Goal: Task Accomplishment & Management: Manage account settings

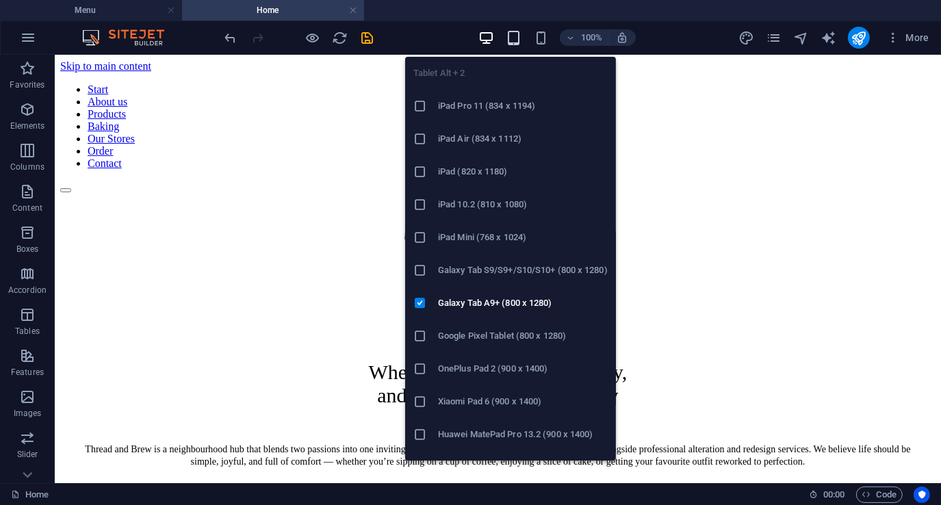
click at [514, 39] on icon "button" at bounding box center [514, 38] width 16 height 16
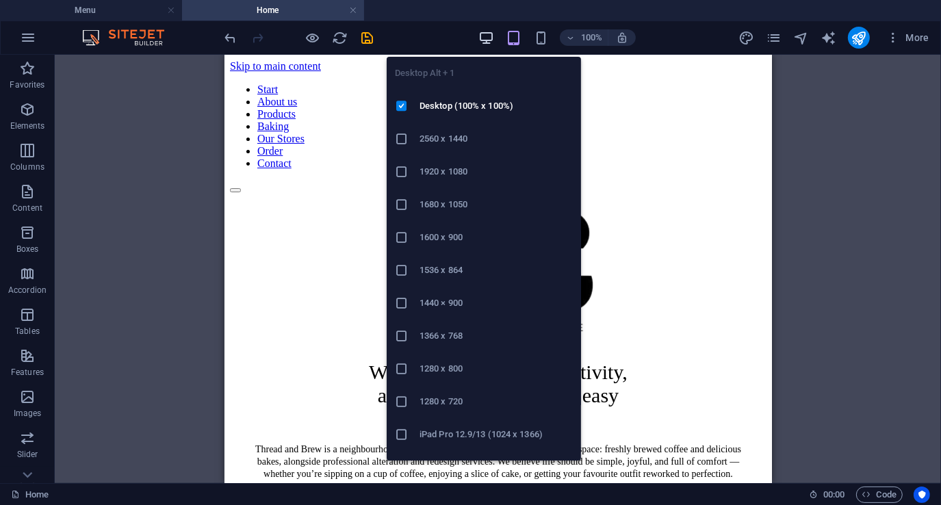
click at [482, 39] on icon "button" at bounding box center [486, 38] width 16 height 16
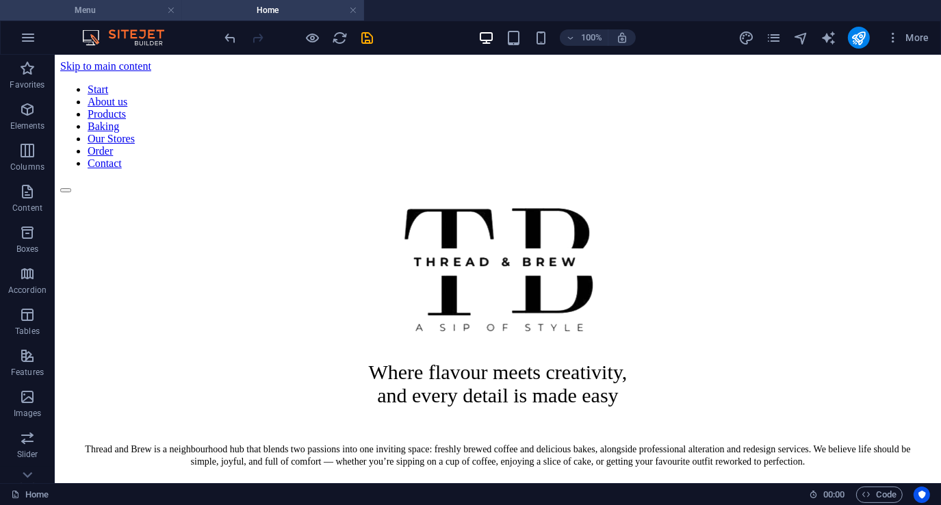
click at [113, 8] on h4 "Menu" at bounding box center [91, 10] width 182 height 15
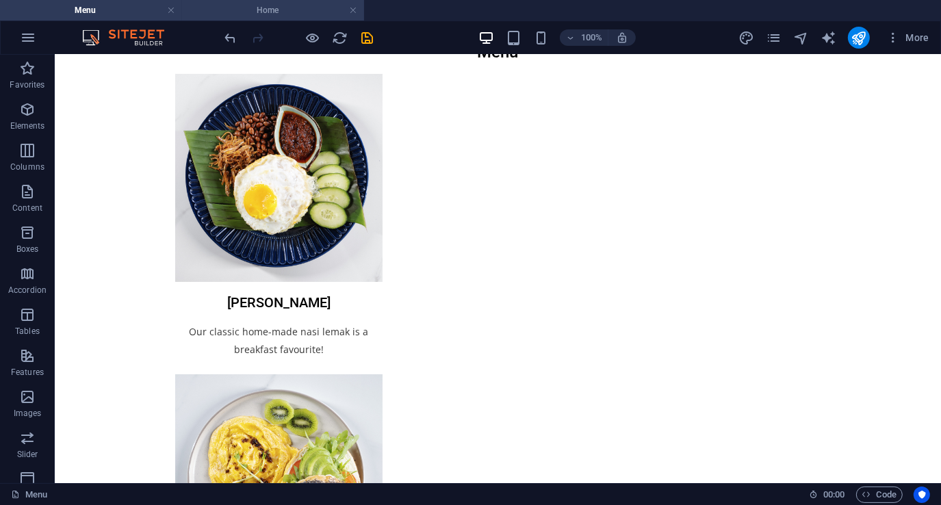
click at [279, 10] on h4 "Home" at bounding box center [273, 10] width 182 height 15
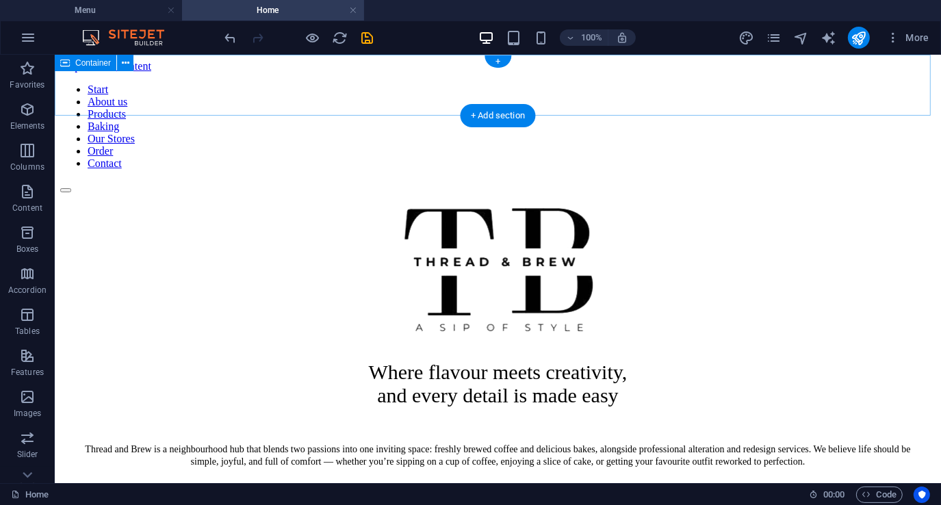
click at [759, 180] on div at bounding box center [497, 186] width 875 height 12
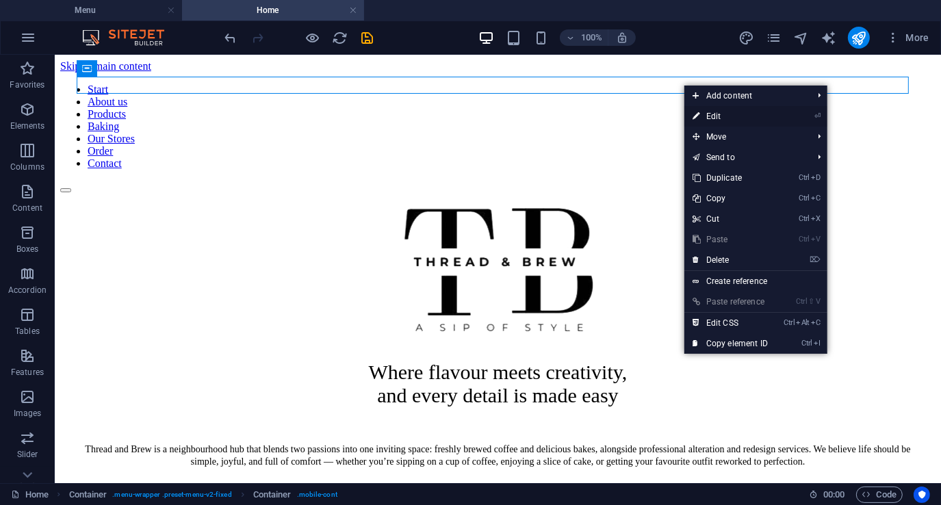
click at [707, 115] on link "⏎ Edit" at bounding box center [730, 116] width 92 height 21
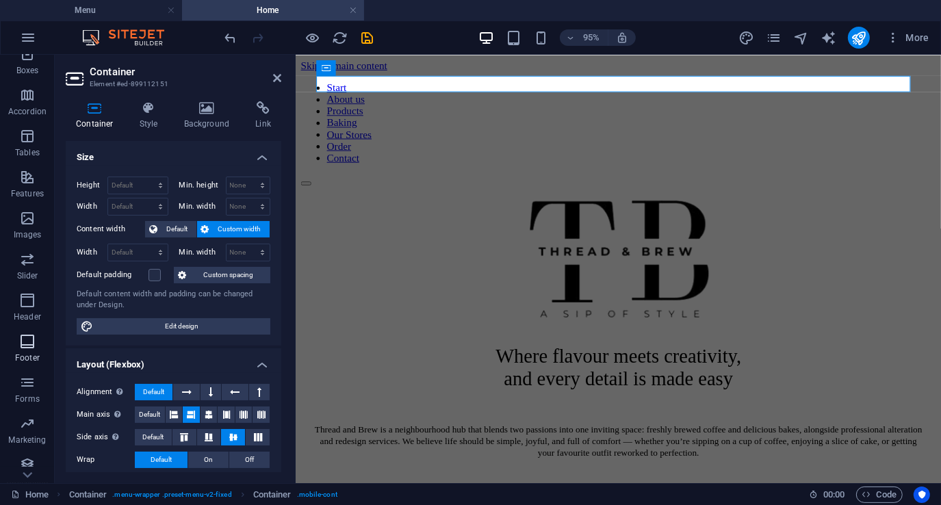
scroll to position [187, 0]
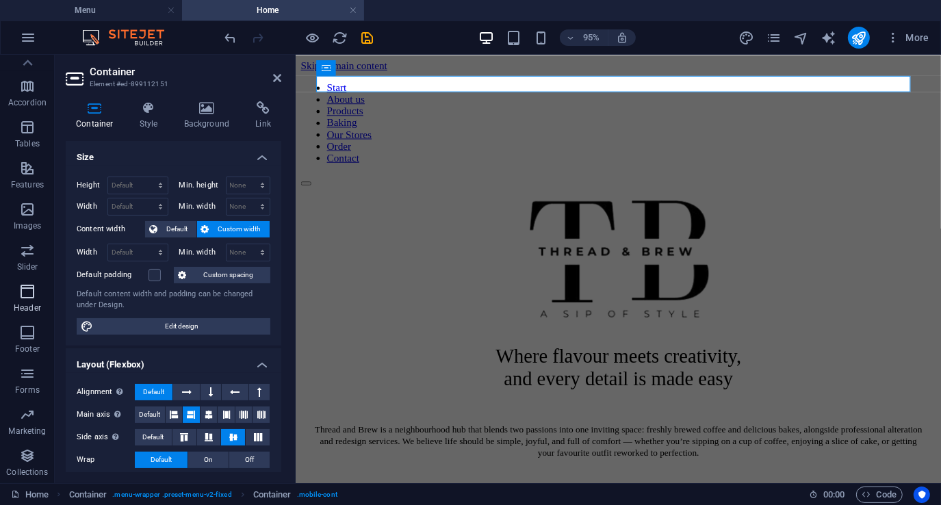
click at [23, 296] on icon "button" at bounding box center [27, 291] width 16 height 16
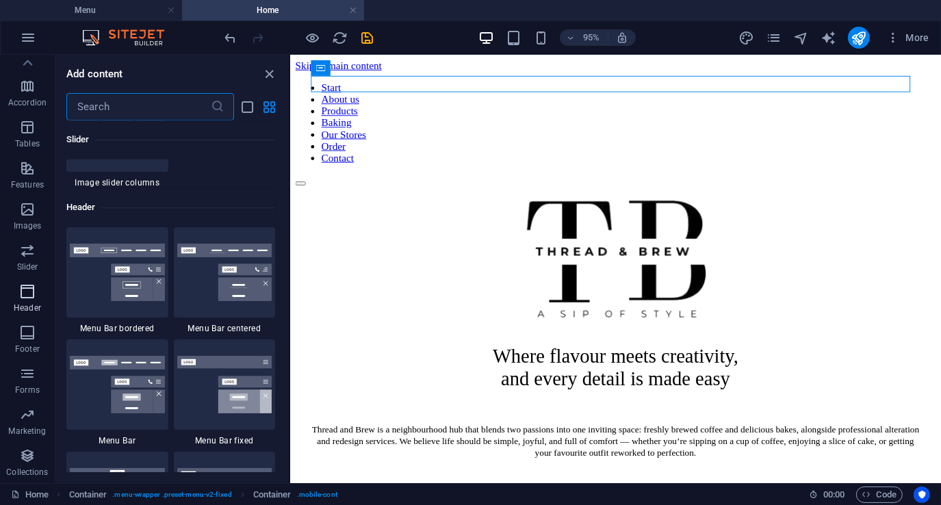
scroll to position [8237, 0]
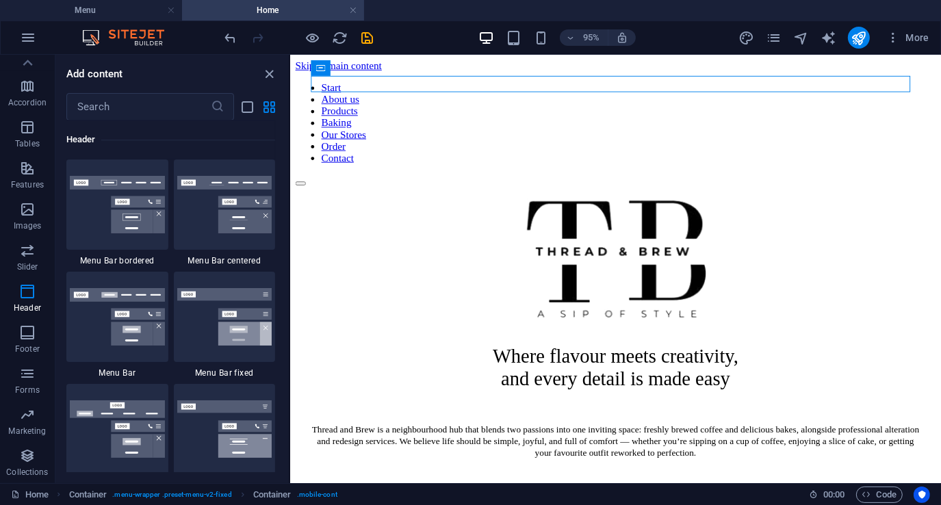
click at [716, 33] on div "95% More" at bounding box center [578, 38] width 712 height 22
click at [271, 73] on icon "close panel" at bounding box center [270, 74] width 16 height 16
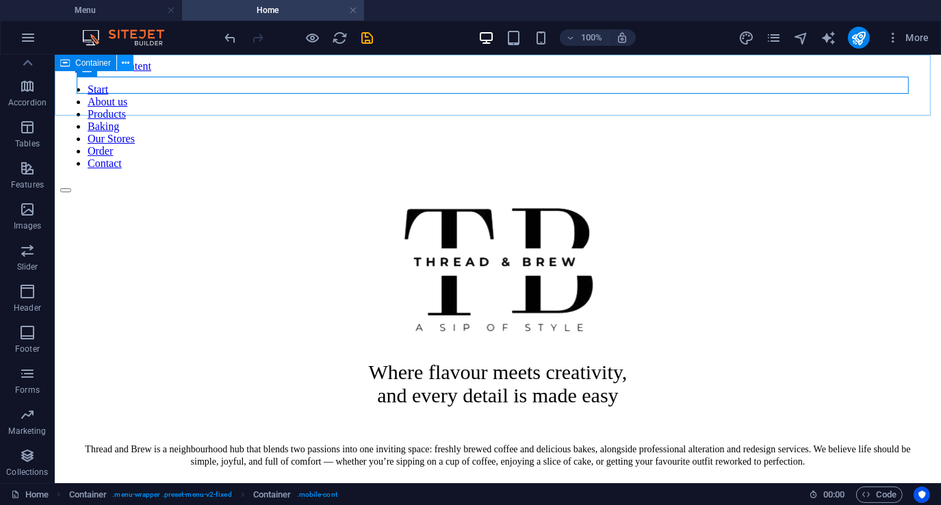
click at [127, 63] on icon at bounding box center [126, 63] width 8 height 14
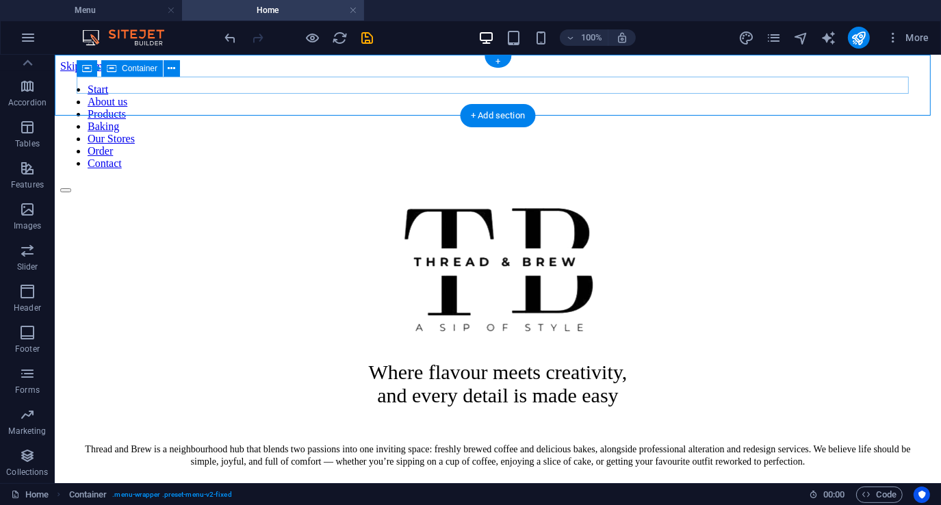
click at [768, 180] on div at bounding box center [497, 186] width 875 height 12
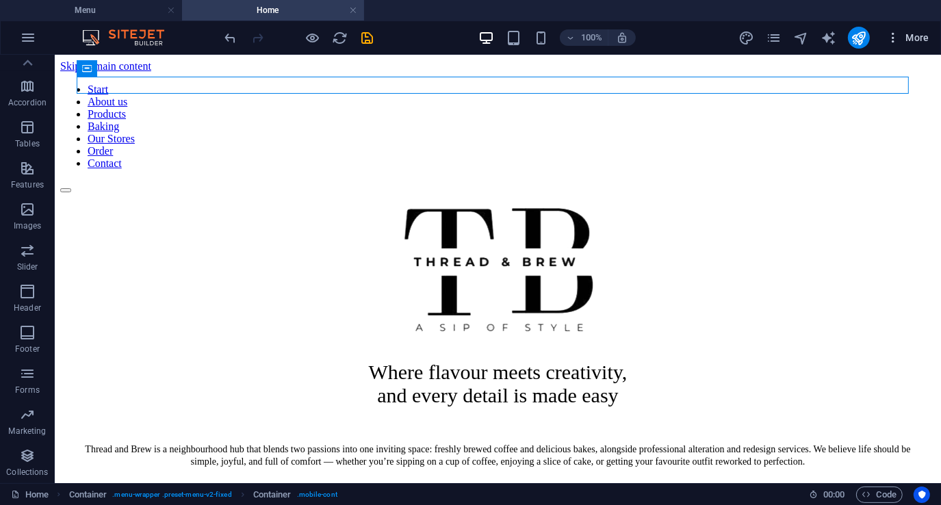
click at [914, 37] on span "More" at bounding box center [907, 38] width 43 height 14
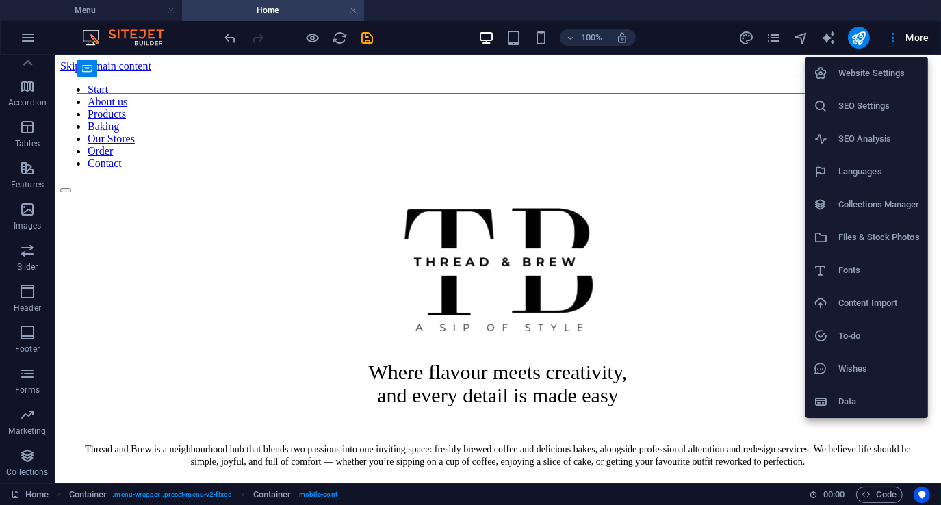
drag, startPoint x: 726, startPoint y: 79, endPoint x: 673, endPoint y: 122, distance: 67.6
click at [673, 122] on div at bounding box center [470, 252] width 941 height 505
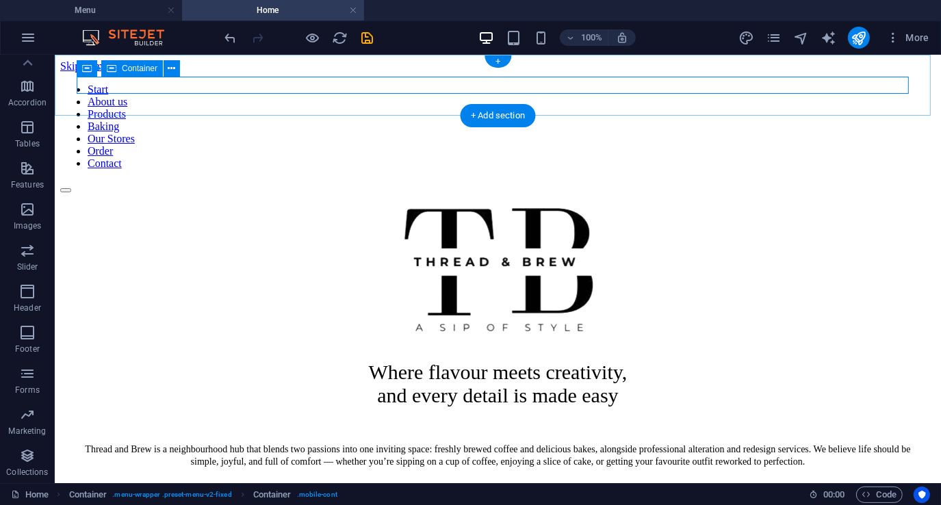
click at [717, 180] on div at bounding box center [497, 186] width 875 height 12
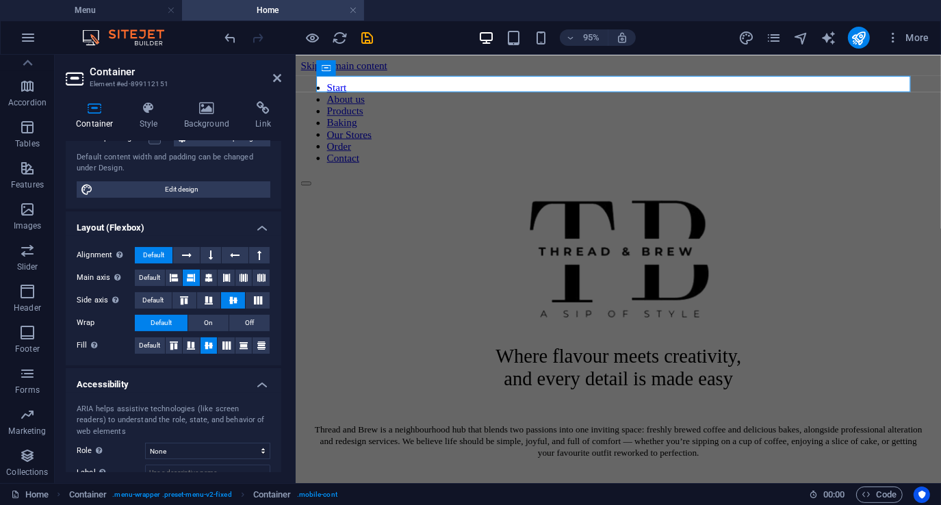
scroll to position [0, 0]
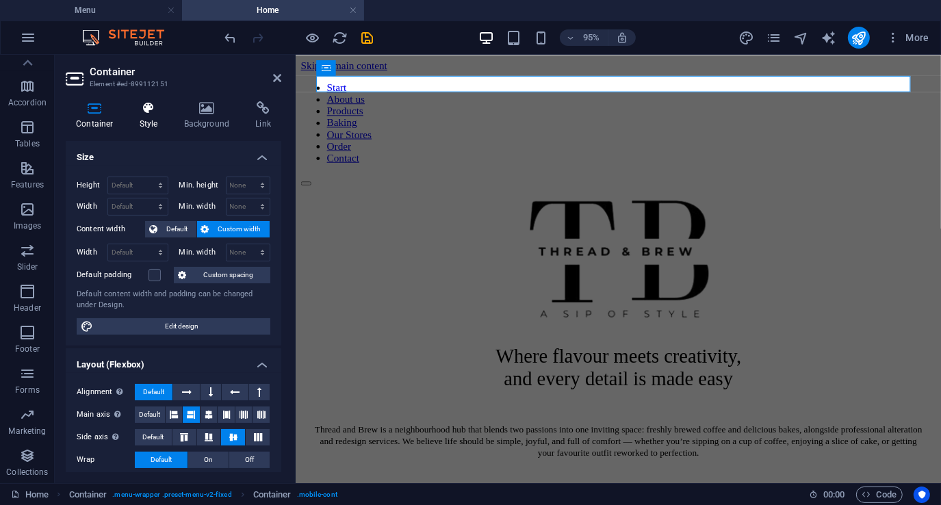
click at [148, 118] on h4 "Style" at bounding box center [151, 115] width 44 height 29
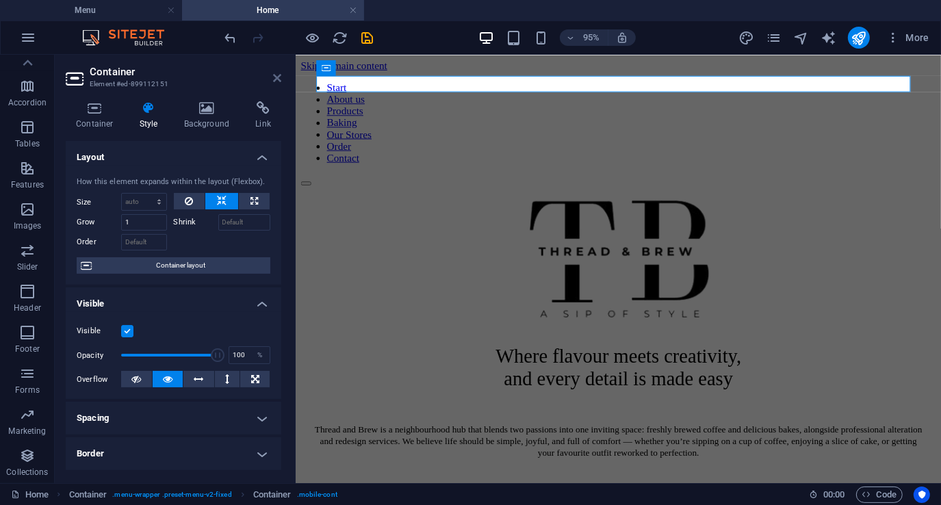
click at [276, 76] on icon at bounding box center [277, 78] width 8 height 11
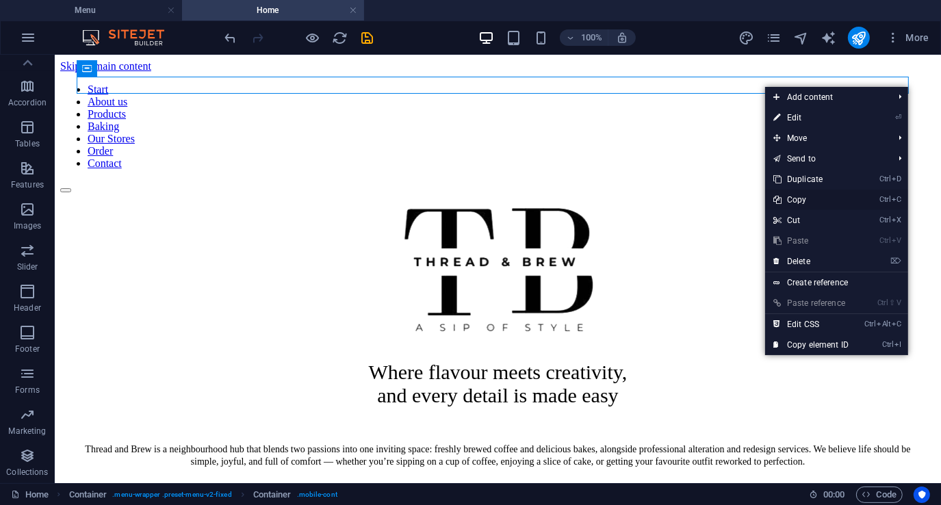
click at [811, 194] on link "Ctrl C Copy" at bounding box center [811, 199] width 92 height 21
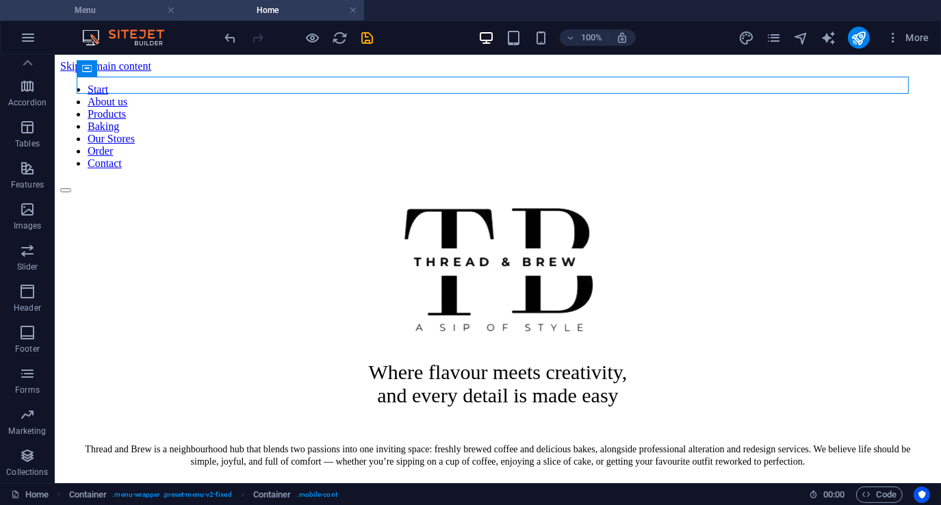
click at [114, 5] on h4 "Menu" at bounding box center [91, 10] width 182 height 15
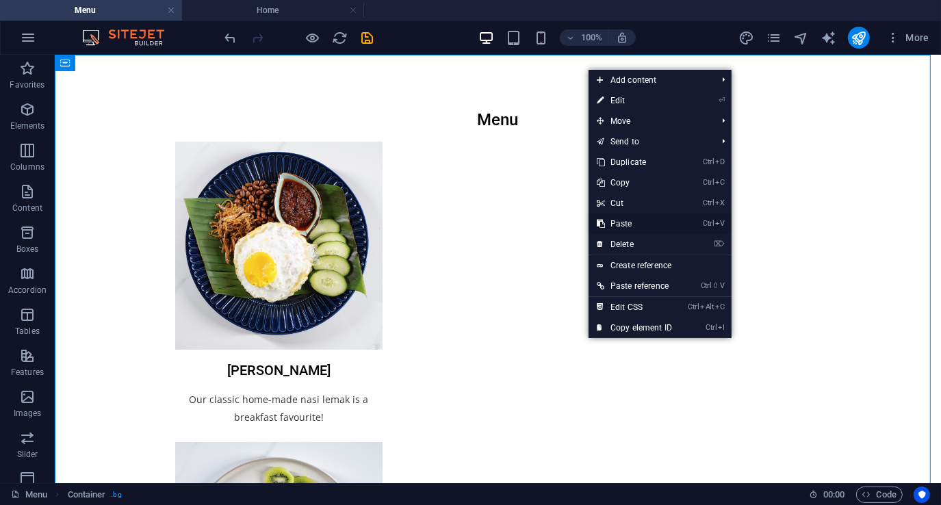
click at [631, 222] on link "Ctrl V Paste" at bounding box center [634, 223] width 92 height 21
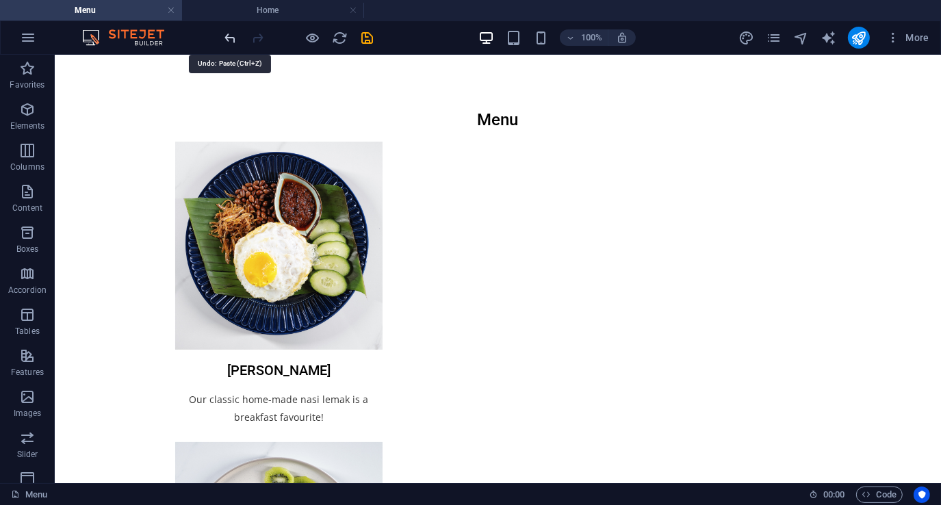
click at [233, 31] on icon "undo" at bounding box center [231, 38] width 16 height 16
drag, startPoint x: 493, startPoint y: 62, endPoint x: 205, endPoint y: 7, distance: 293.1
click at [493, 62] on div "+" at bounding box center [497, 61] width 27 height 12
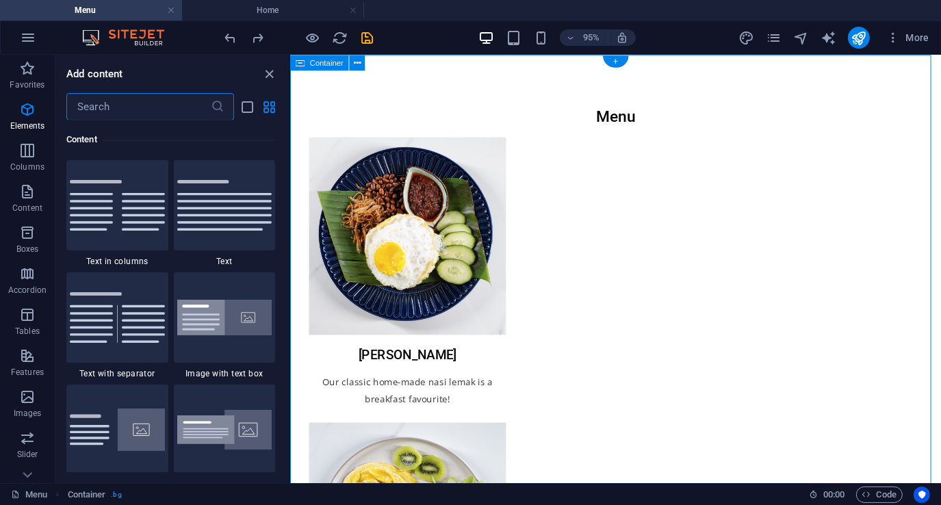
scroll to position [2393, 0]
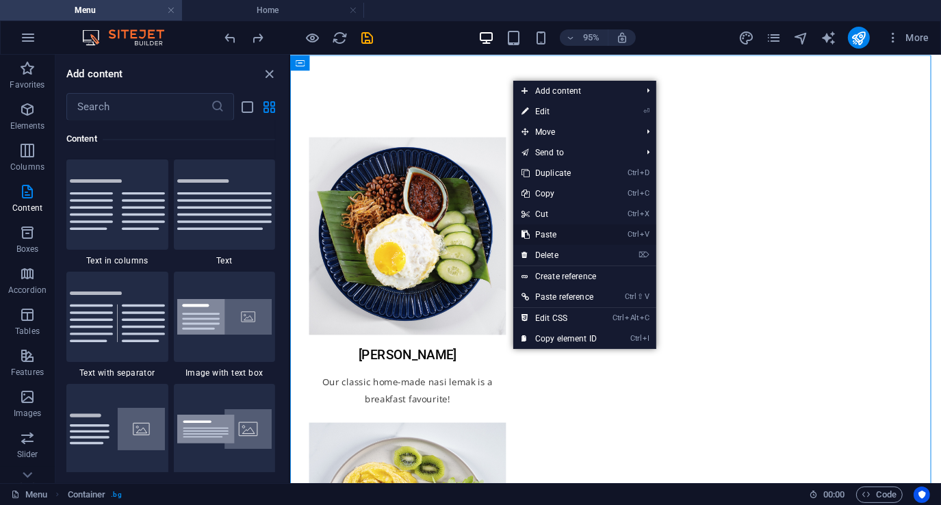
click at [559, 229] on link "Ctrl V Paste" at bounding box center [559, 234] width 92 height 21
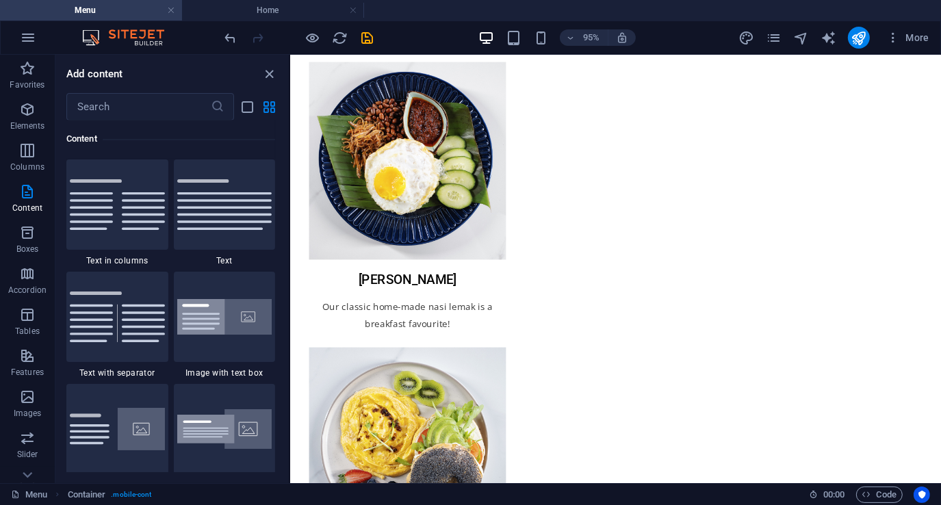
scroll to position [0, 0]
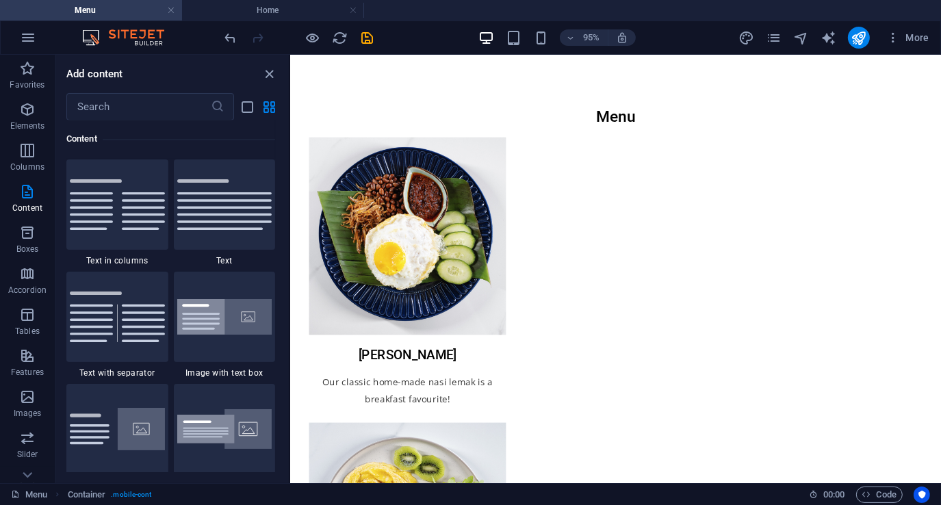
drag, startPoint x: 972, startPoint y: 350, endPoint x: 1229, endPoint y: 86, distance: 369.1
click at [231, 36] on icon "undo" at bounding box center [231, 38] width 16 height 16
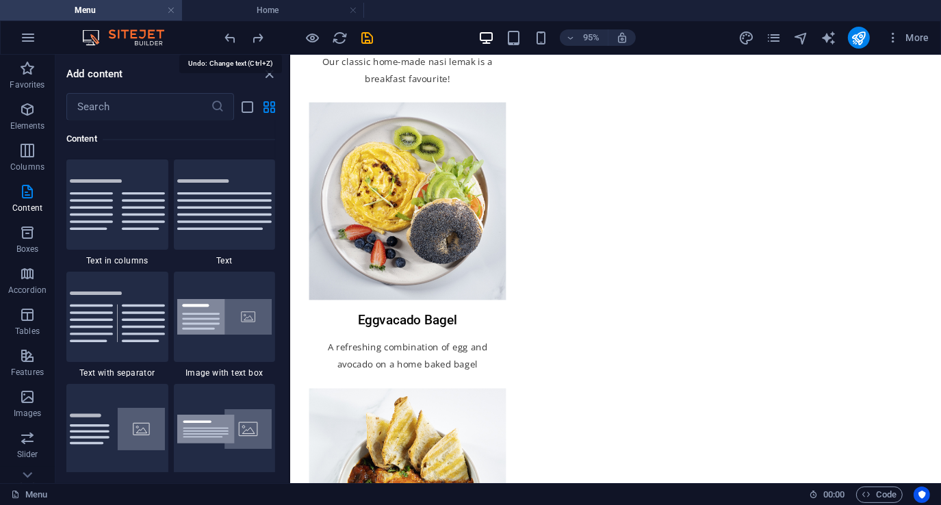
scroll to position [653, 0]
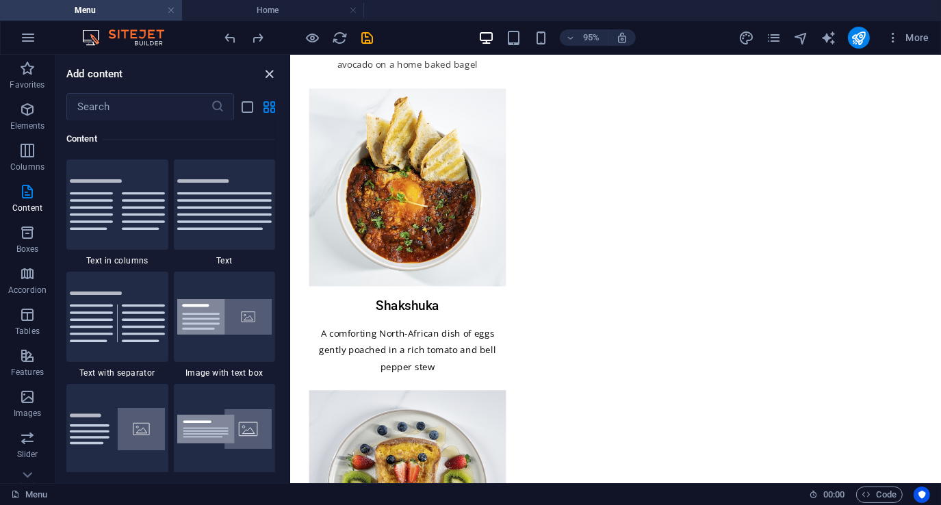
click at [270, 68] on icon "close panel" at bounding box center [270, 74] width 16 height 16
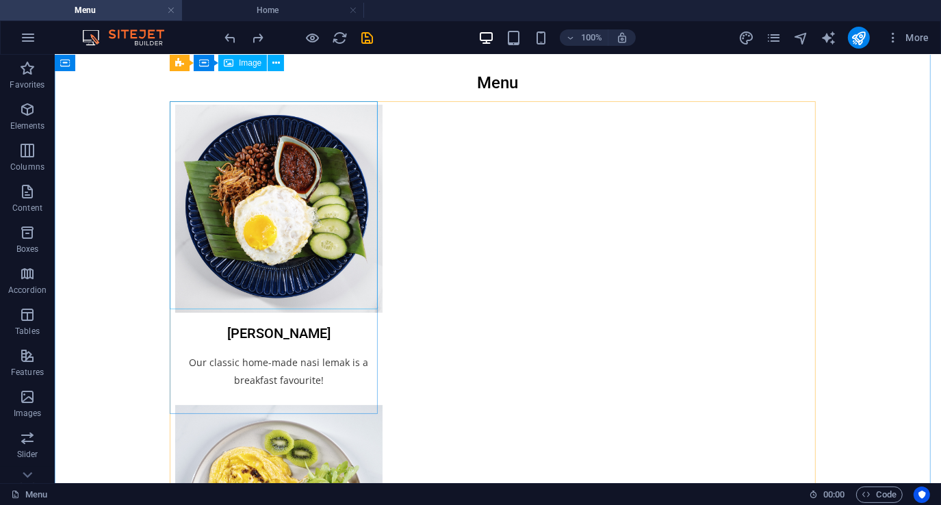
scroll to position [0, 0]
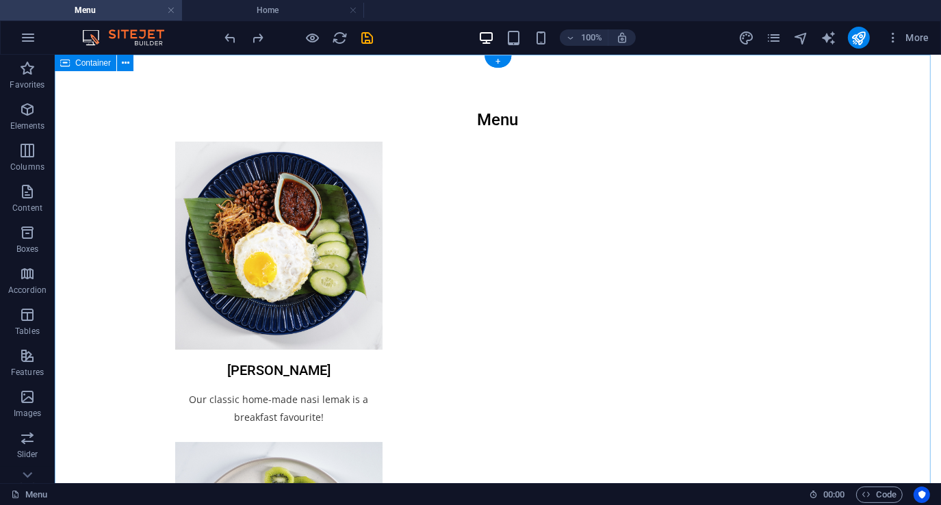
click at [497, 60] on div "+" at bounding box center [497, 61] width 27 height 12
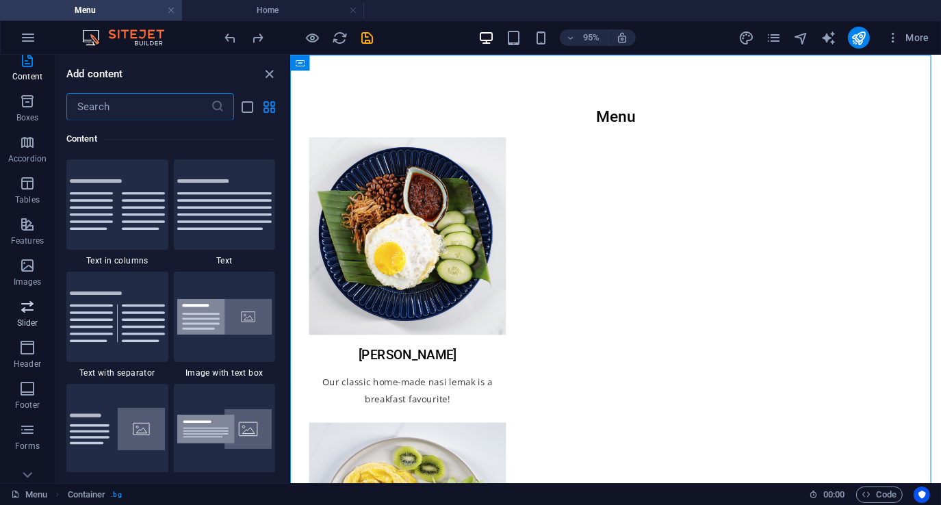
scroll to position [137, 0]
click at [31, 346] on icon "button" at bounding box center [27, 342] width 16 height 16
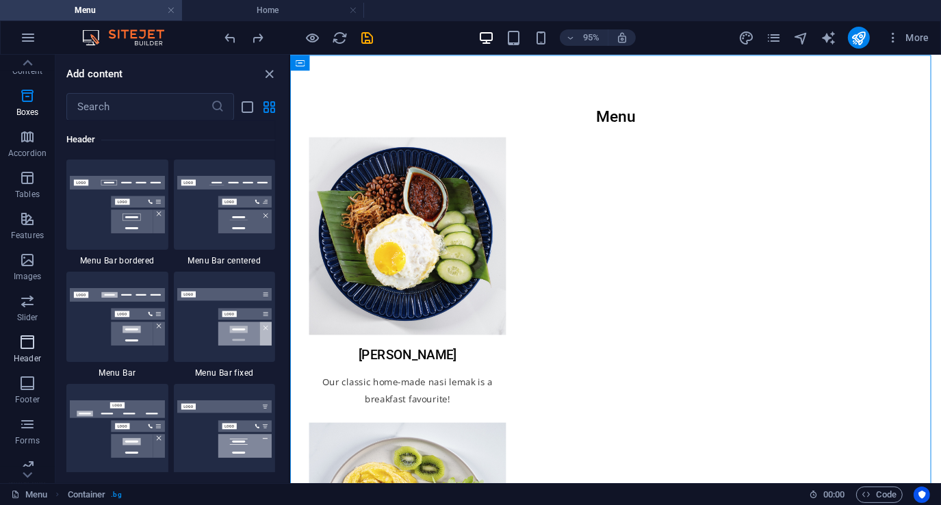
scroll to position [8237, 0]
click at [121, 320] on img at bounding box center [117, 316] width 95 height 57
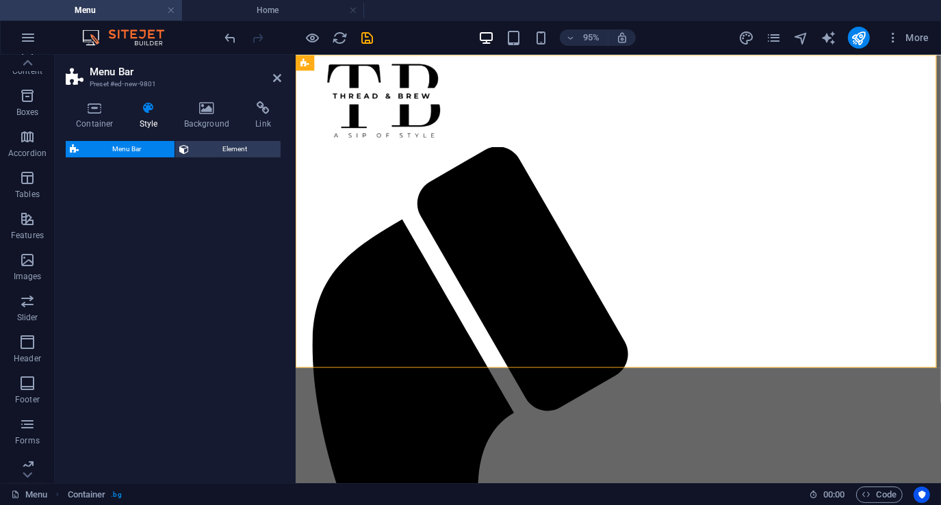
select select "rem"
select select "preset-menu-v2-default"
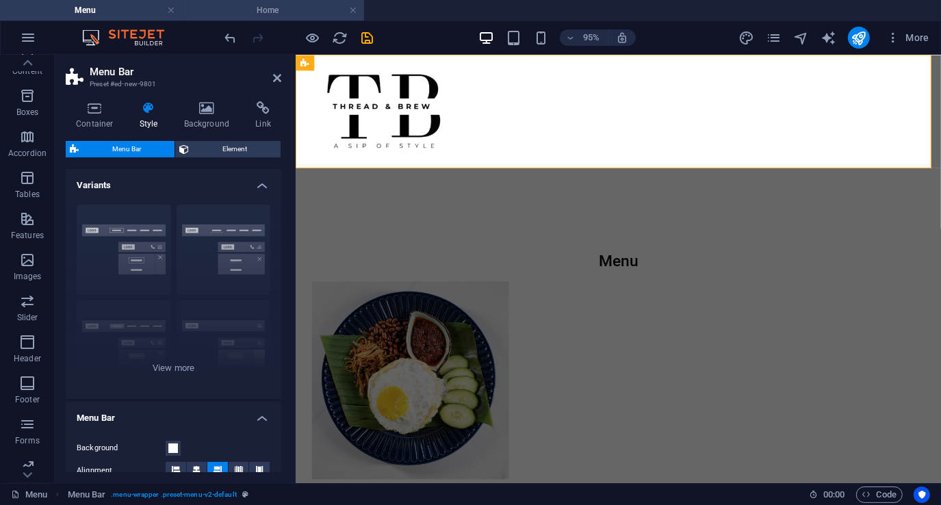
click at [285, 14] on h4 "Home" at bounding box center [273, 10] width 182 height 15
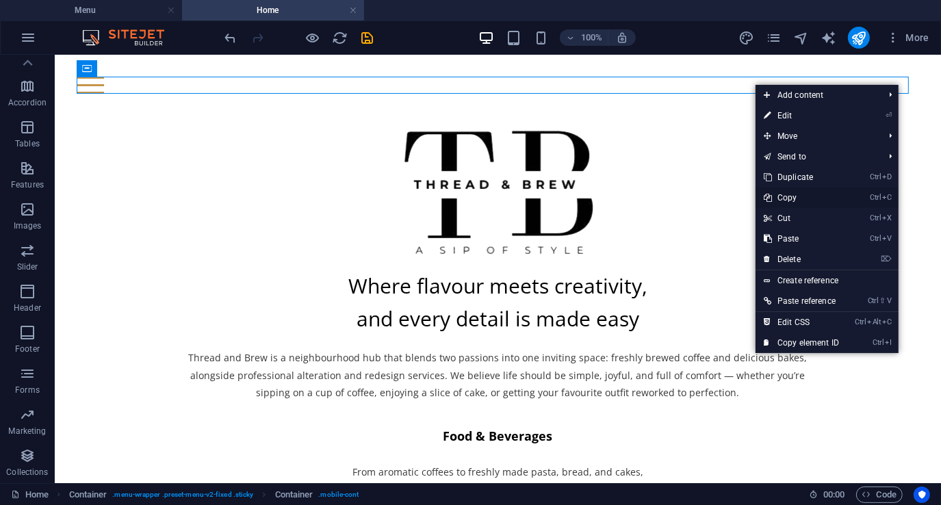
click at [800, 198] on link "Ctrl C Copy" at bounding box center [801, 197] width 92 height 21
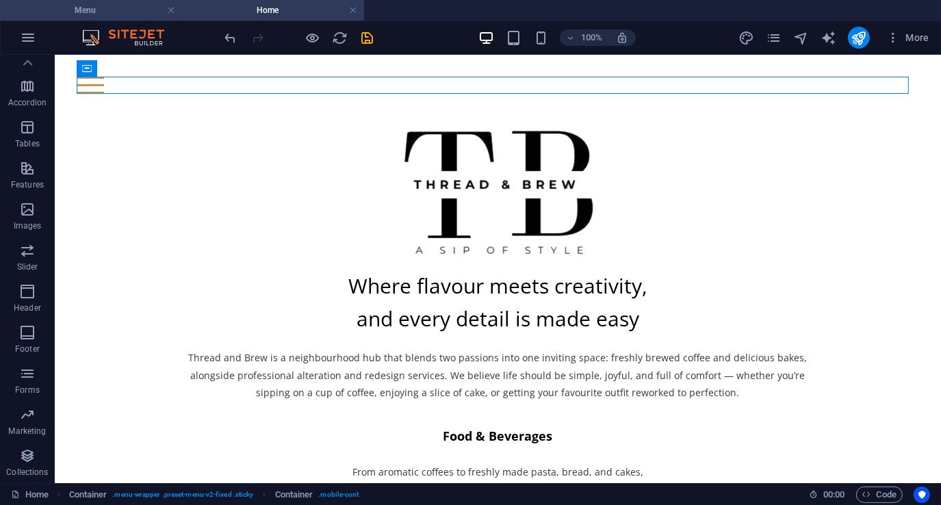
drag, startPoint x: 120, startPoint y: 10, endPoint x: 87, endPoint y: 27, distance: 37.6
click at [120, 10] on h4 "Menu" at bounding box center [91, 10] width 182 height 15
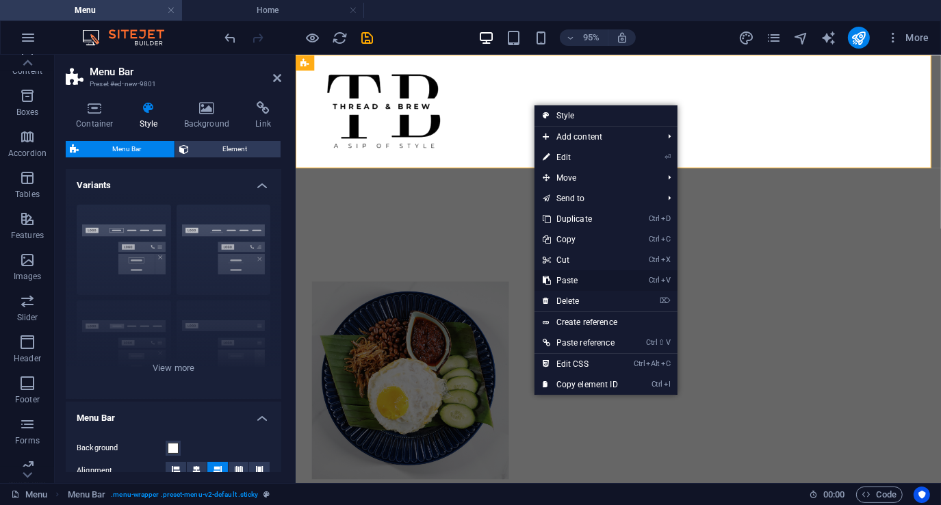
click at [575, 278] on link "Ctrl V Paste" at bounding box center [580, 280] width 92 height 21
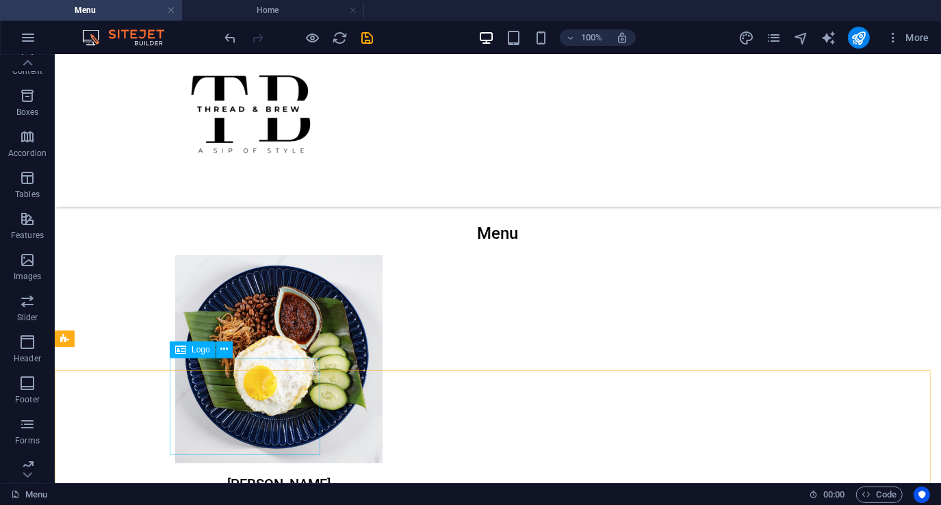
scroll to position [0, 0]
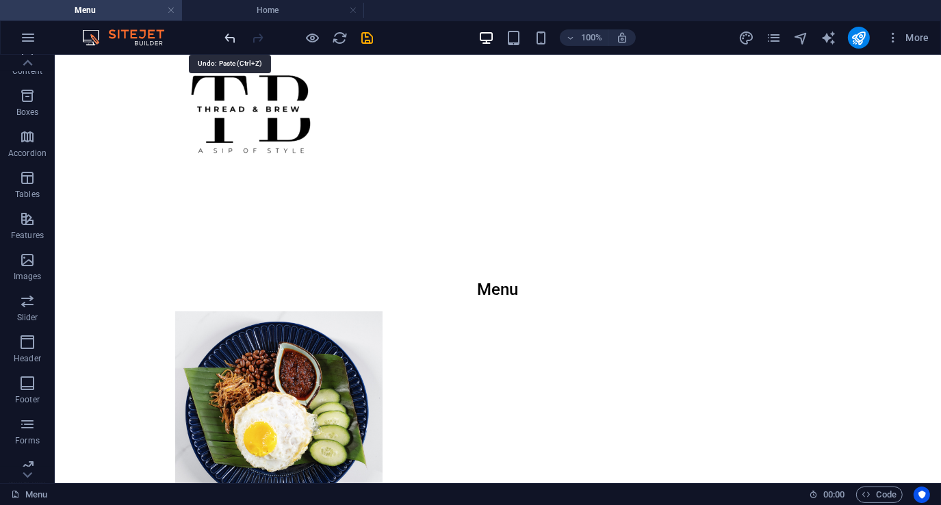
click at [228, 37] on icon "undo" at bounding box center [231, 38] width 16 height 16
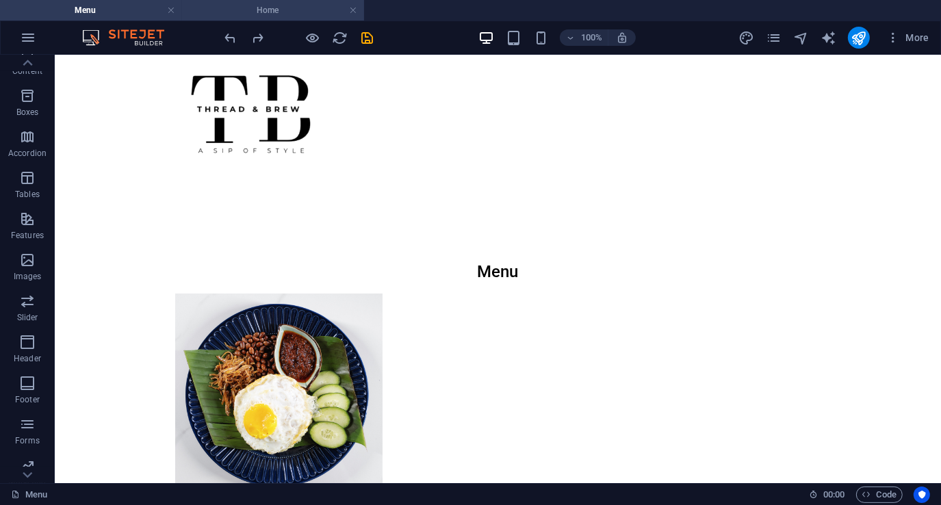
click at [272, 10] on h4 "Home" at bounding box center [273, 10] width 182 height 15
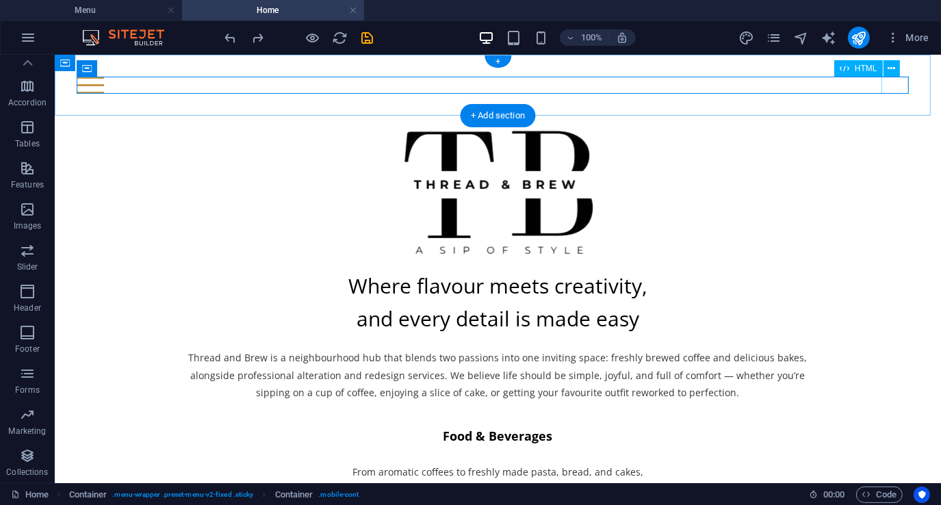
click at [895, 83] on div at bounding box center [497, 84] width 842 height 17
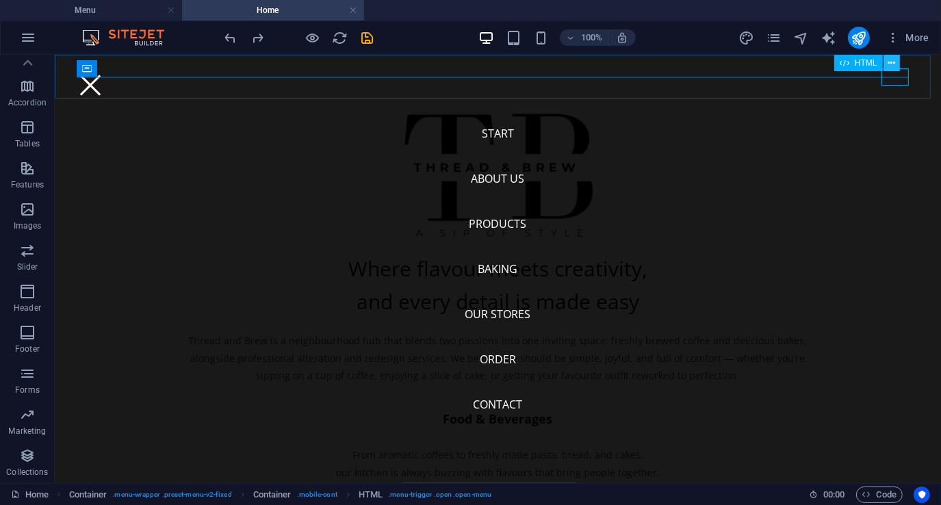
click at [894, 60] on icon at bounding box center [891, 63] width 8 height 14
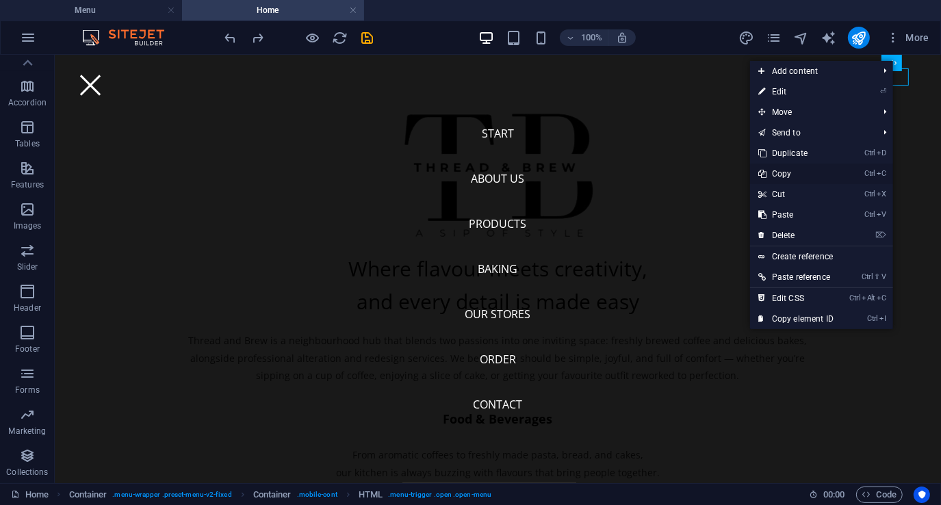
click at [787, 168] on link "Ctrl C Copy" at bounding box center [796, 173] width 92 height 21
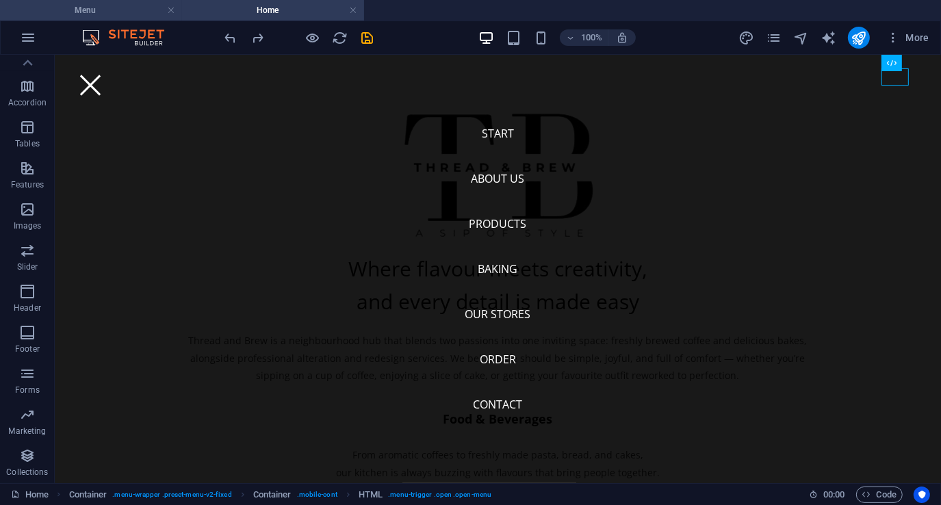
click at [126, 8] on h4 "Menu" at bounding box center [91, 10] width 182 height 15
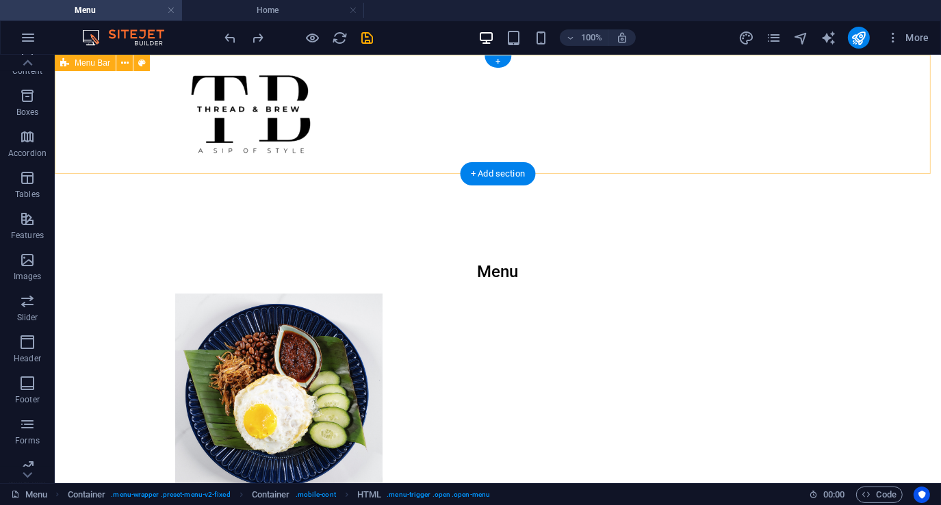
click at [685, 79] on div "Menu Home About Service Contact" at bounding box center [497, 130] width 886 height 152
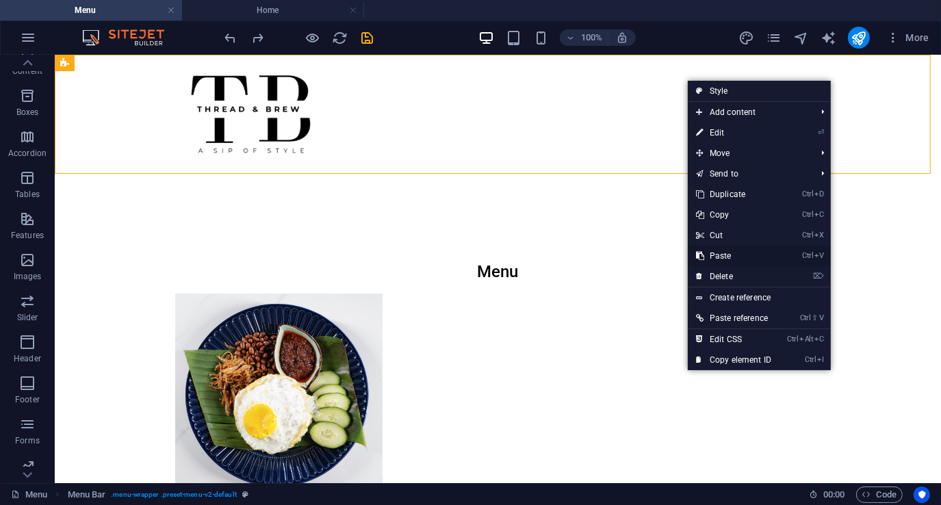
click at [727, 256] on link "Ctrl V Paste" at bounding box center [733, 256] width 92 height 21
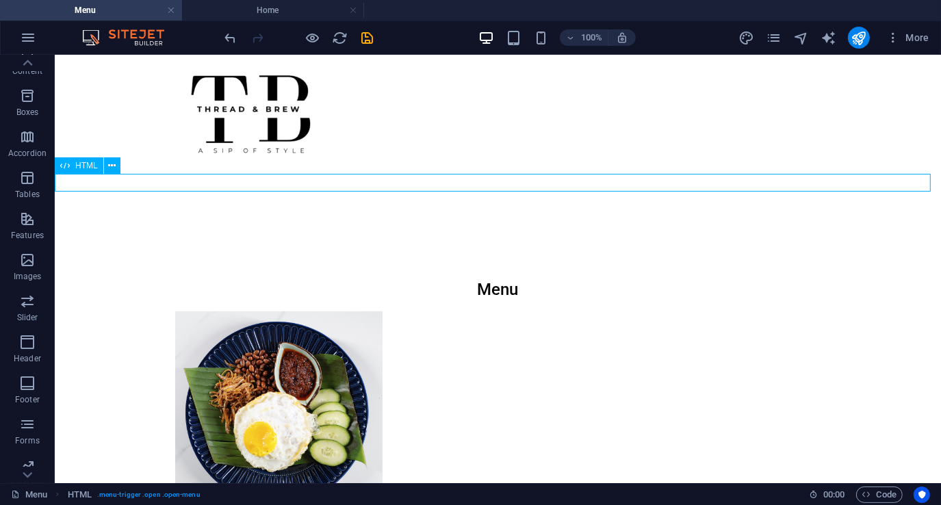
click at [726, 206] on div at bounding box center [497, 215] width 886 height 18
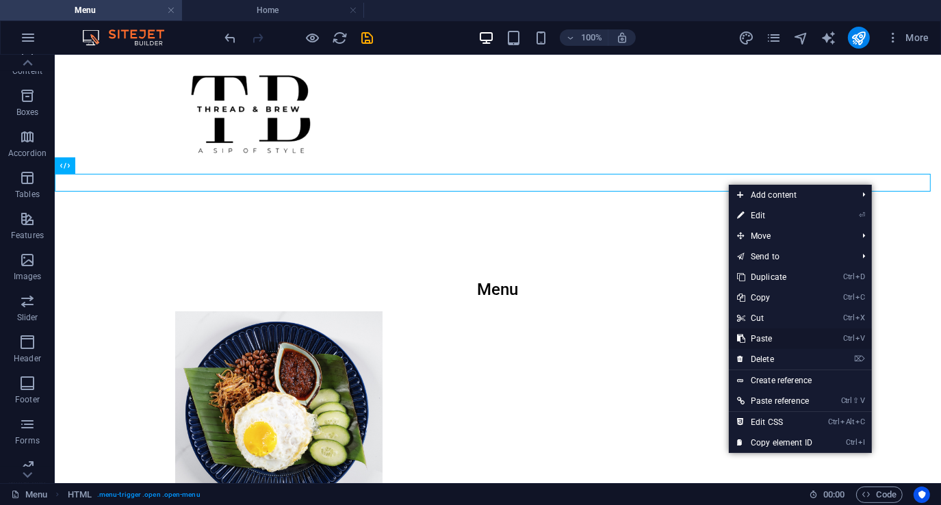
click at [765, 337] on link "Ctrl V Paste" at bounding box center [775, 338] width 92 height 21
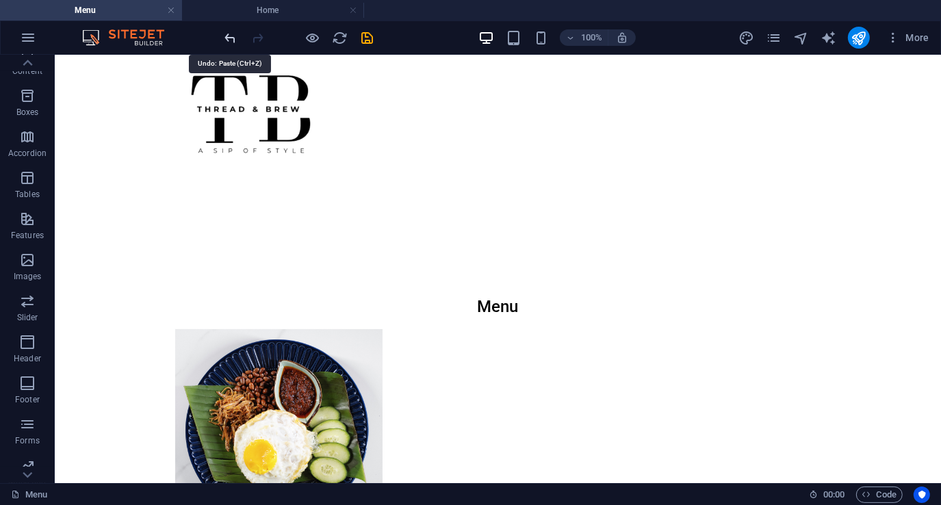
click at [229, 36] on icon "undo" at bounding box center [231, 38] width 16 height 16
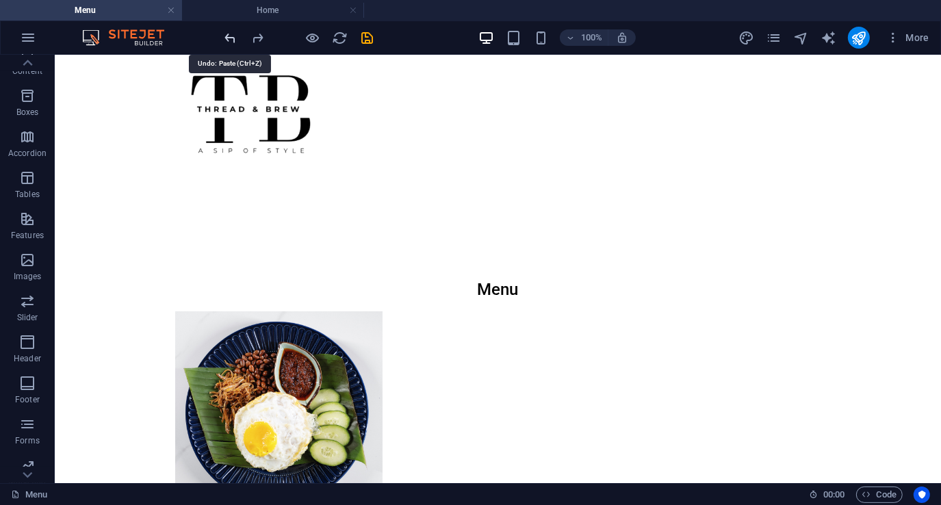
click at [229, 36] on icon "undo" at bounding box center [231, 38] width 16 height 16
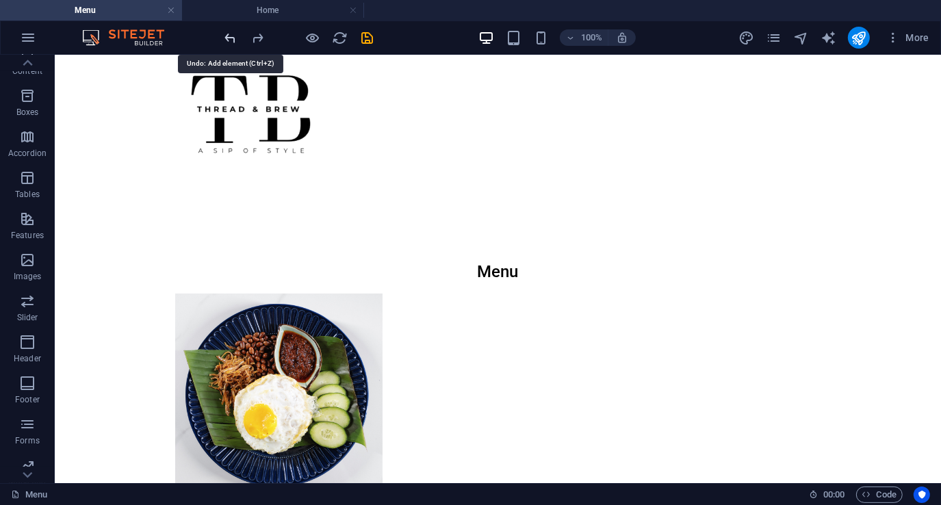
click at [229, 36] on icon "undo" at bounding box center [231, 38] width 16 height 16
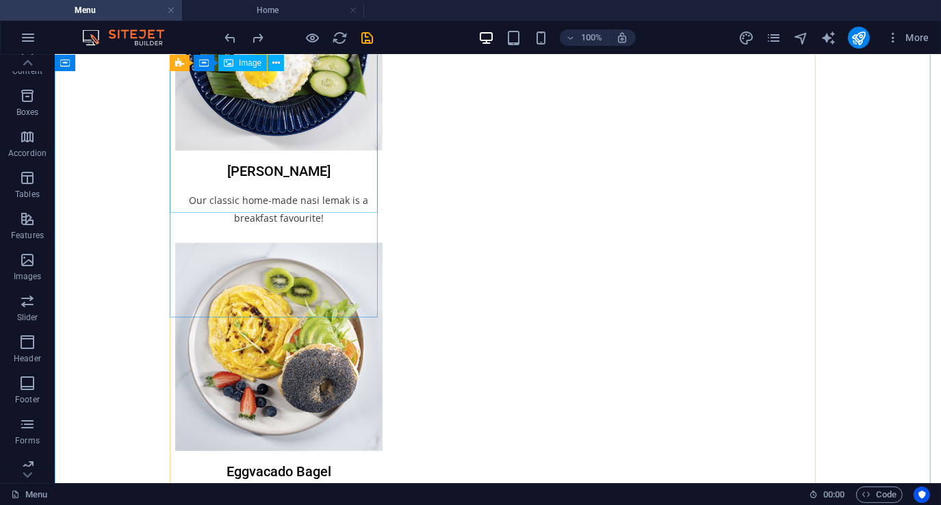
scroll to position [205, 0]
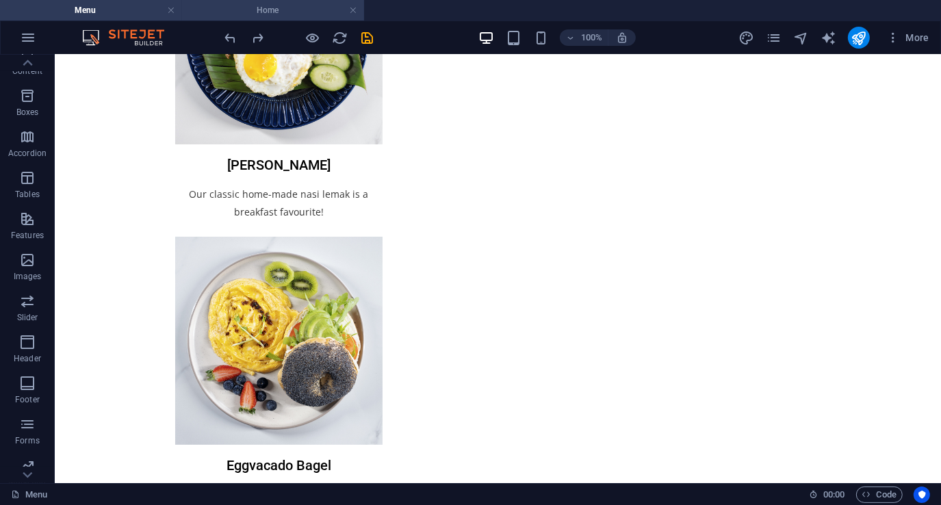
click at [257, 9] on h4 "Home" at bounding box center [273, 10] width 182 height 15
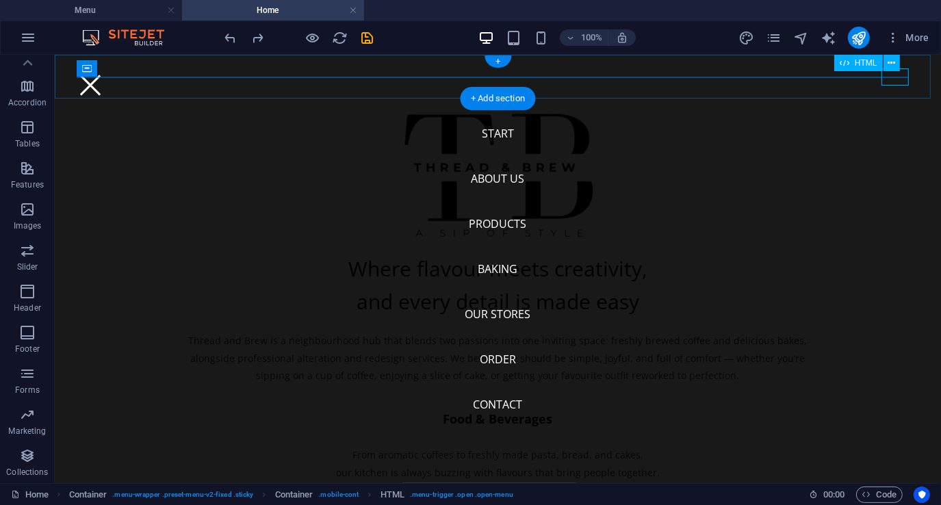
click at [103, 78] on div at bounding box center [89, 84] width 27 height 17
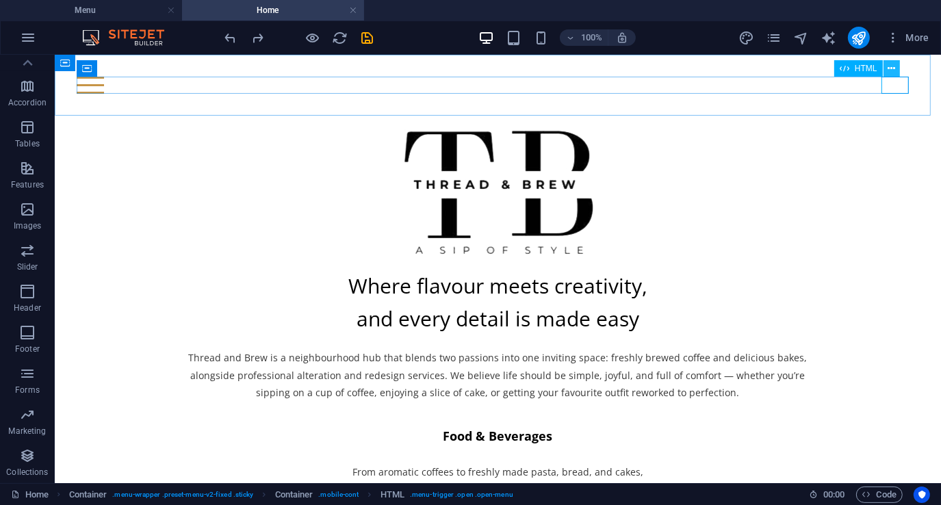
click at [892, 69] on icon at bounding box center [891, 69] width 8 height 14
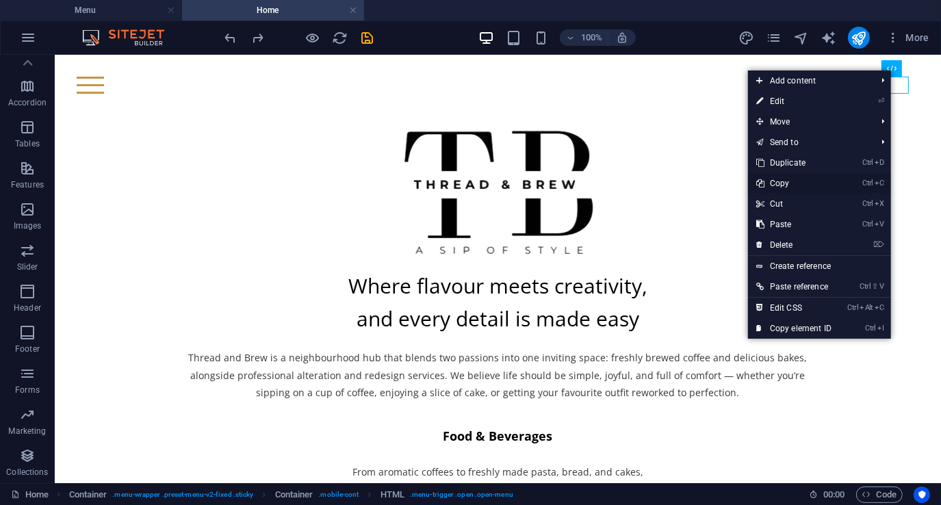
click at [782, 179] on link "Ctrl C Copy" at bounding box center [794, 183] width 92 height 21
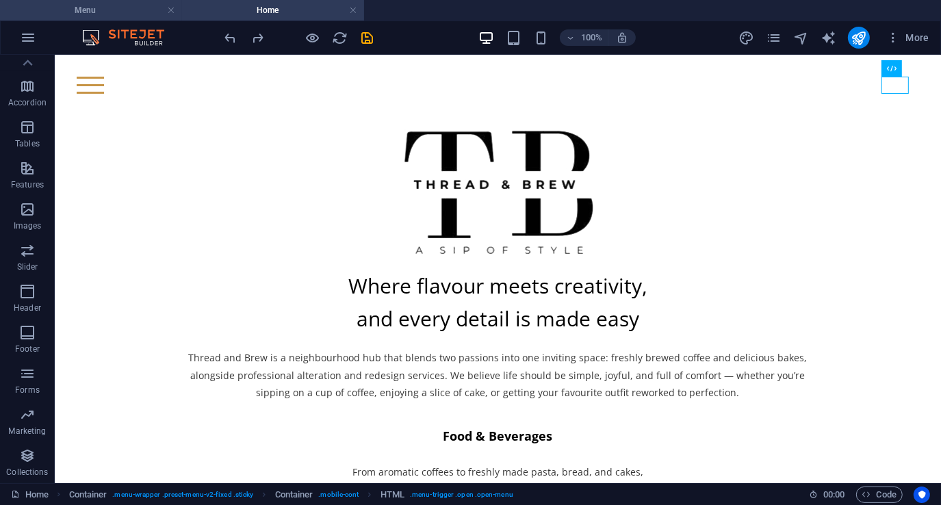
click at [118, 15] on h4 "Menu" at bounding box center [91, 10] width 182 height 15
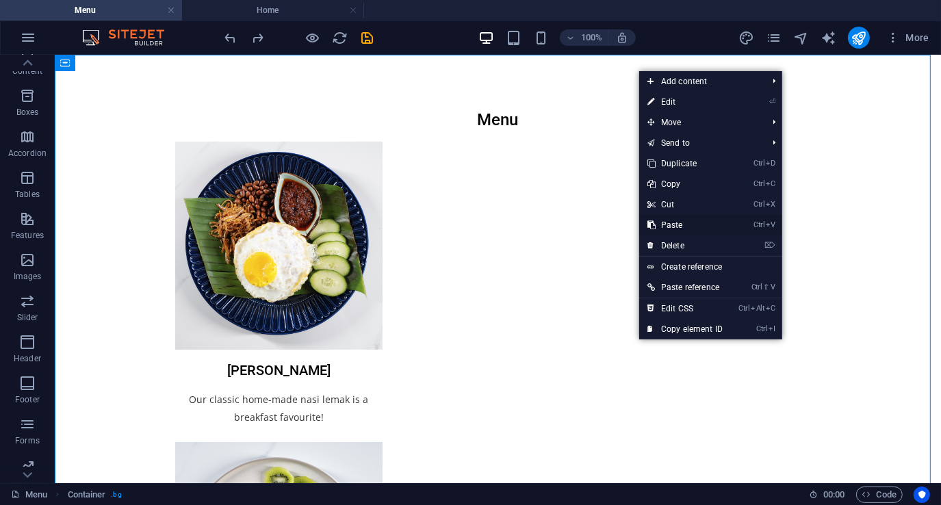
click at [675, 222] on link "Ctrl V Paste" at bounding box center [685, 225] width 92 height 21
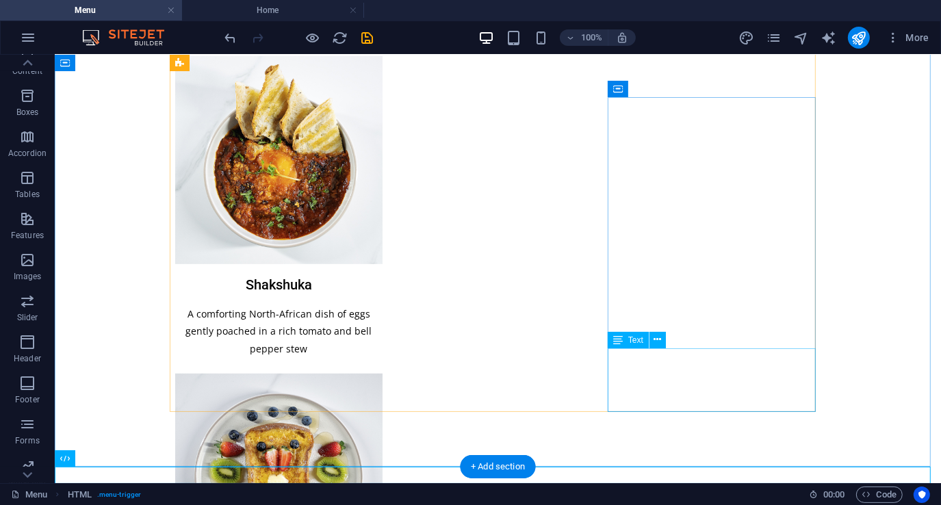
scroll to position [692, 0]
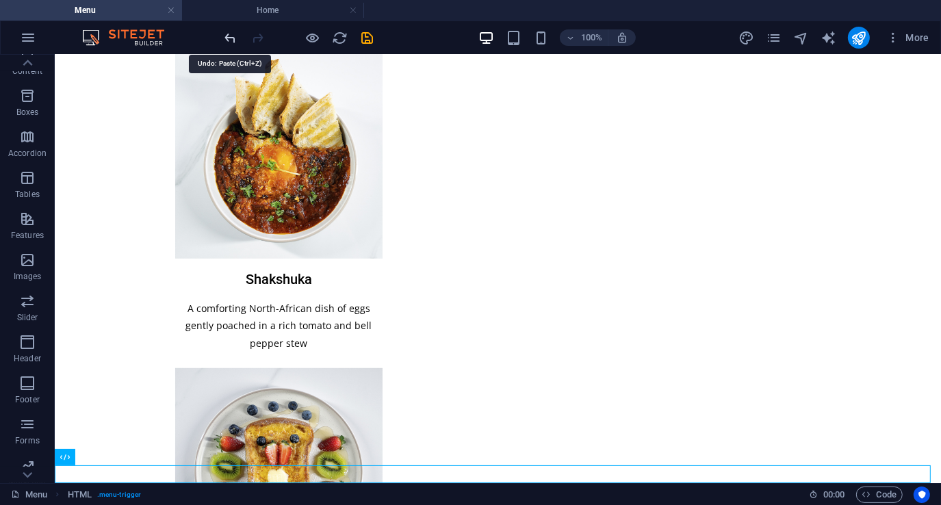
click at [234, 40] on icon "undo" at bounding box center [231, 38] width 16 height 16
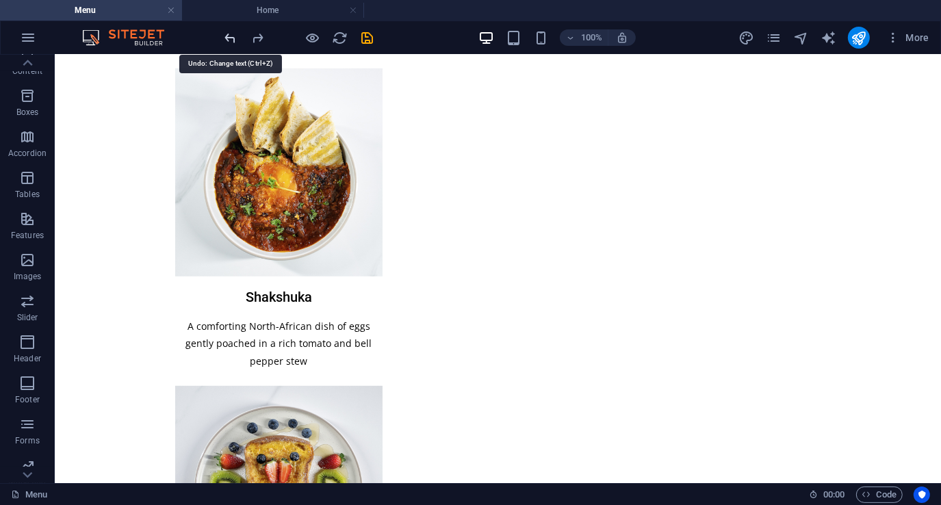
click at [234, 40] on icon "undo" at bounding box center [231, 38] width 16 height 16
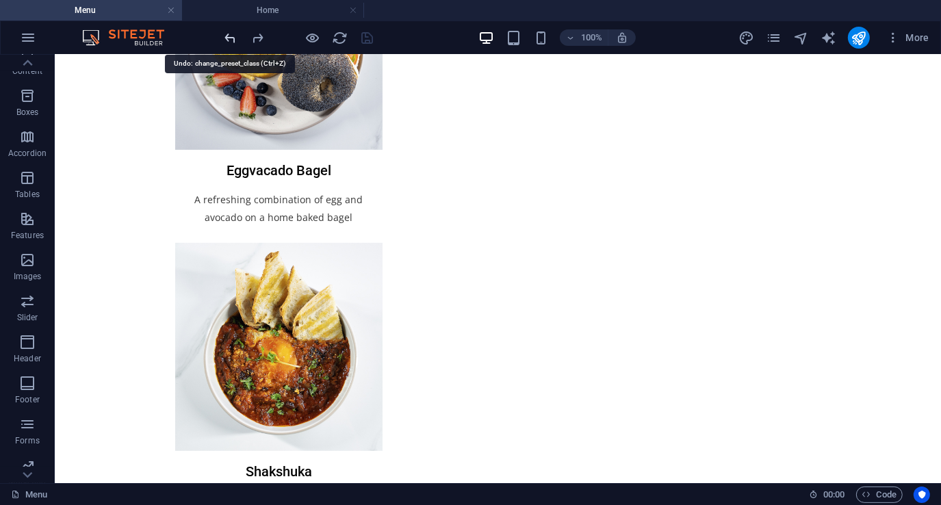
scroll to position [153, 0]
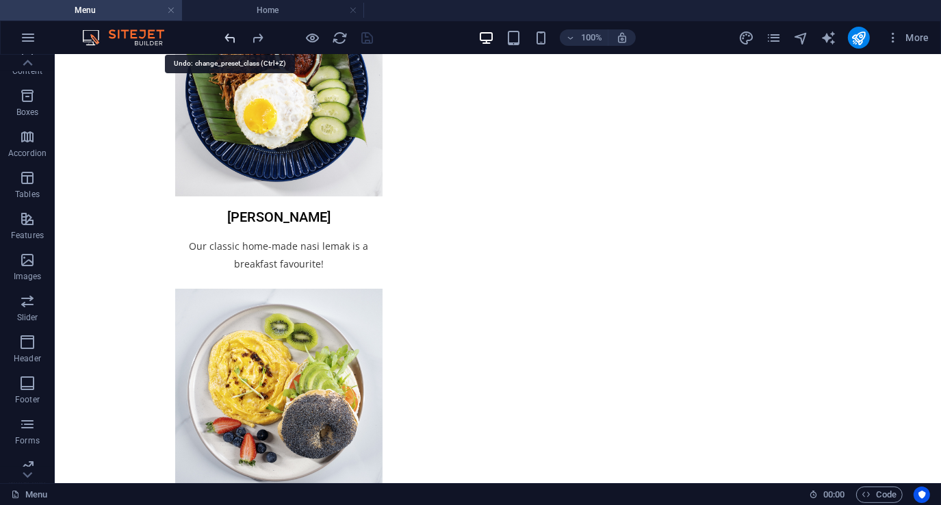
click at [234, 40] on icon "undo" at bounding box center [231, 38] width 16 height 16
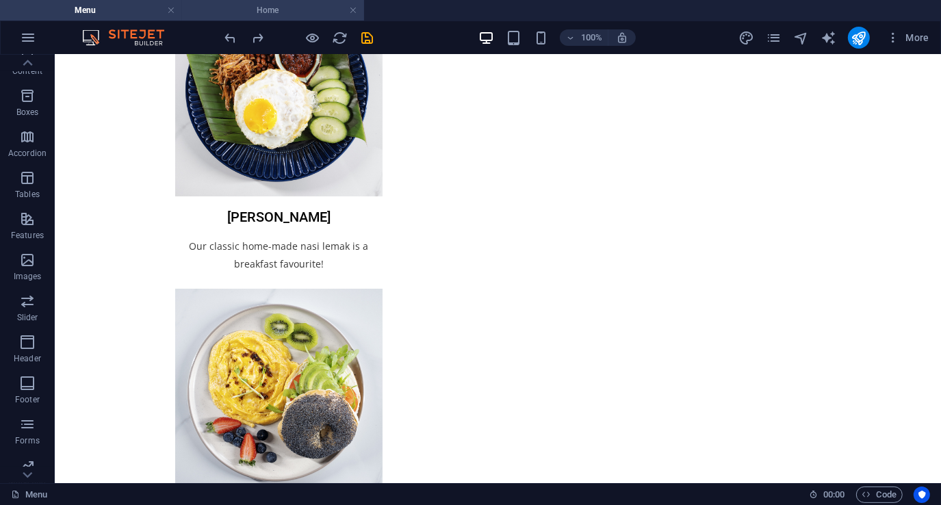
click at [253, 11] on h4 "Home" at bounding box center [273, 10] width 182 height 15
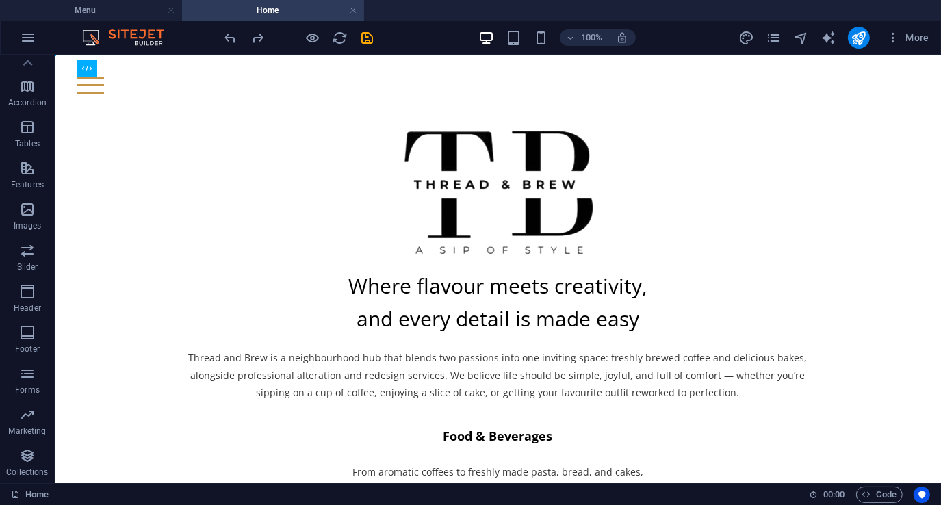
scroll to position [0, 0]
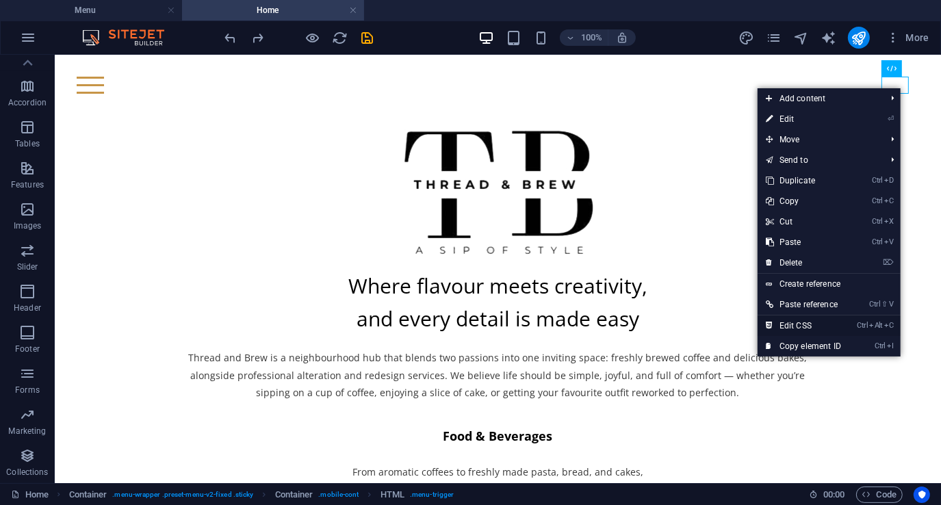
click at [814, 324] on link "Ctrl Alt C Edit CSS" at bounding box center [803, 325] width 92 height 21
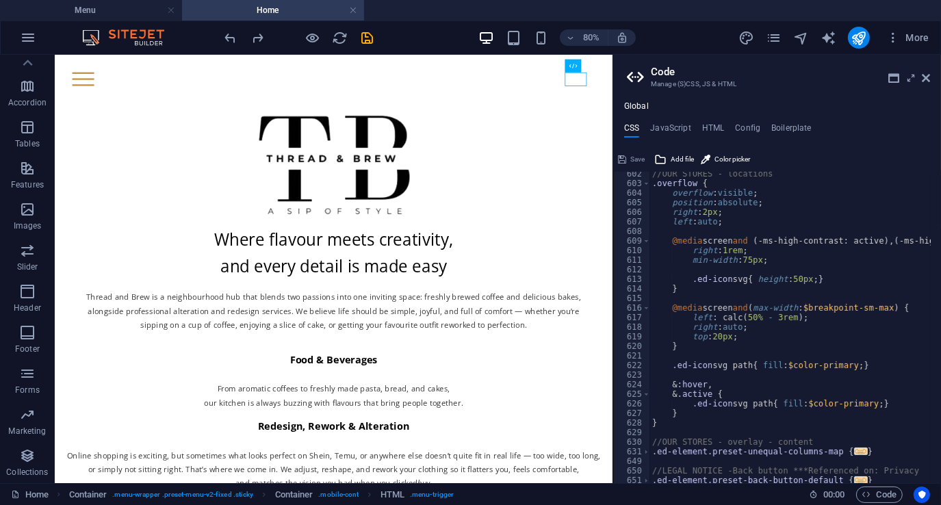
scroll to position [1296, 0]
click at [926, 78] on icon at bounding box center [925, 78] width 8 height 11
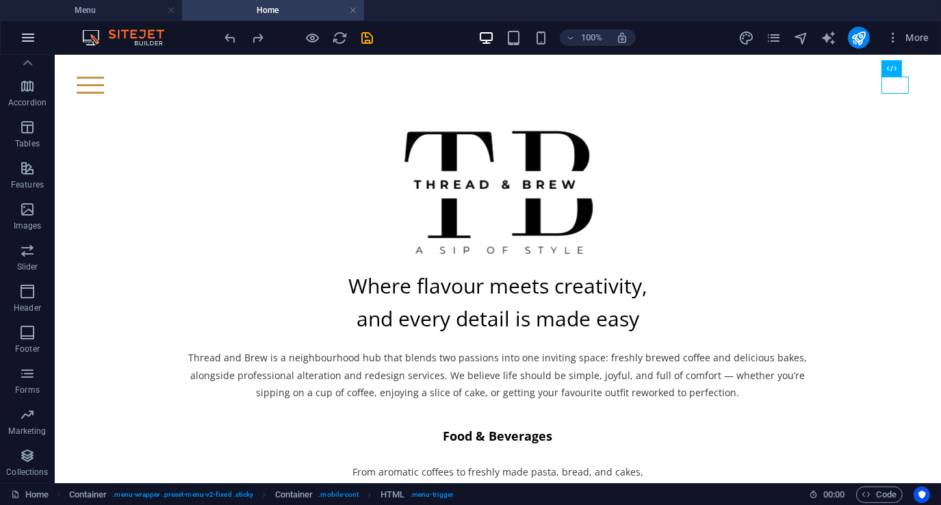
click at [34, 42] on icon "button" at bounding box center [28, 37] width 16 height 16
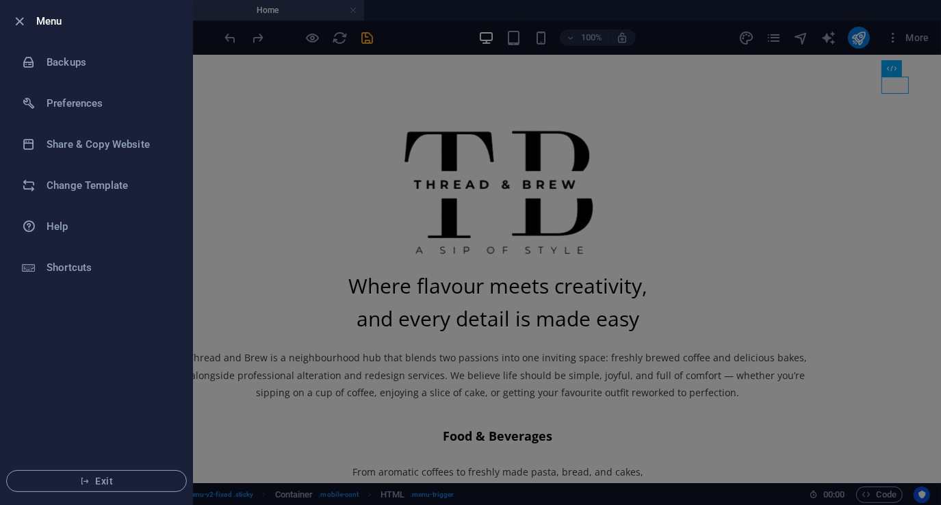
click at [311, 179] on div at bounding box center [470, 252] width 941 height 505
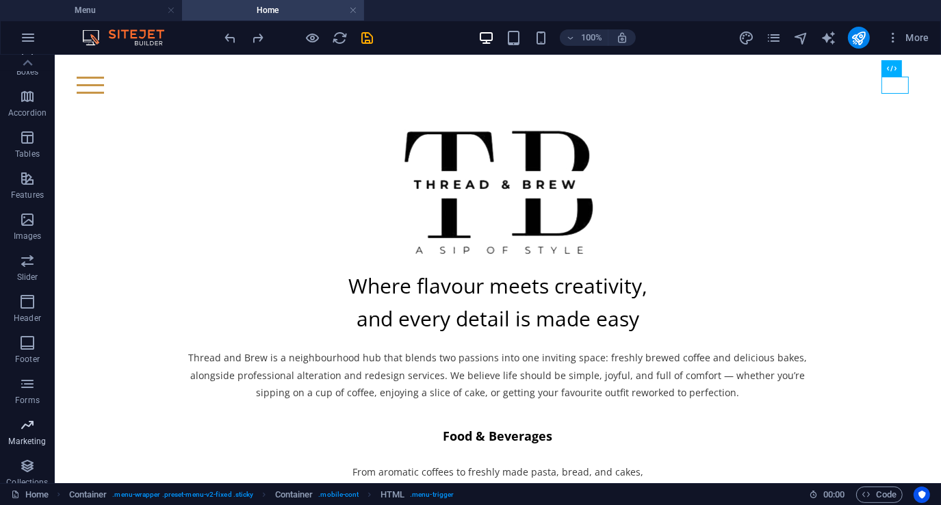
scroll to position [187, 0]
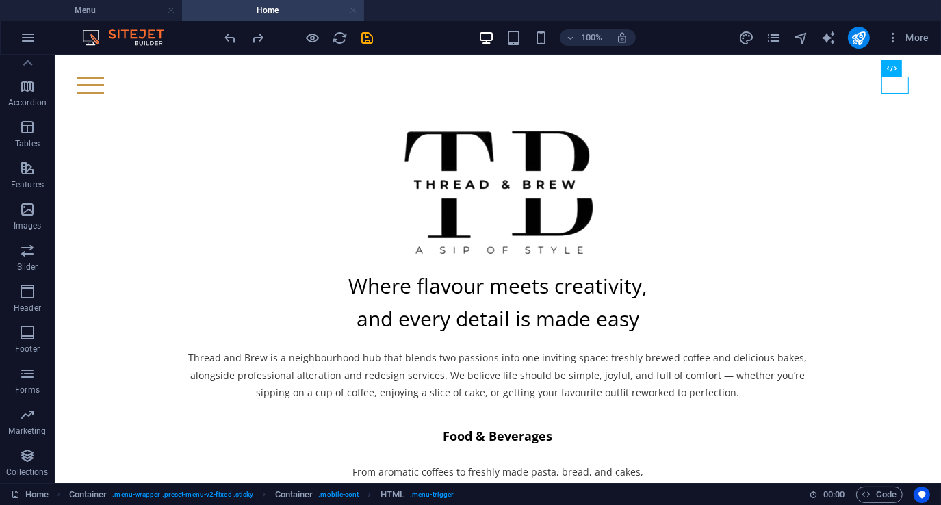
click at [356, 7] on link at bounding box center [353, 10] width 8 height 13
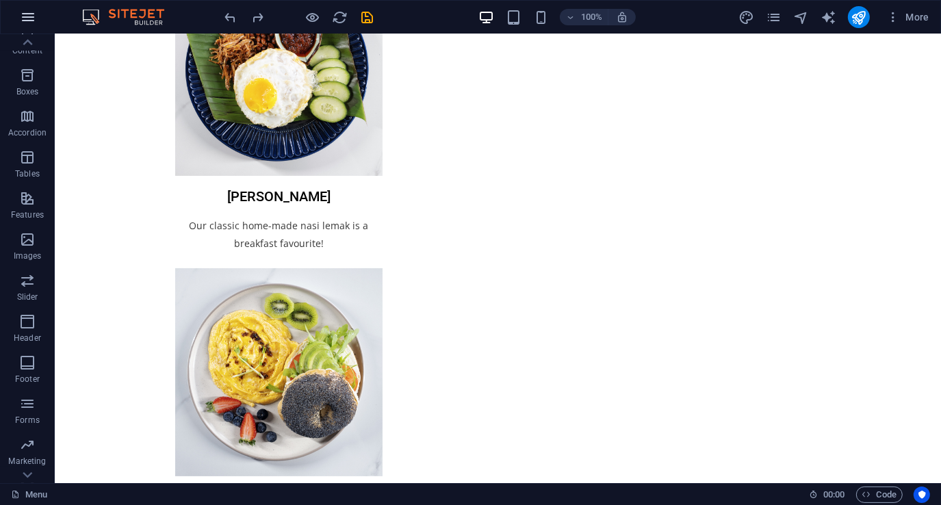
click at [26, 16] on icon "button" at bounding box center [28, 17] width 16 height 16
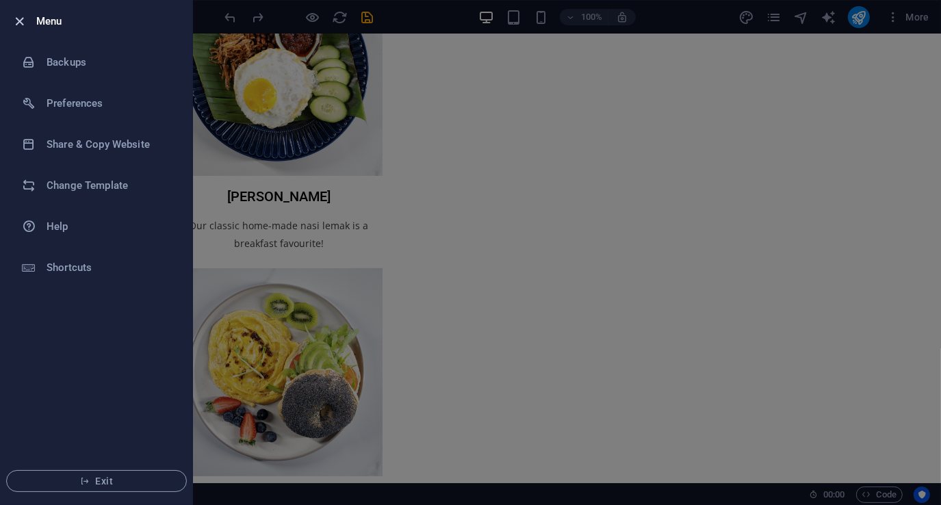
click at [18, 22] on icon "button" at bounding box center [20, 22] width 16 height 16
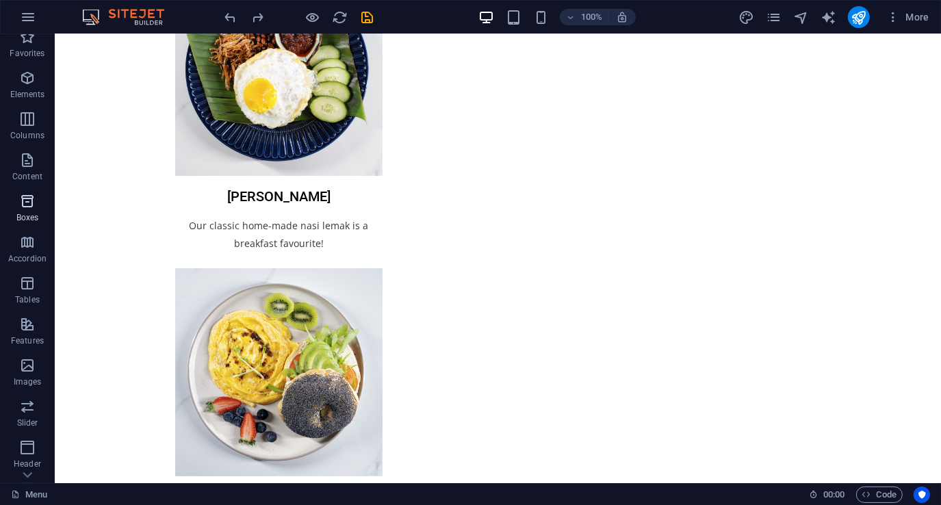
scroll to position [0, 0]
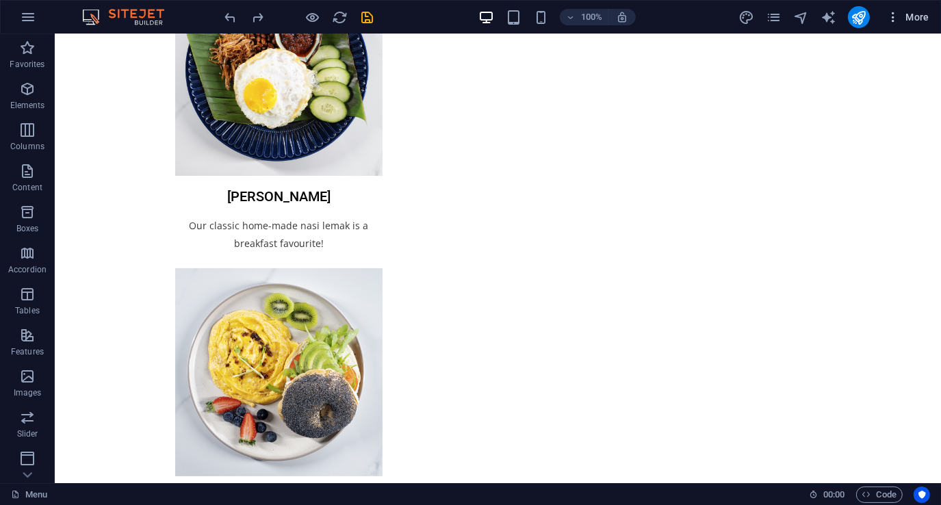
click at [891, 18] on icon "button" at bounding box center [893, 17] width 14 height 14
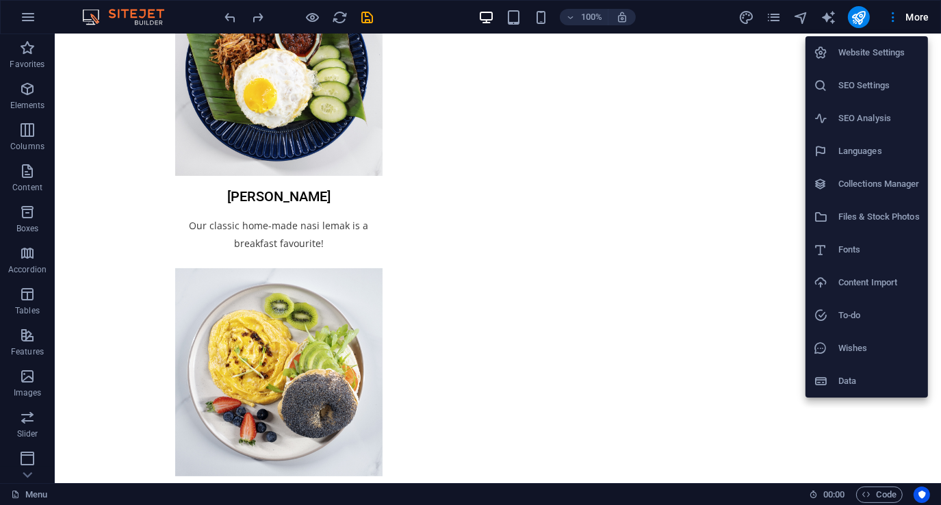
click at [22, 17] on div at bounding box center [470, 252] width 941 height 505
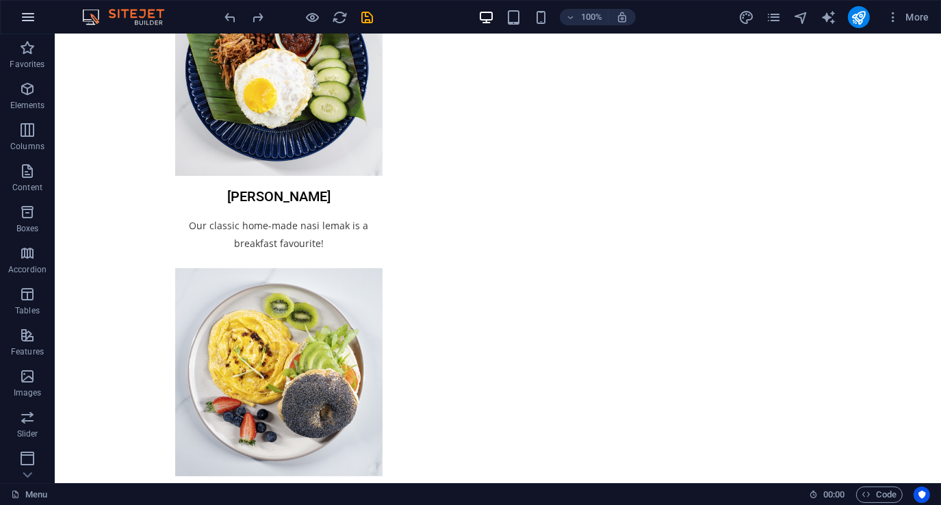
click at [39, 18] on button "button" at bounding box center [28, 17] width 33 height 33
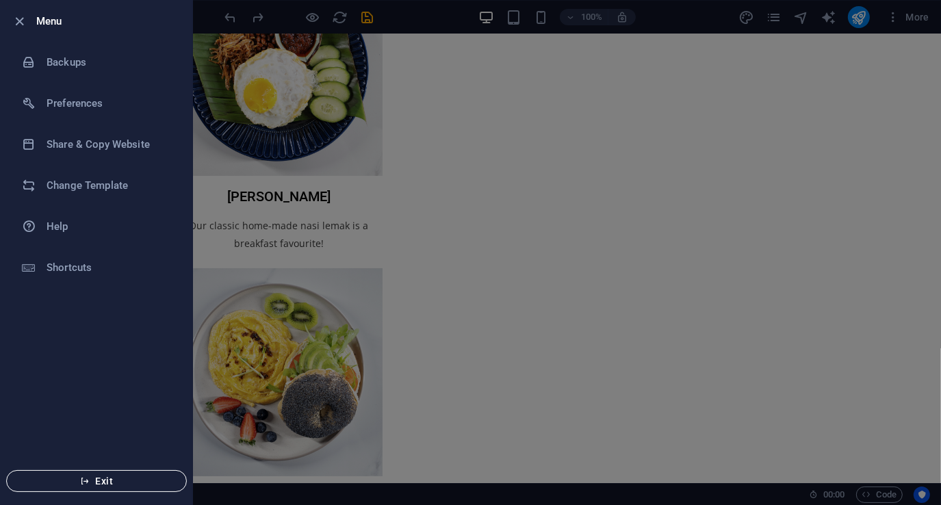
click at [102, 480] on span "Exit" at bounding box center [96, 480] width 157 height 11
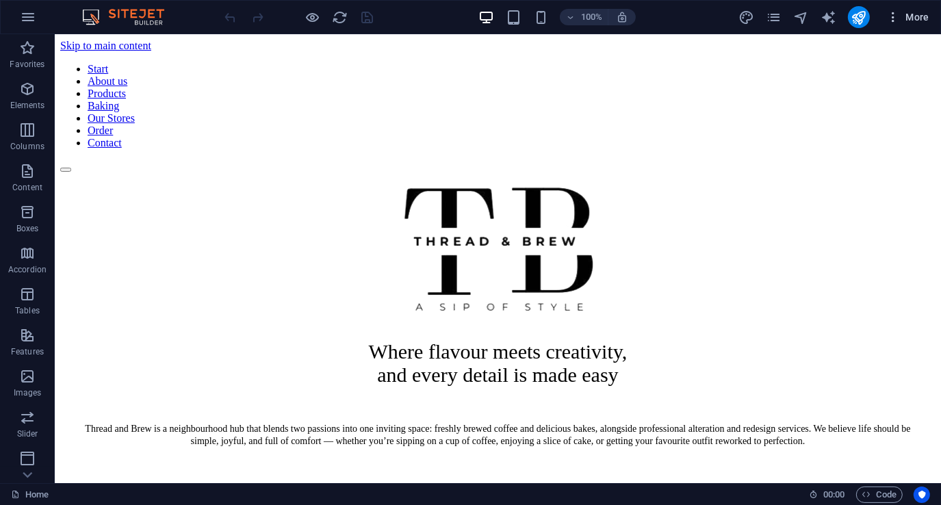
click at [895, 17] on icon "button" at bounding box center [893, 17] width 14 height 14
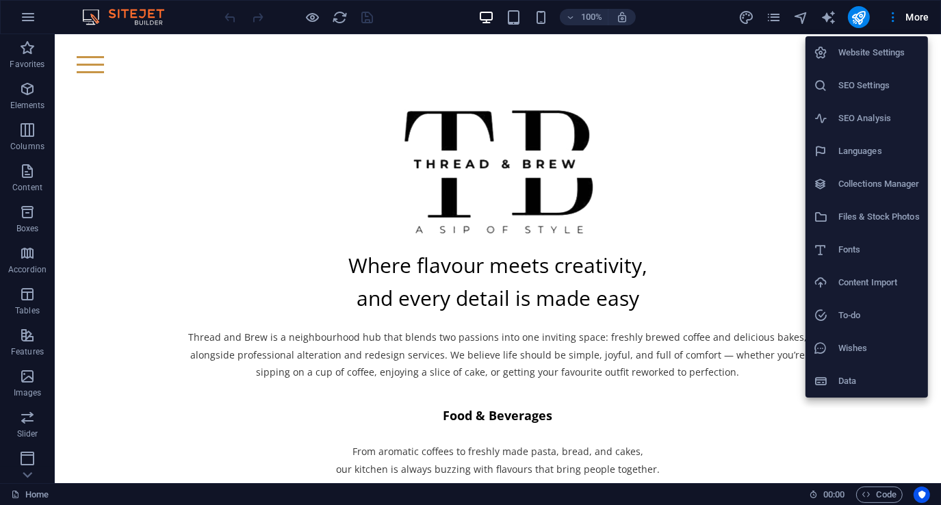
click at [875, 50] on h6 "Website Settings" at bounding box center [878, 52] width 81 height 16
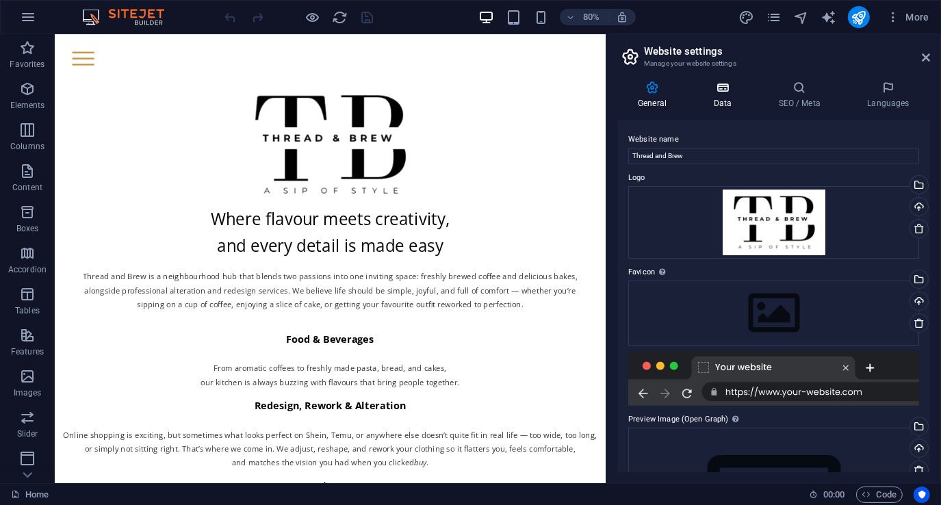
click at [722, 99] on h4 "Data" at bounding box center [724, 95] width 65 height 29
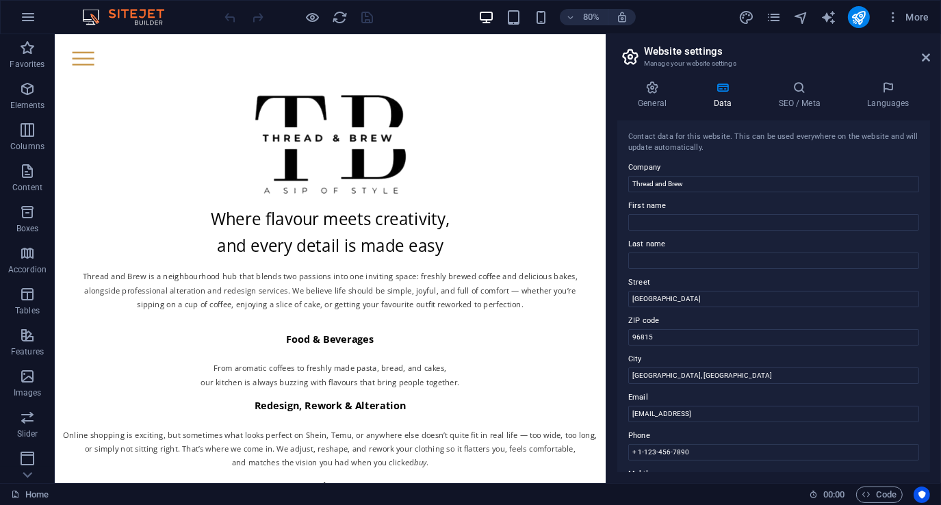
scroll to position [137, 0]
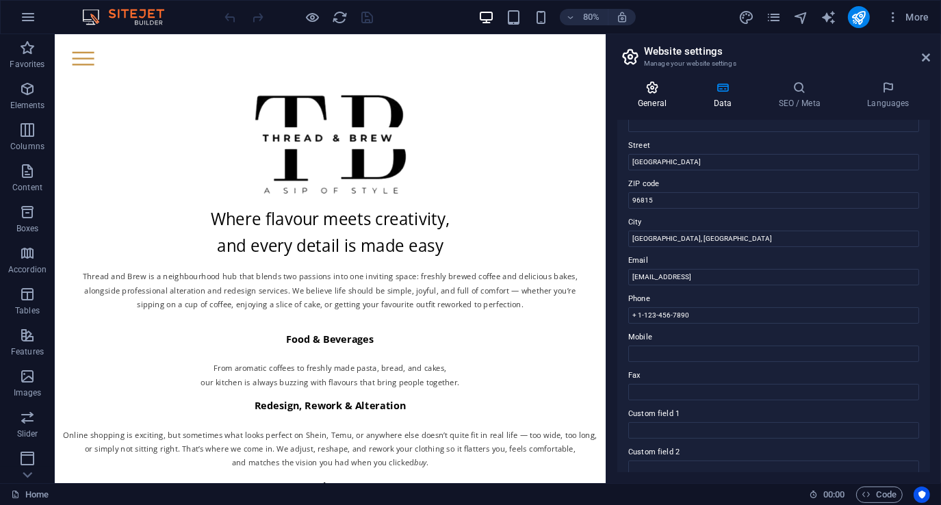
click at [651, 90] on icon at bounding box center [652, 88] width 70 height 14
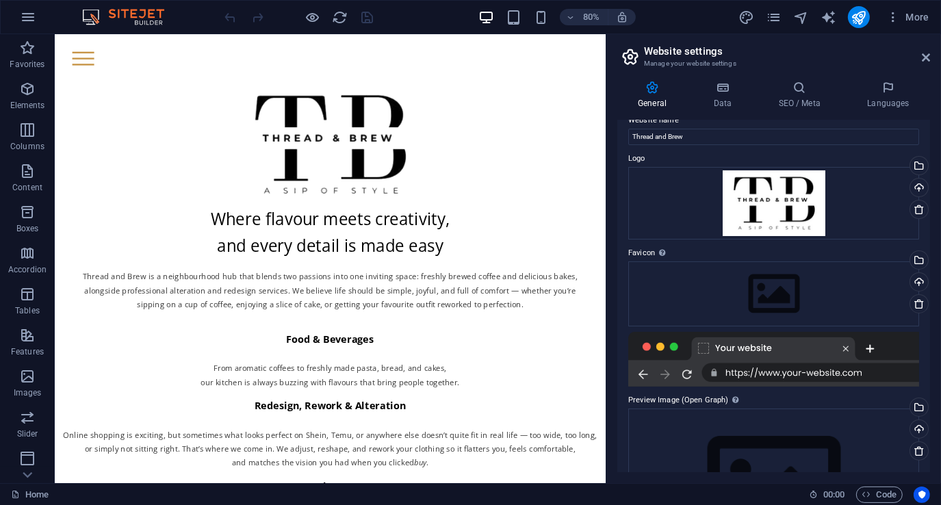
scroll to position [0, 0]
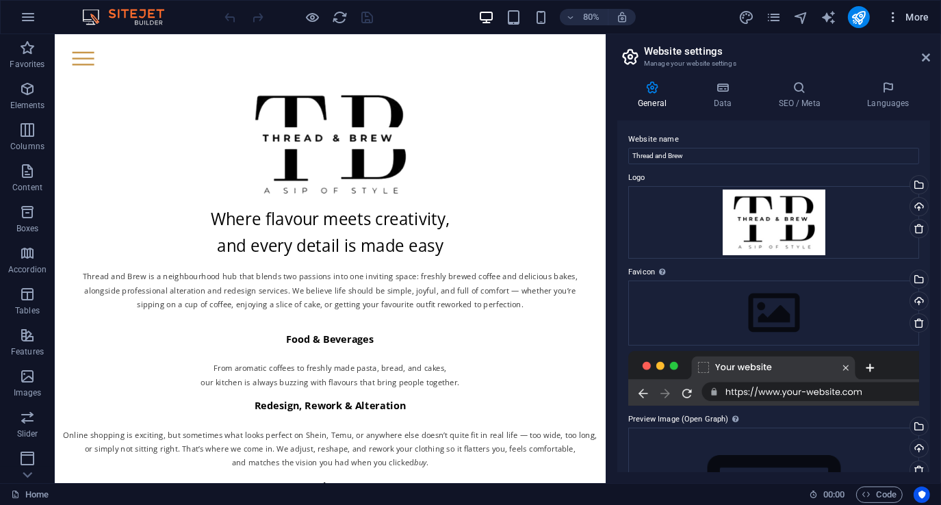
click at [889, 16] on icon "button" at bounding box center [893, 17] width 14 height 14
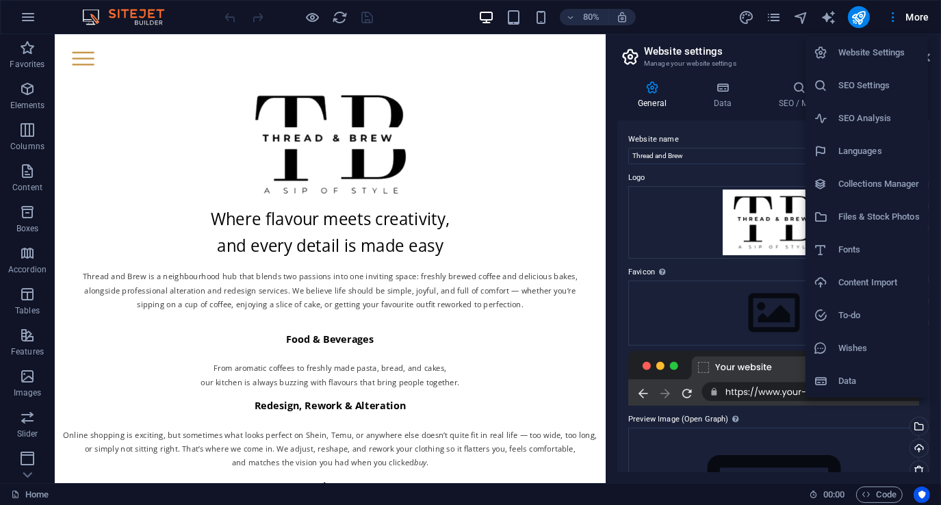
click at [862, 378] on h6 "Data" at bounding box center [878, 381] width 81 height 16
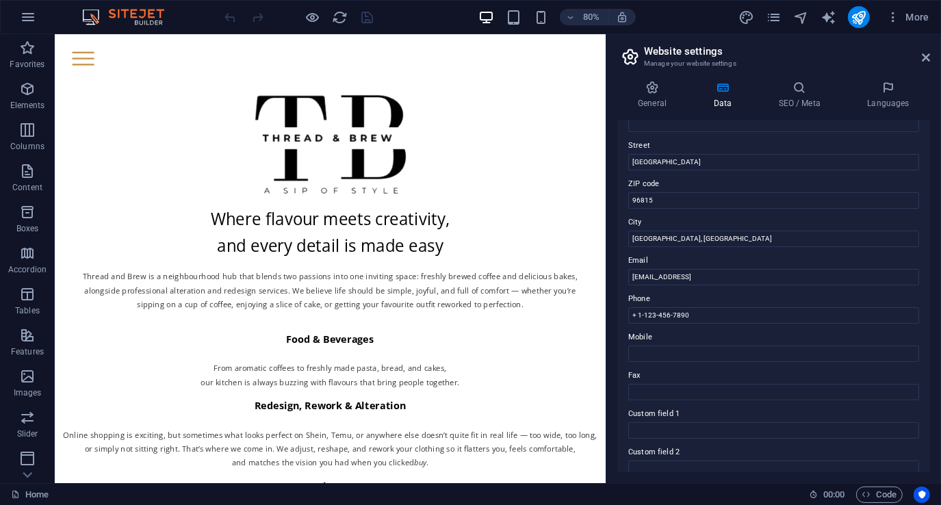
click at [930, 58] on aside "Website settings Manage your website settings General Data SEO / Meta Languages…" at bounding box center [772, 258] width 335 height 449
click at [926, 55] on icon at bounding box center [925, 57] width 8 height 11
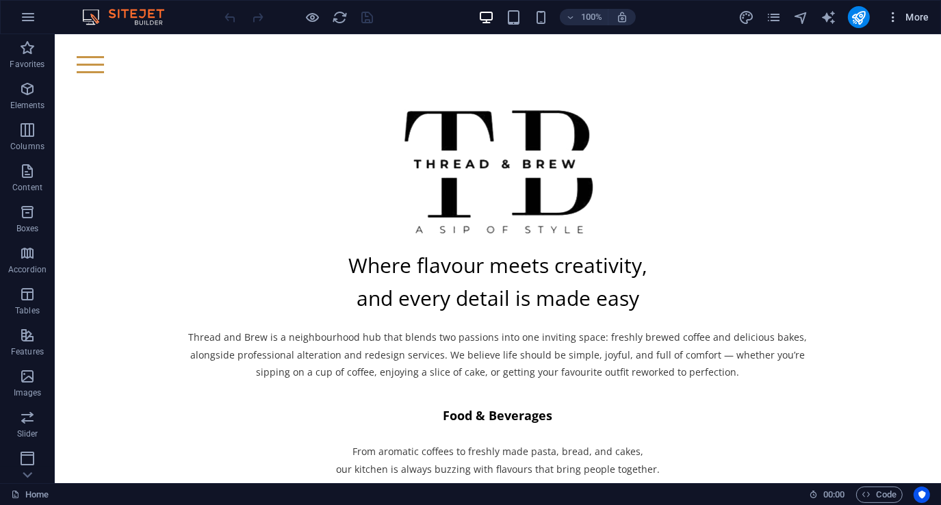
click at [914, 13] on span "More" at bounding box center [907, 17] width 43 height 14
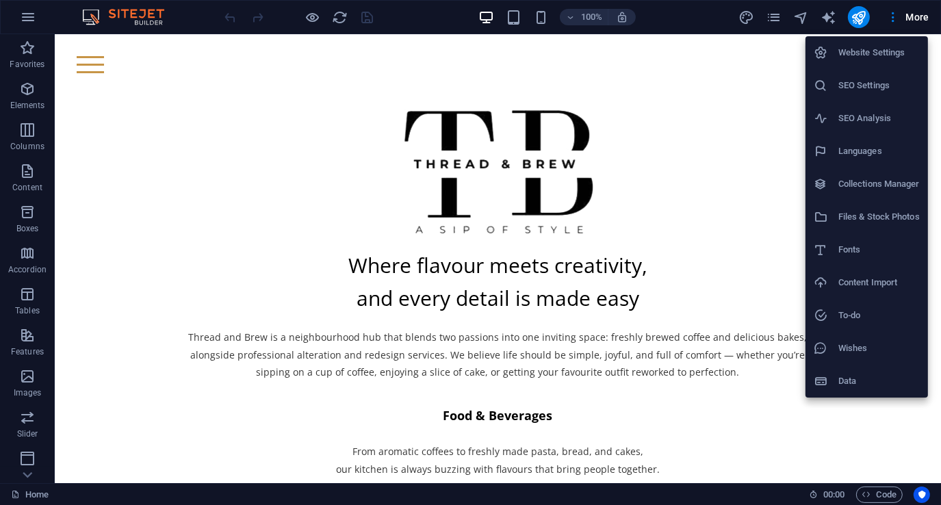
click at [776, 23] on div at bounding box center [470, 252] width 941 height 505
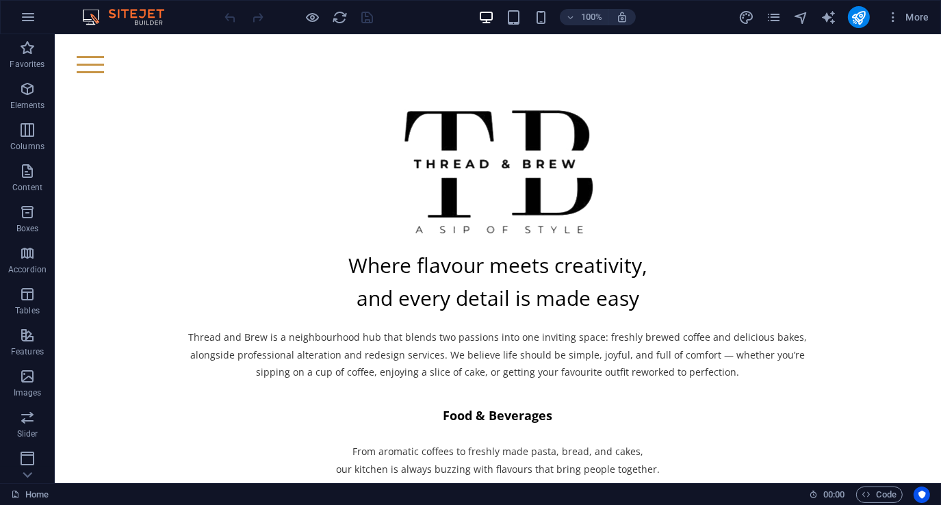
click at [775, 19] on icon "pages" at bounding box center [773, 18] width 16 height 16
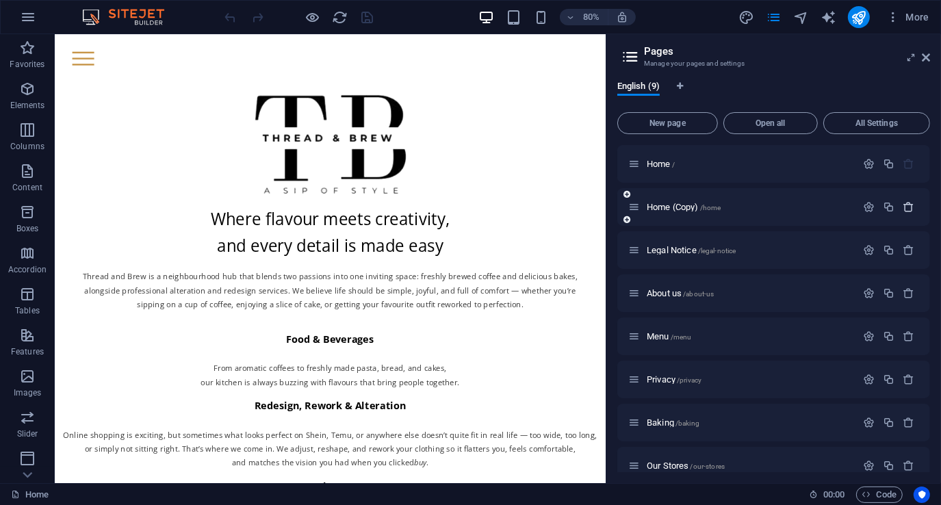
click at [910, 206] on icon "button" at bounding box center [909, 207] width 12 height 12
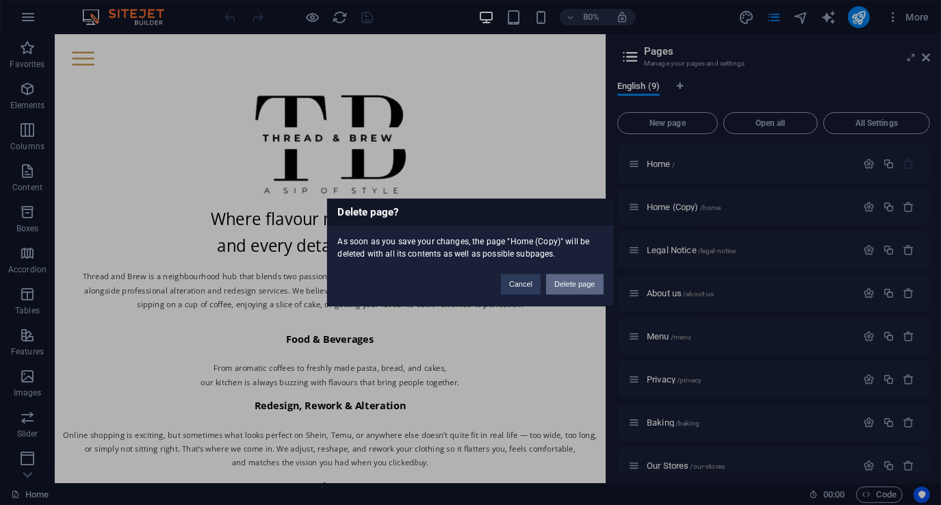
click at [592, 286] on button "Delete page" at bounding box center [574, 284] width 57 height 21
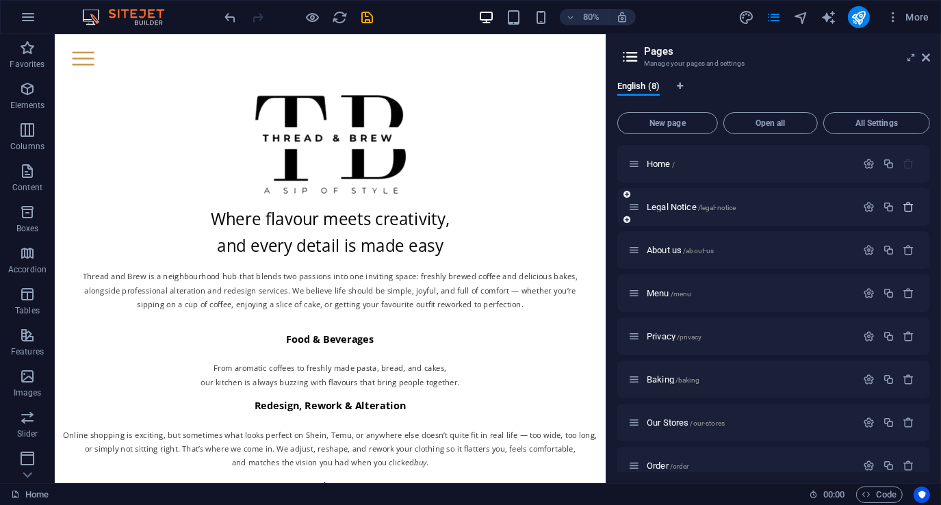
click at [904, 207] on icon "button" at bounding box center [909, 207] width 12 height 12
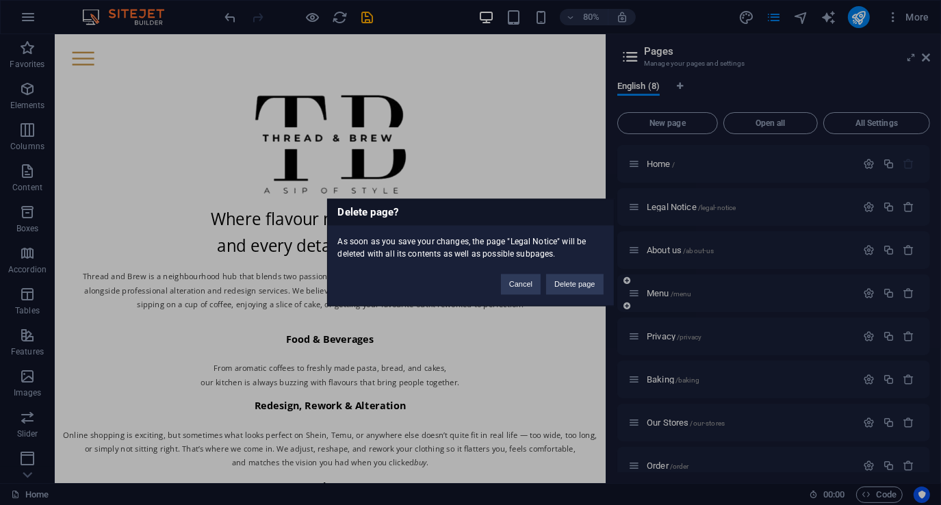
click at [587, 286] on button "Delete page" at bounding box center [574, 284] width 57 height 21
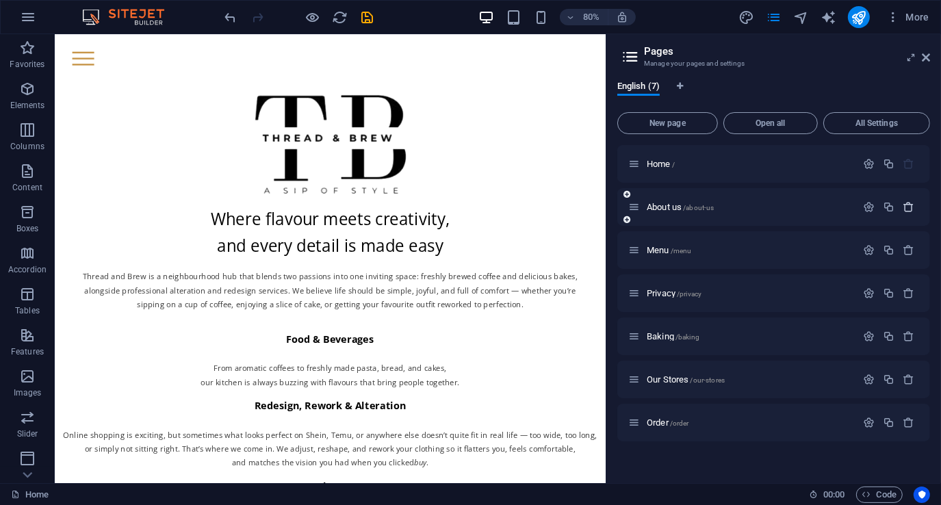
click at [911, 210] on icon "button" at bounding box center [909, 207] width 12 height 12
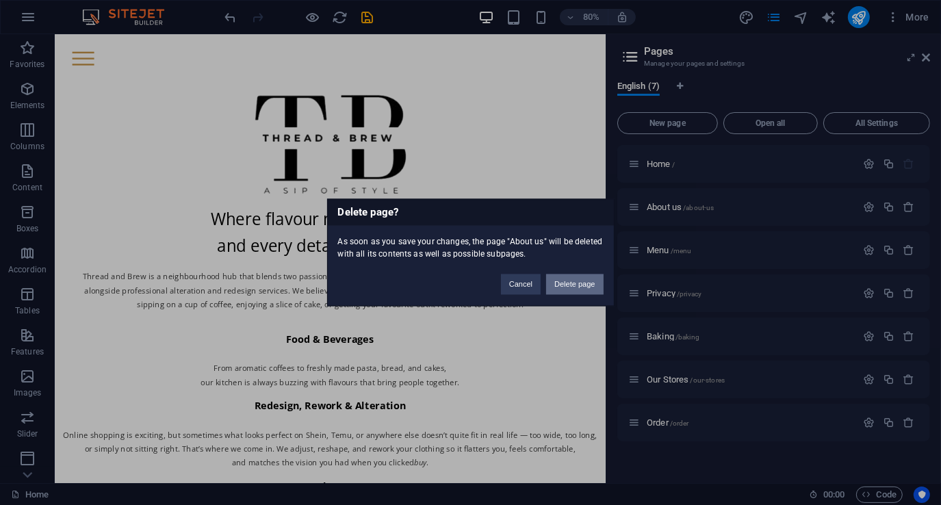
click at [577, 281] on button "Delete page" at bounding box center [574, 284] width 57 height 21
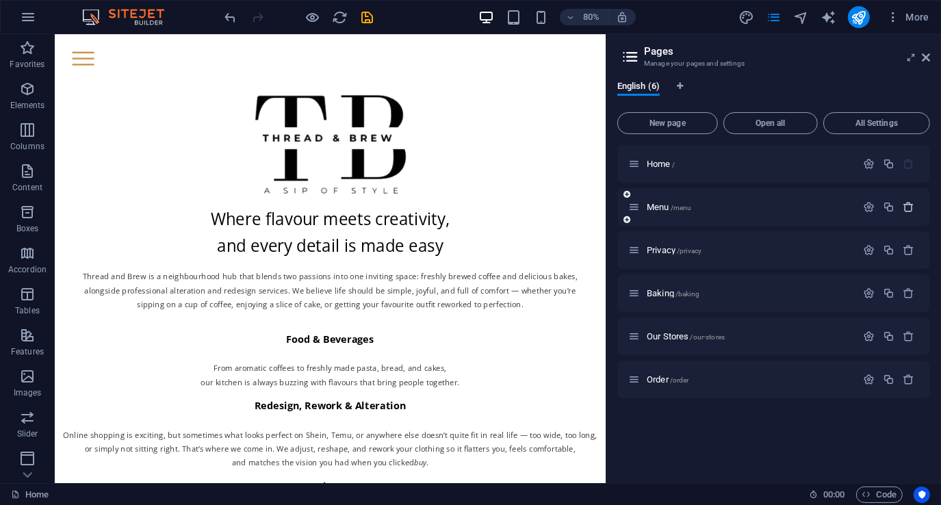
click at [908, 205] on icon "button" at bounding box center [909, 207] width 12 height 12
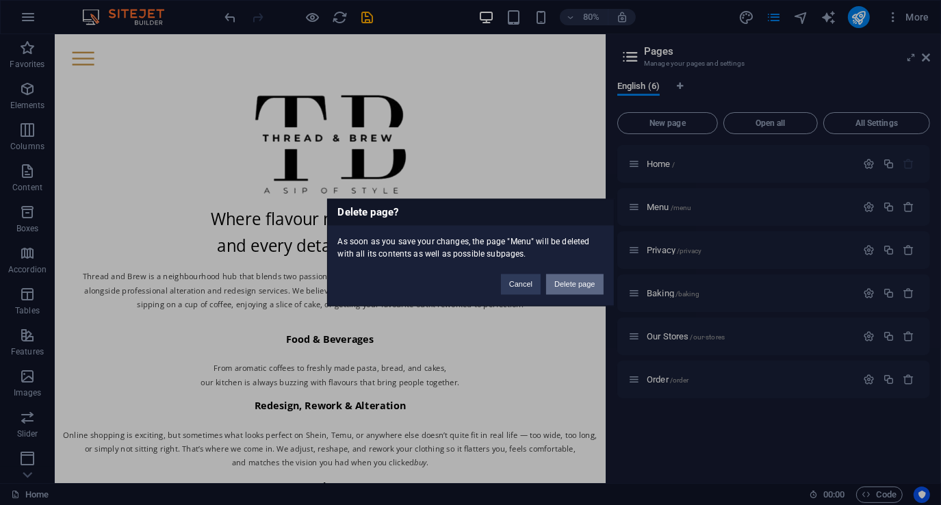
click at [579, 283] on button "Delete page" at bounding box center [574, 284] width 57 height 21
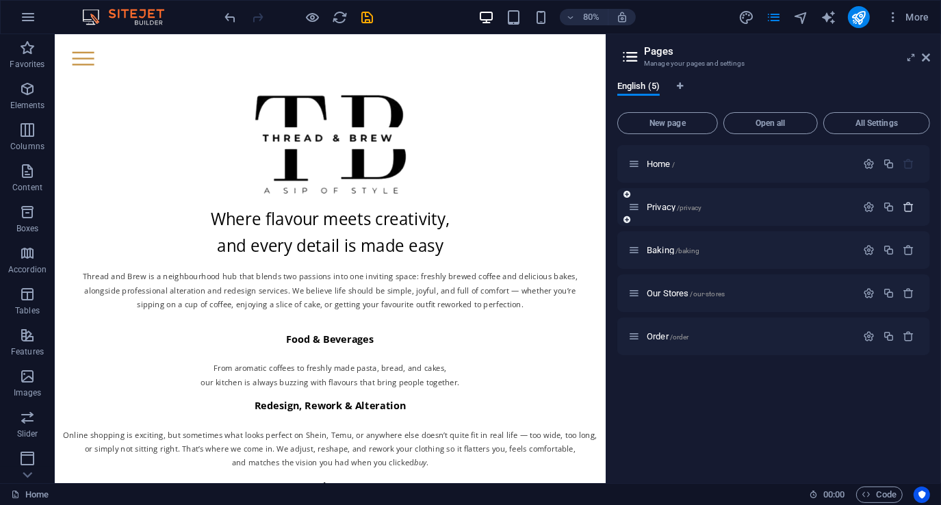
click at [908, 202] on icon "button" at bounding box center [909, 207] width 12 height 12
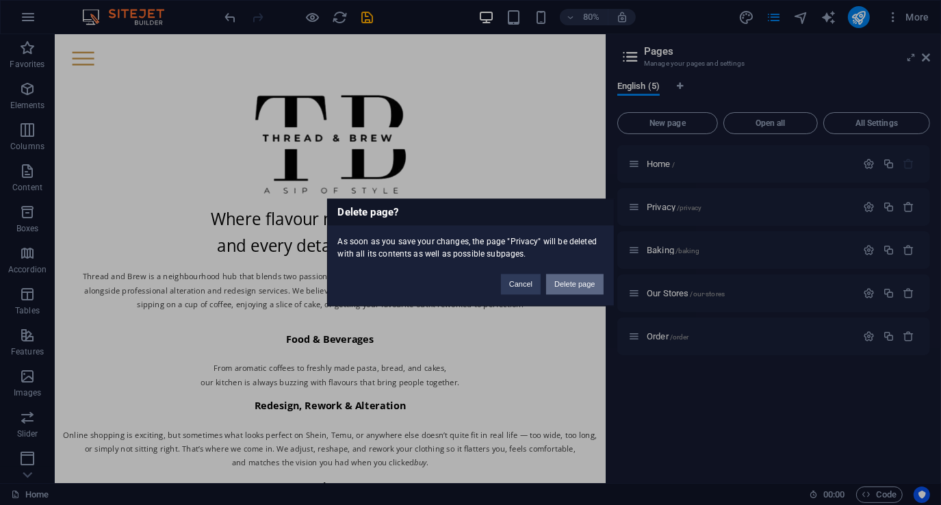
click at [577, 278] on button "Delete page" at bounding box center [574, 284] width 57 height 21
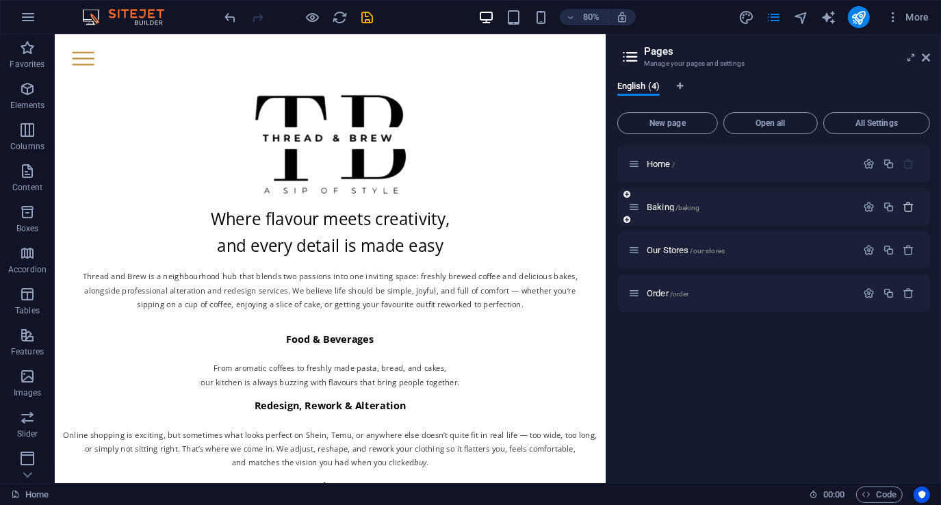
click at [910, 205] on icon "button" at bounding box center [909, 207] width 12 height 12
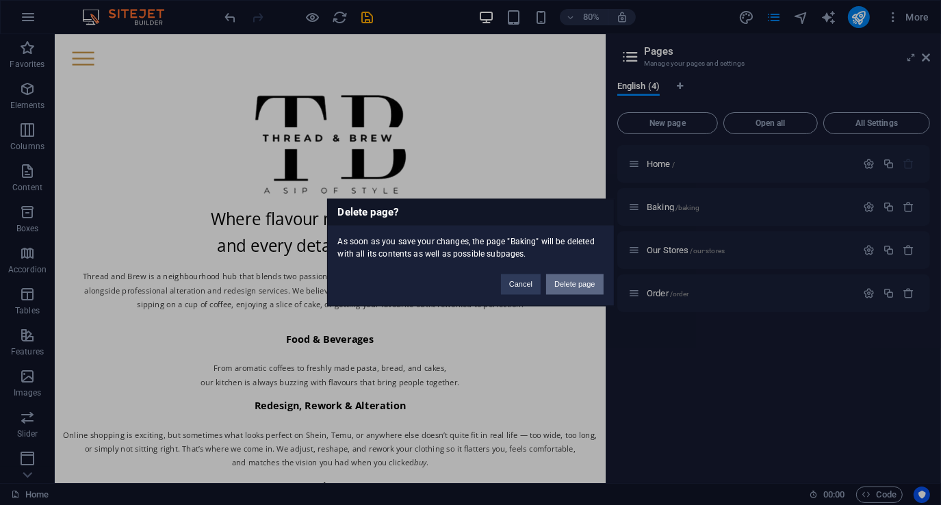
drag, startPoint x: 583, startPoint y: 286, endPoint x: 703, endPoint y: 268, distance: 121.0
click at [583, 287] on button "Delete page" at bounding box center [574, 284] width 57 height 21
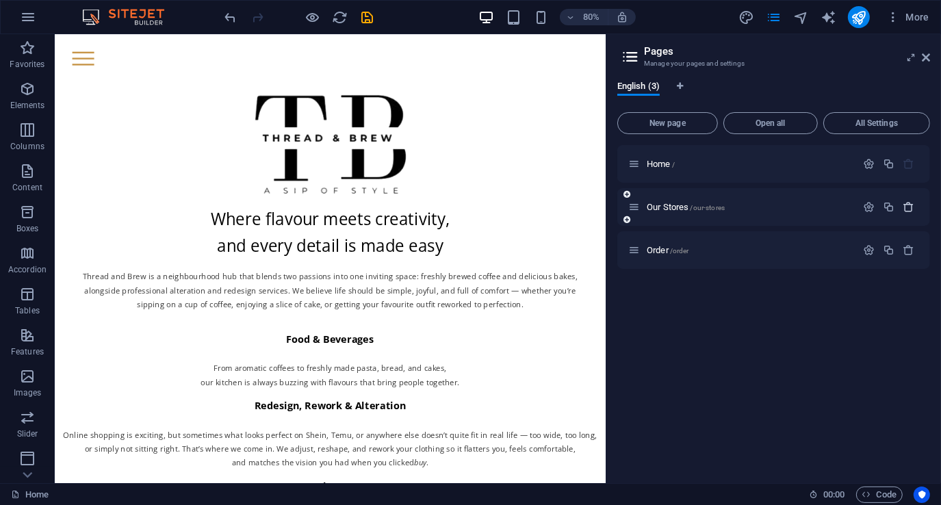
click at [909, 211] on icon "button" at bounding box center [909, 207] width 12 height 12
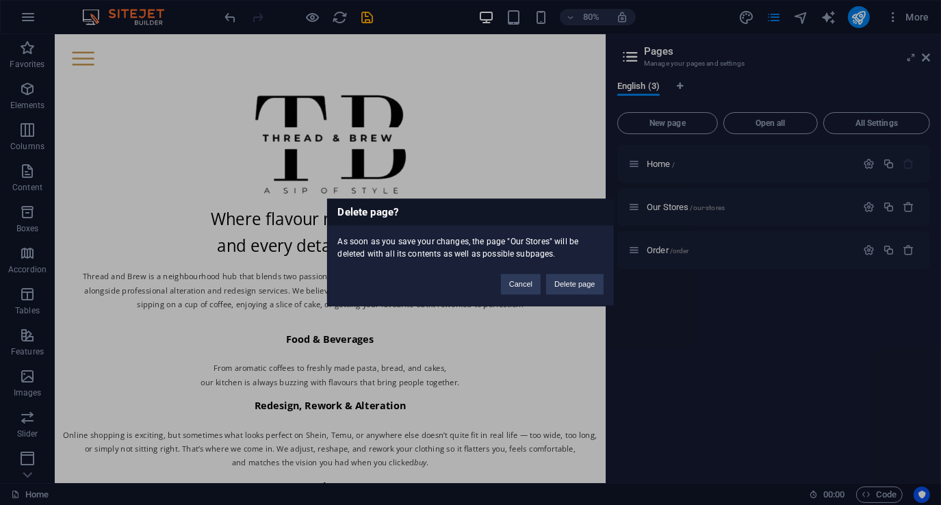
click at [576, 284] on button "Delete page" at bounding box center [574, 284] width 57 height 21
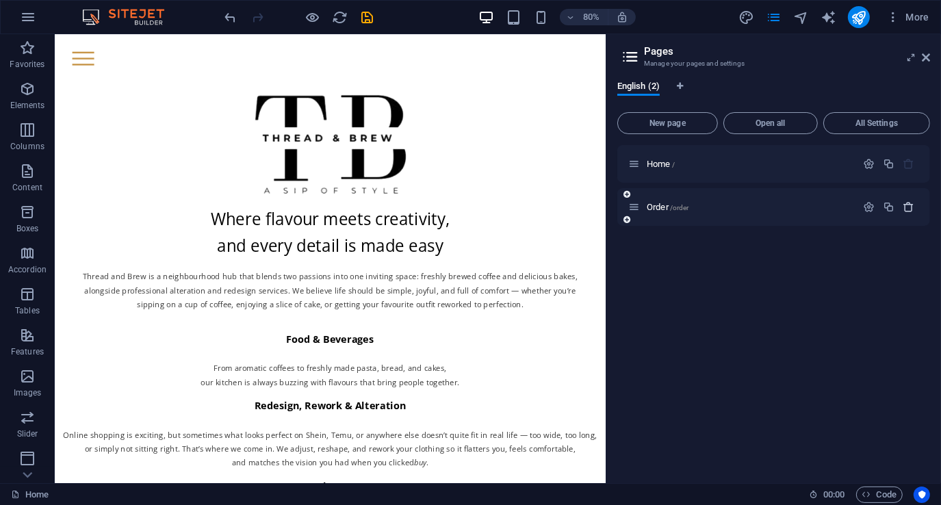
click at [910, 209] on icon "button" at bounding box center [909, 207] width 12 height 12
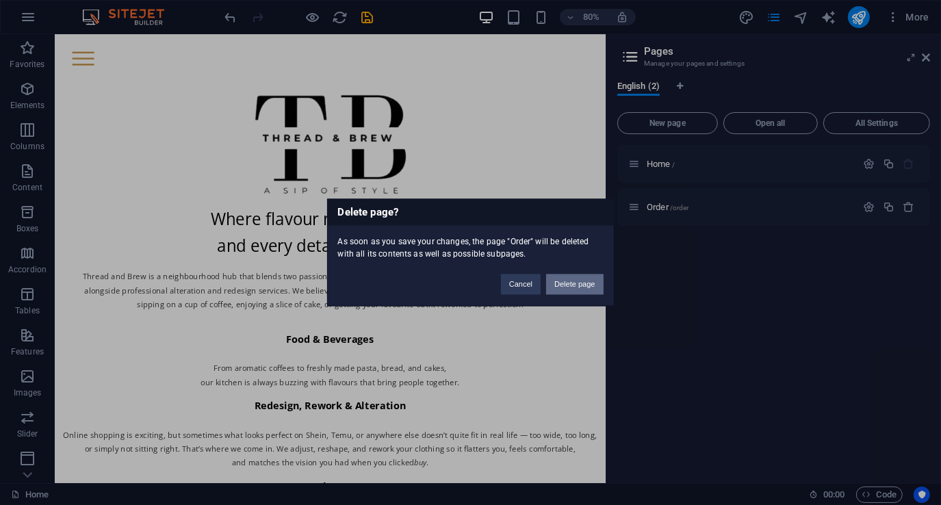
click at [584, 278] on button "Delete page" at bounding box center [574, 284] width 57 height 21
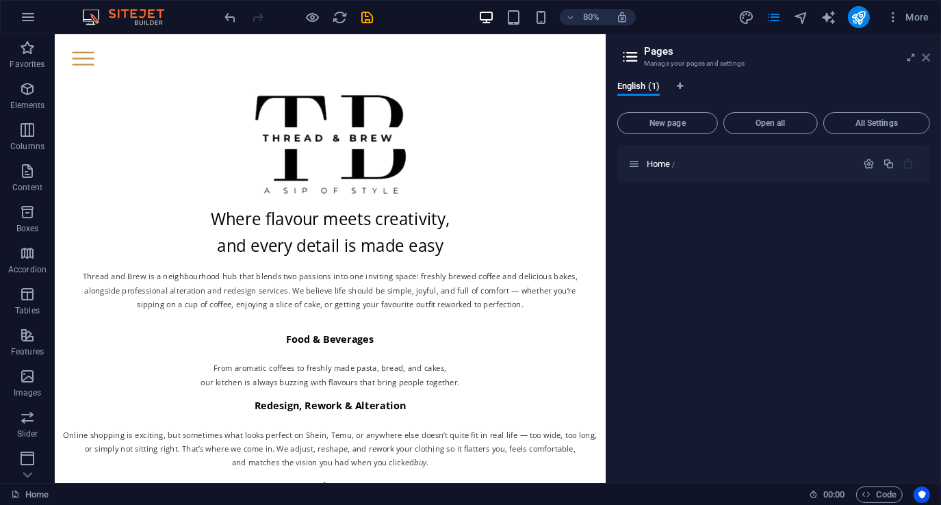
click at [928, 60] on icon at bounding box center [925, 57] width 8 height 11
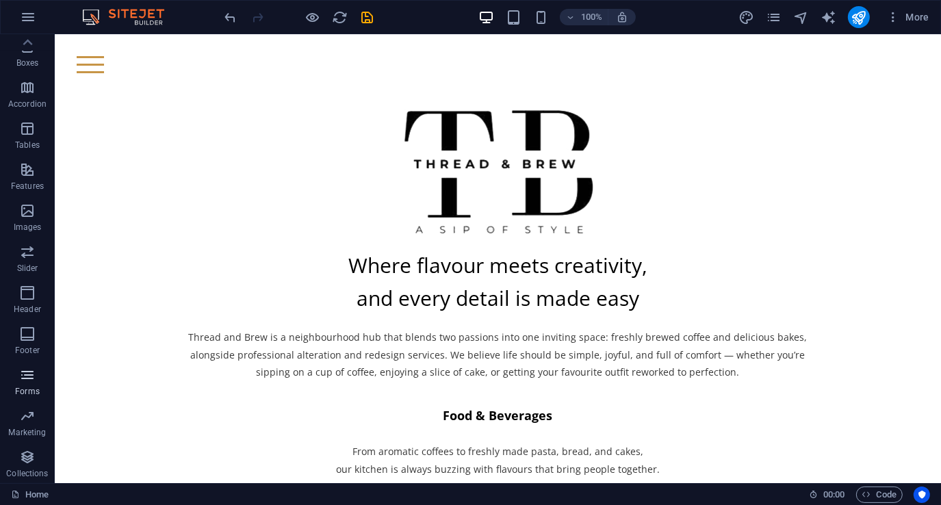
scroll to position [167, 0]
click at [31, 452] on icon "button" at bounding box center [27, 455] width 16 height 16
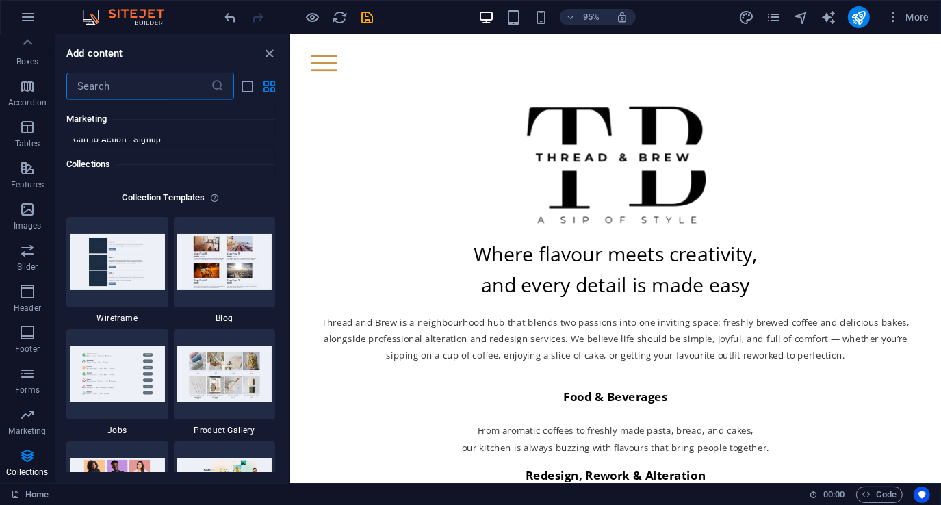
scroll to position [12454, 0]
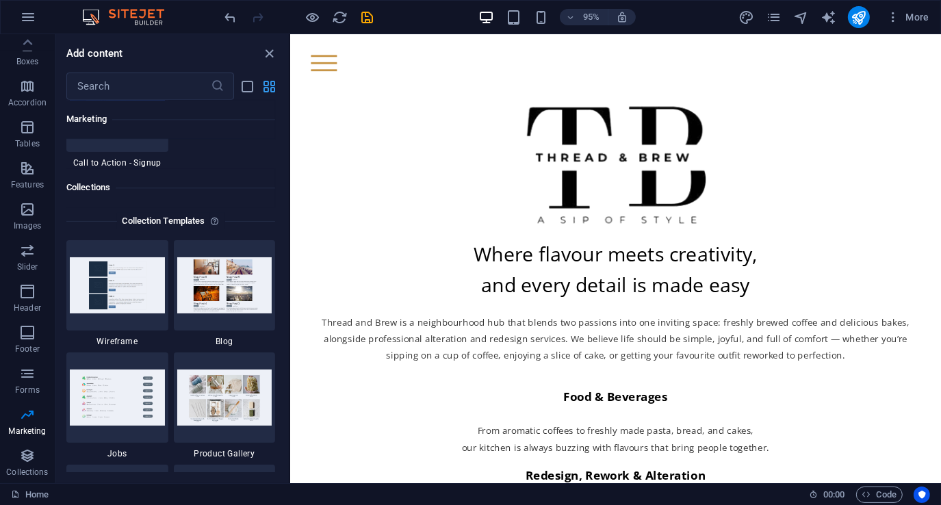
click at [272, 86] on icon "grid-view" at bounding box center [270, 87] width 16 height 16
click at [249, 85] on icon "list-view" at bounding box center [248, 87] width 16 height 16
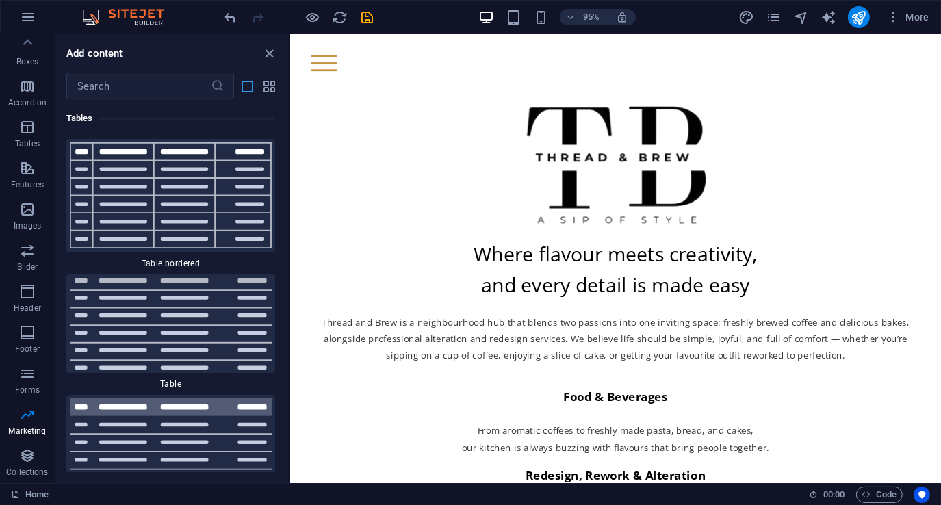
scroll to position [27754, 0]
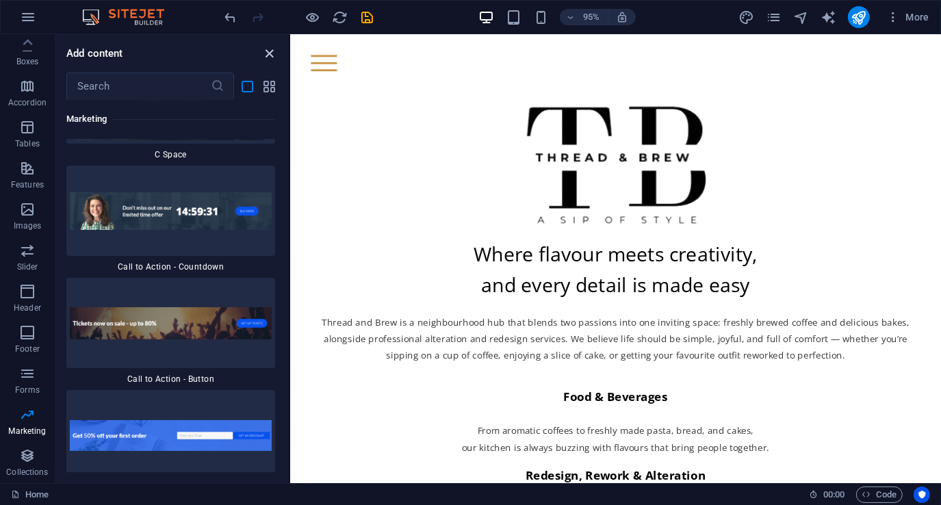
click at [273, 47] on icon "close panel" at bounding box center [270, 54] width 16 height 16
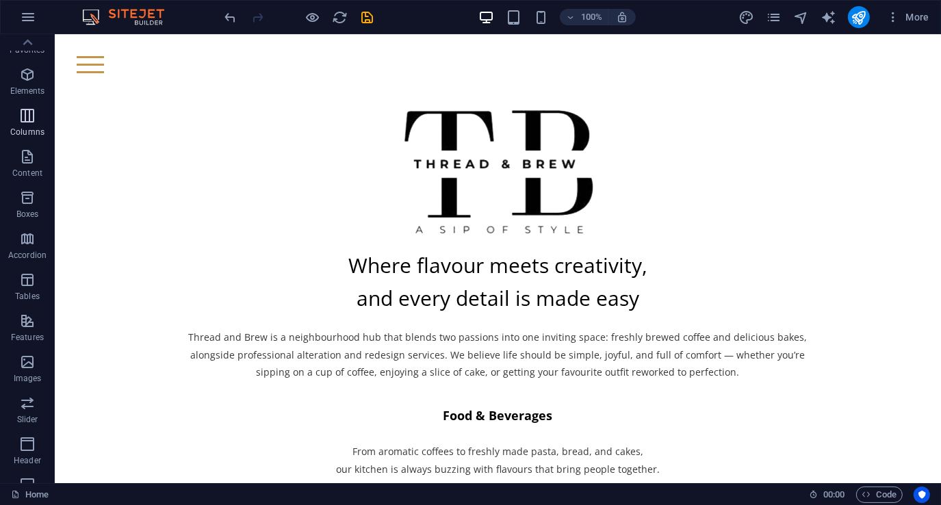
scroll to position [0, 0]
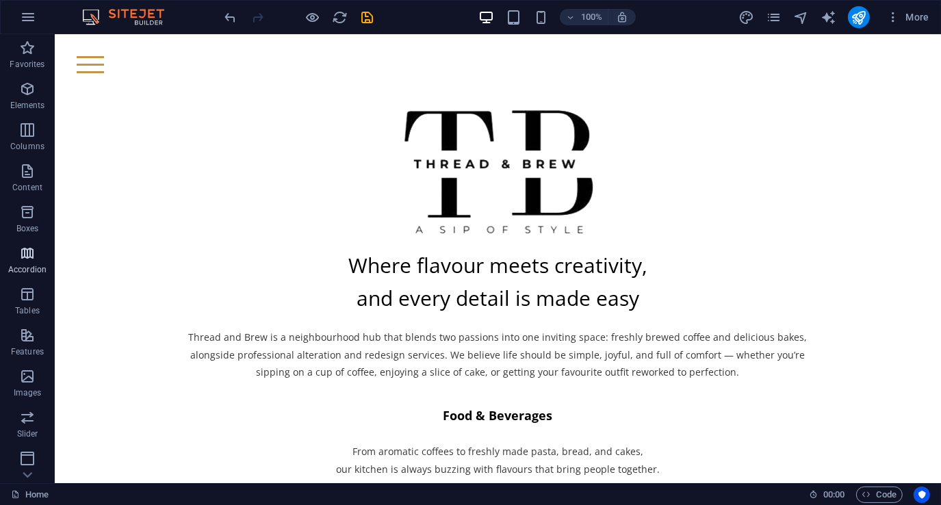
click at [27, 256] on icon "button" at bounding box center [27, 253] width 16 height 16
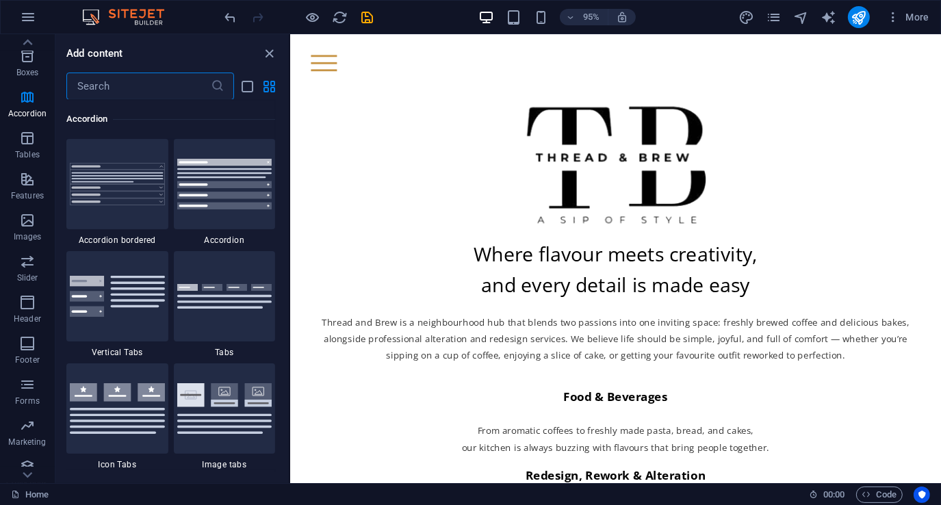
scroll to position [167, 0]
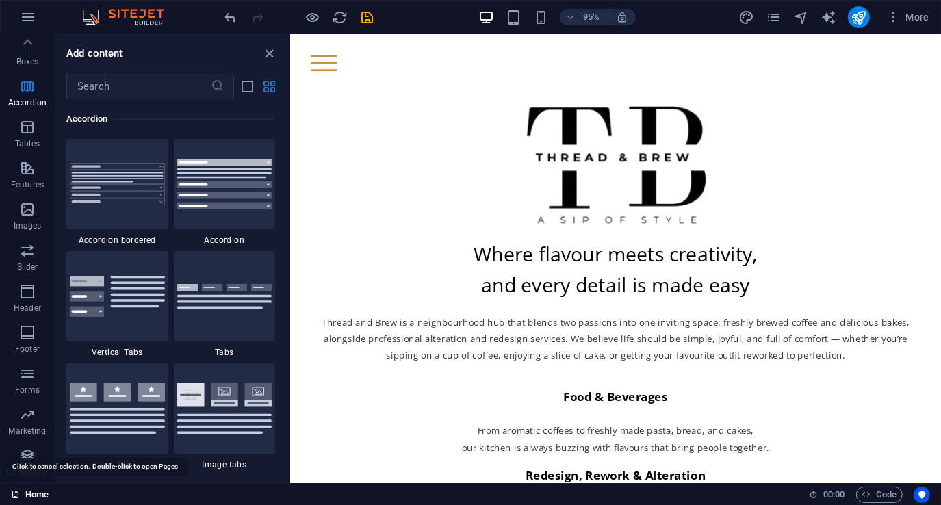
click at [42, 496] on link "Home" at bounding box center [30, 494] width 38 height 16
click at [42, 495] on link "Home" at bounding box center [30, 494] width 38 height 16
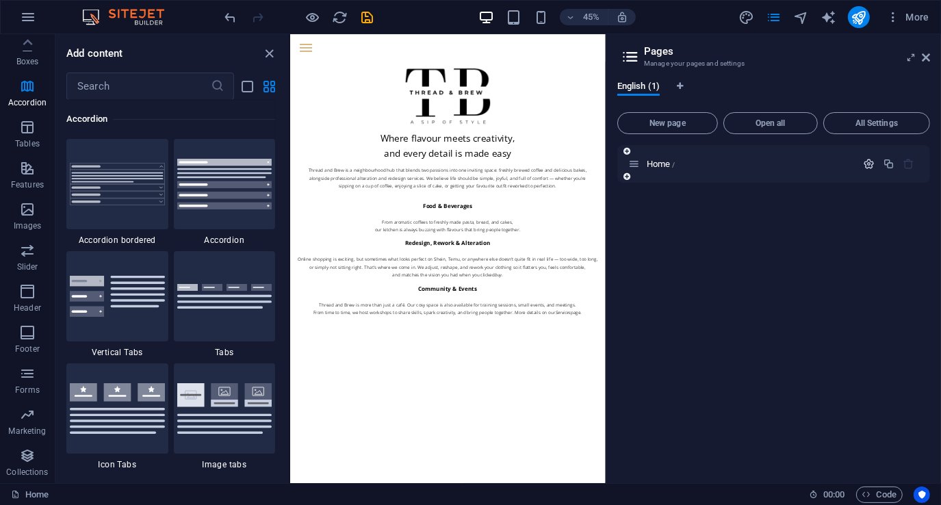
click at [868, 161] on icon "button" at bounding box center [869, 164] width 12 height 12
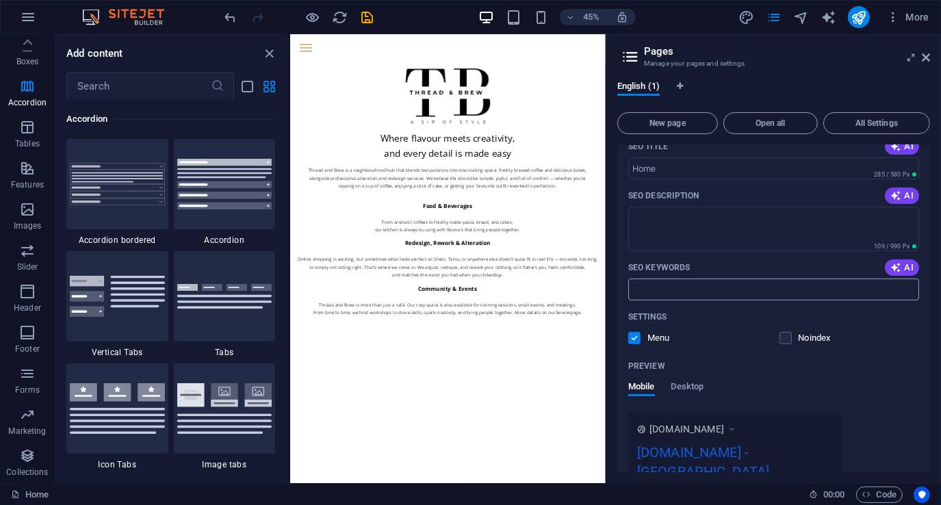
scroll to position [226, 0]
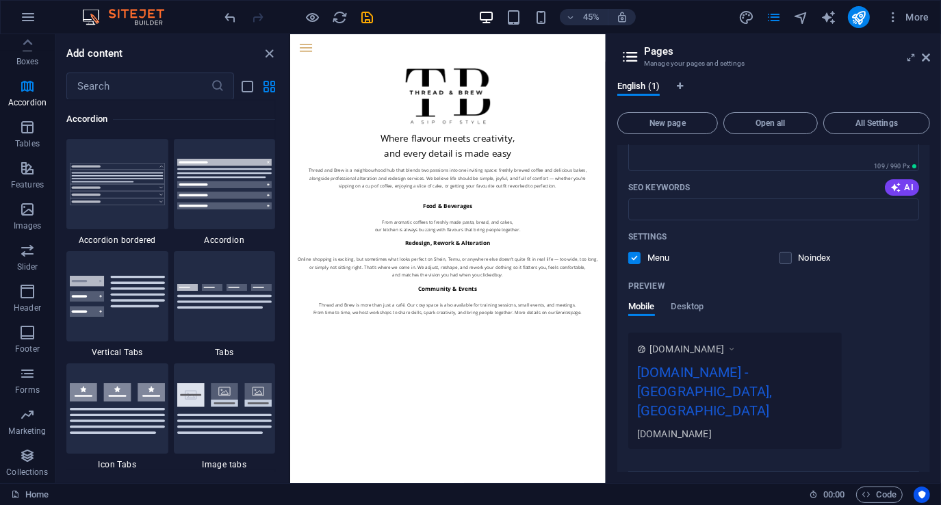
click at [779, 481] on span "More Settings" at bounding box center [764, 486] width 51 height 10
click at [228, 16] on icon "undo" at bounding box center [231, 18] width 16 height 16
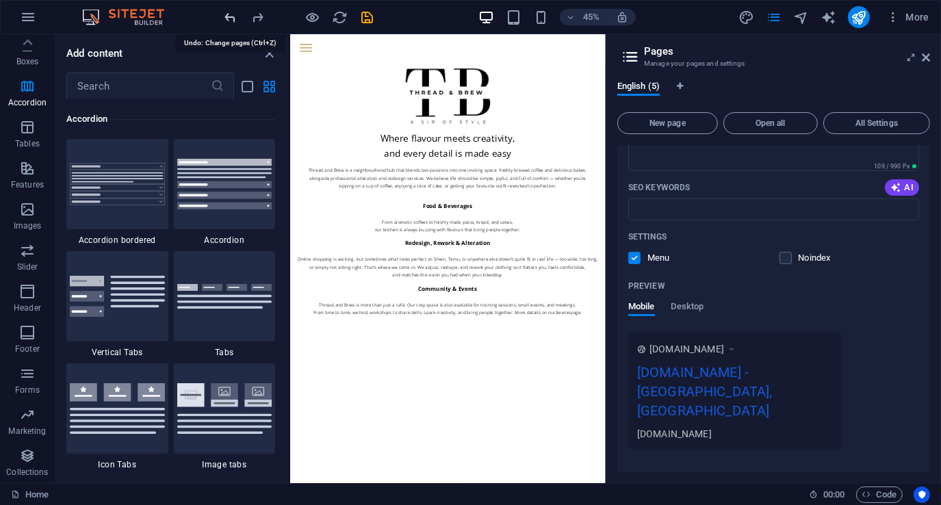
click at [228, 16] on icon "undo" at bounding box center [231, 18] width 16 height 16
click at [228, 16] on div at bounding box center [298, 17] width 153 height 22
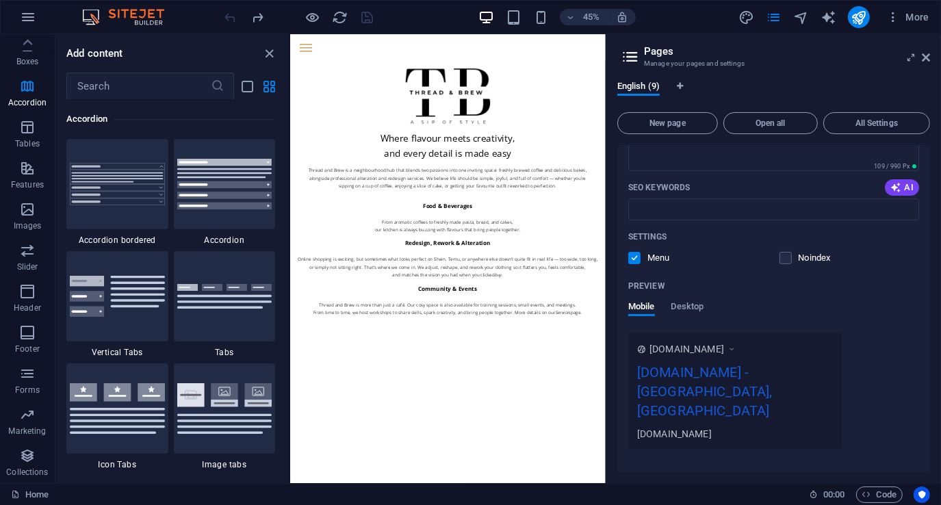
click at [228, 16] on div at bounding box center [298, 17] width 153 height 22
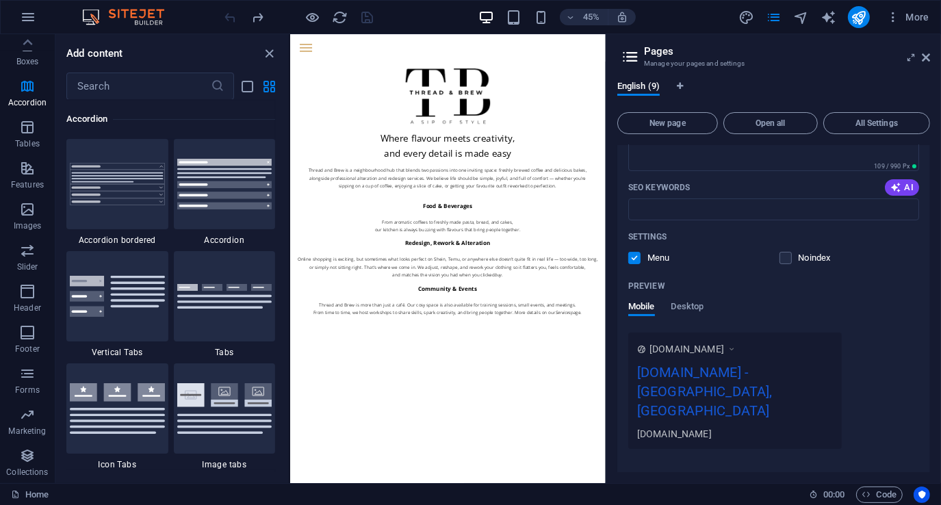
click at [228, 16] on div at bounding box center [298, 17] width 153 height 22
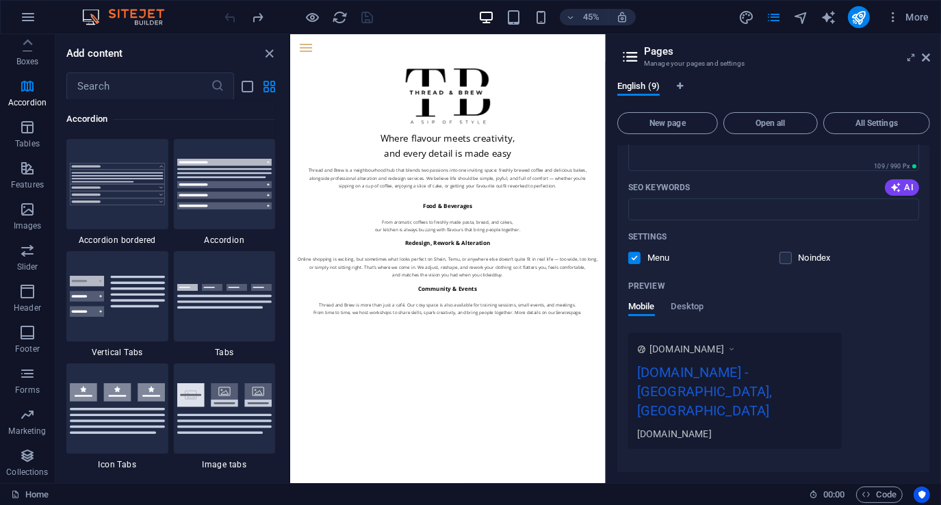
click at [228, 16] on div at bounding box center [298, 17] width 153 height 22
click at [929, 57] on icon at bounding box center [925, 57] width 8 height 11
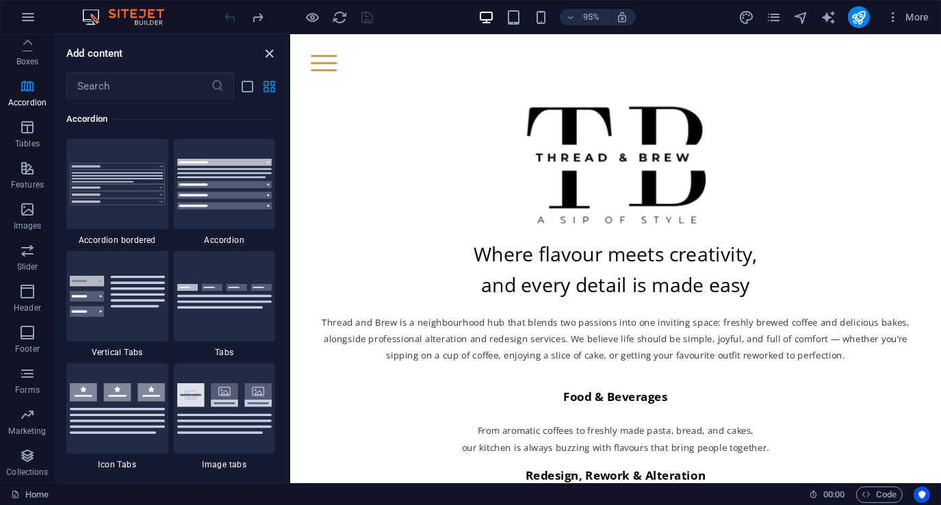
click at [271, 52] on icon "close panel" at bounding box center [270, 54] width 16 height 16
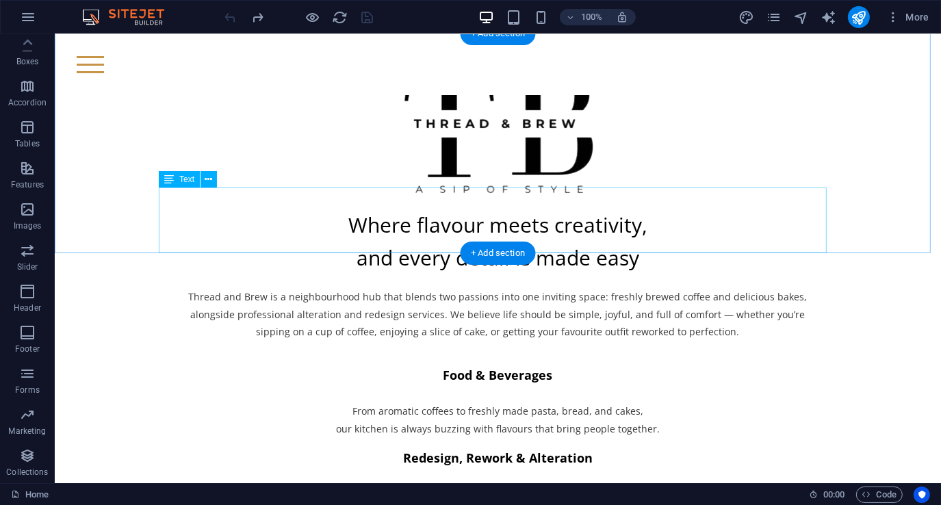
scroll to position [0, 0]
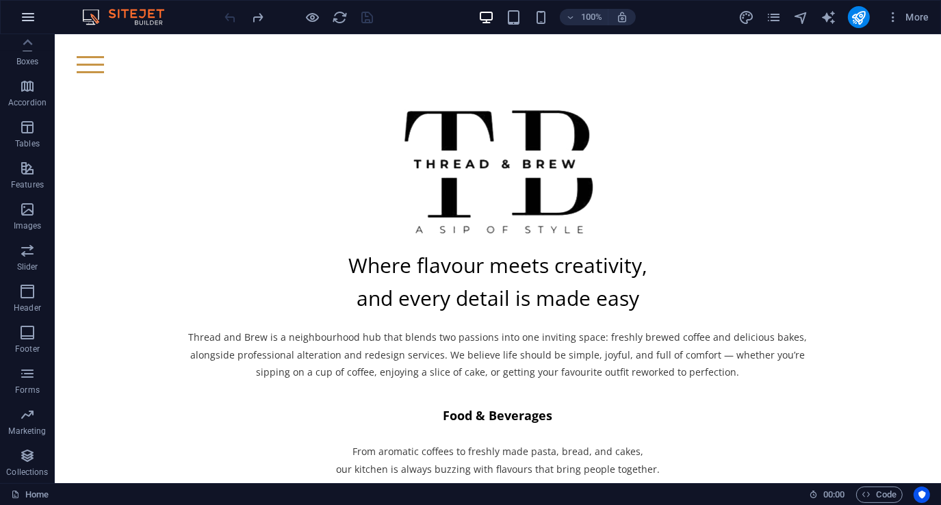
click at [30, 18] on icon "button" at bounding box center [28, 17] width 16 height 16
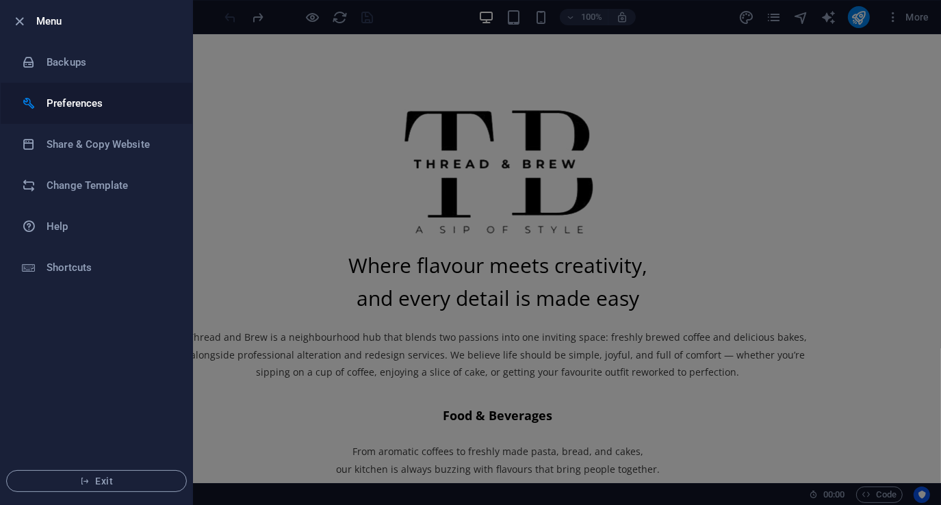
click at [48, 104] on h6 "Preferences" at bounding box center [110, 103] width 127 height 16
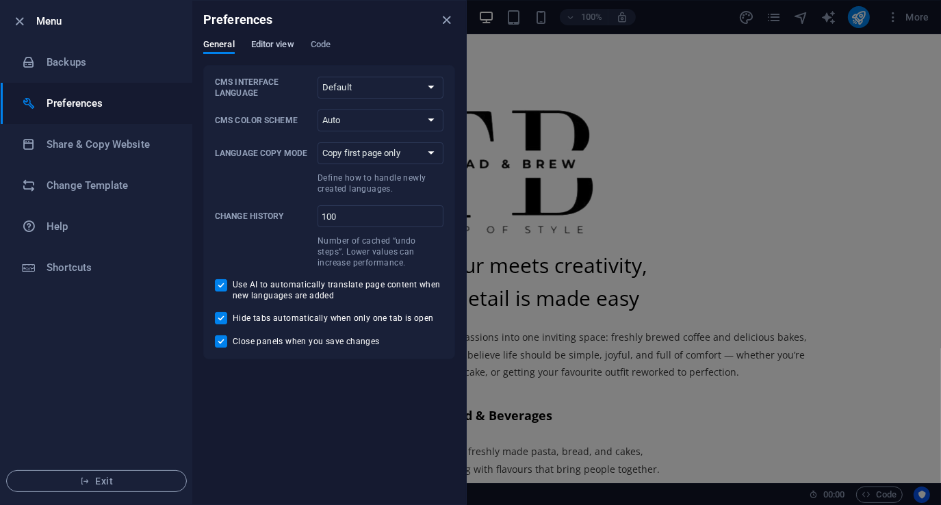
click at [273, 45] on span "Editor view" at bounding box center [272, 45] width 43 height 19
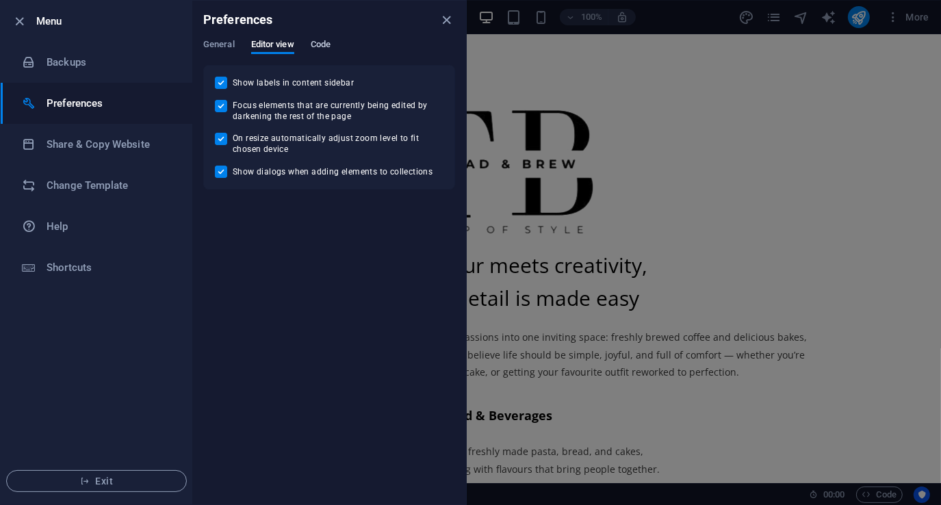
click at [317, 45] on span "Code" at bounding box center [321, 45] width 20 height 19
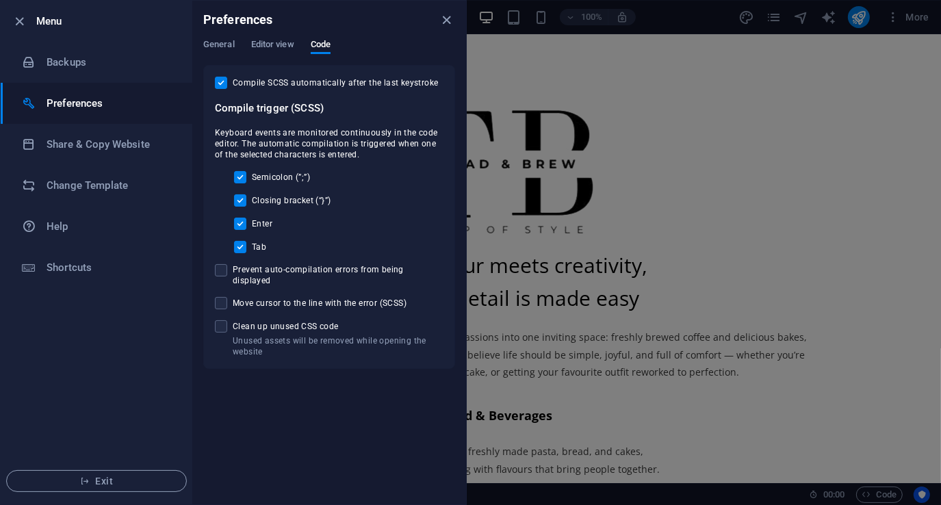
click at [445, 16] on icon "close" at bounding box center [447, 20] width 16 height 16
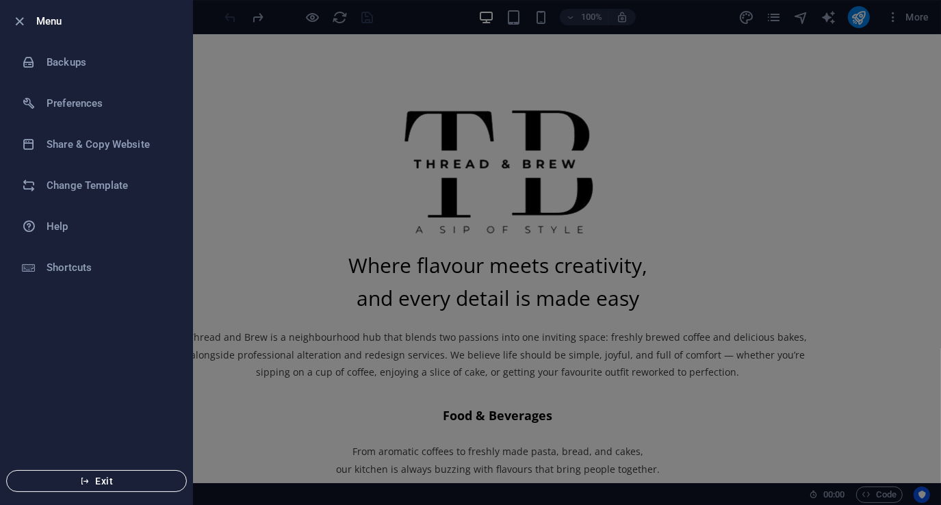
click at [108, 477] on span "Exit" at bounding box center [96, 480] width 157 height 11
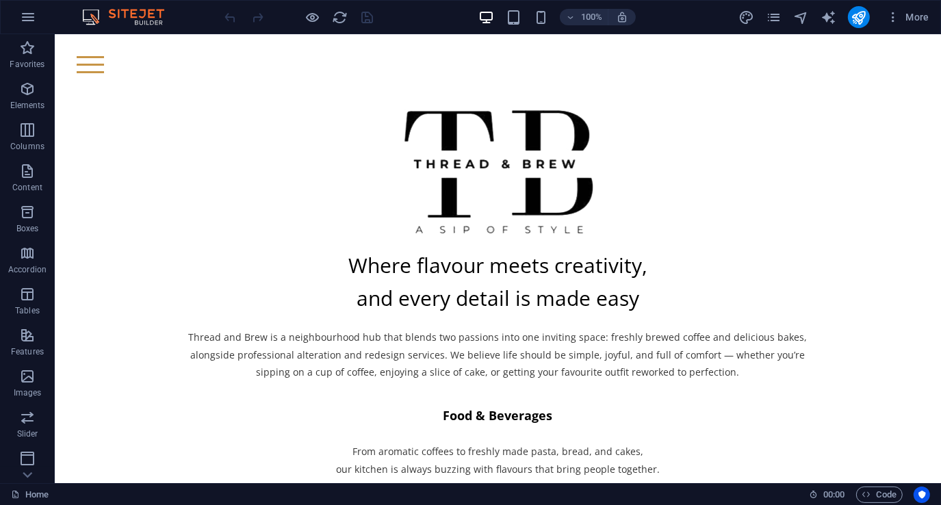
click at [144, 16] on img at bounding box center [130, 17] width 103 height 16
click at [776, 19] on icon "pages" at bounding box center [773, 18] width 16 height 16
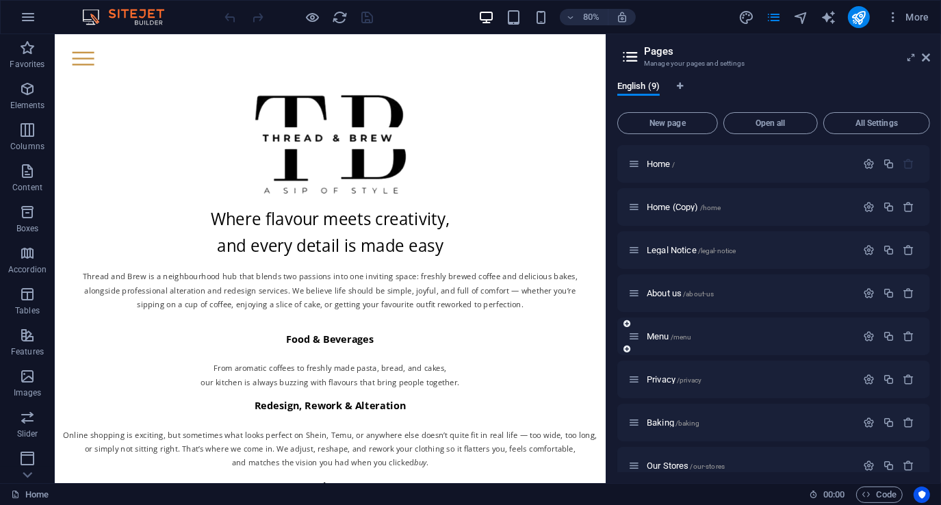
click at [754, 342] on div "Menu /menu" at bounding box center [742, 336] width 228 height 16
click at [863, 339] on icon "button" at bounding box center [869, 336] width 12 height 12
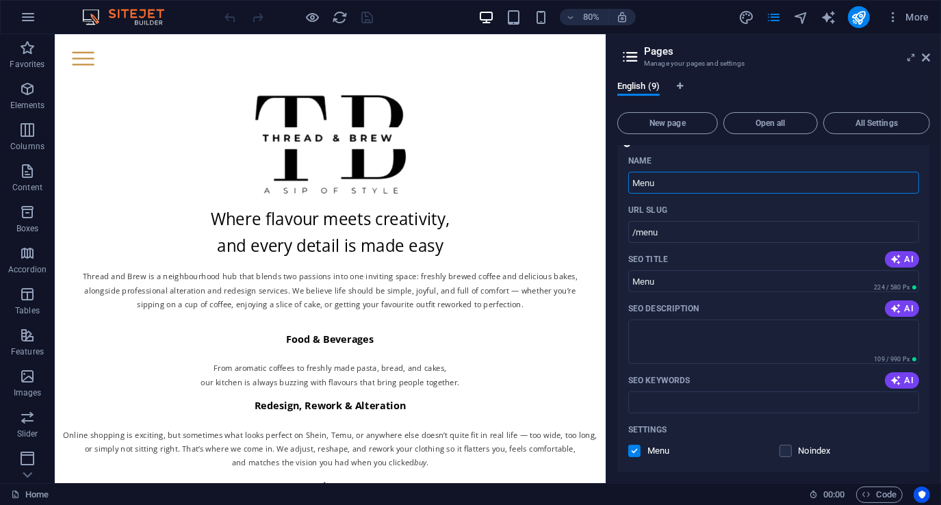
scroll to position [410, 0]
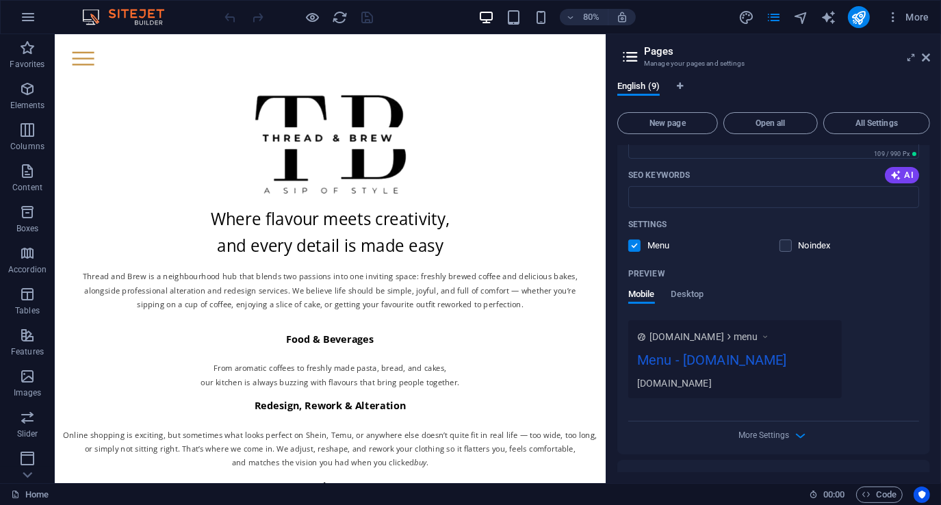
click at [635, 245] on label at bounding box center [634, 245] width 12 height 12
click at [0, 0] on input "checkbox" at bounding box center [0, 0] width 0 height 0
click at [635, 245] on label at bounding box center [634, 245] width 12 height 12
click at [0, 0] on input "checkbox" at bounding box center [0, 0] width 0 height 0
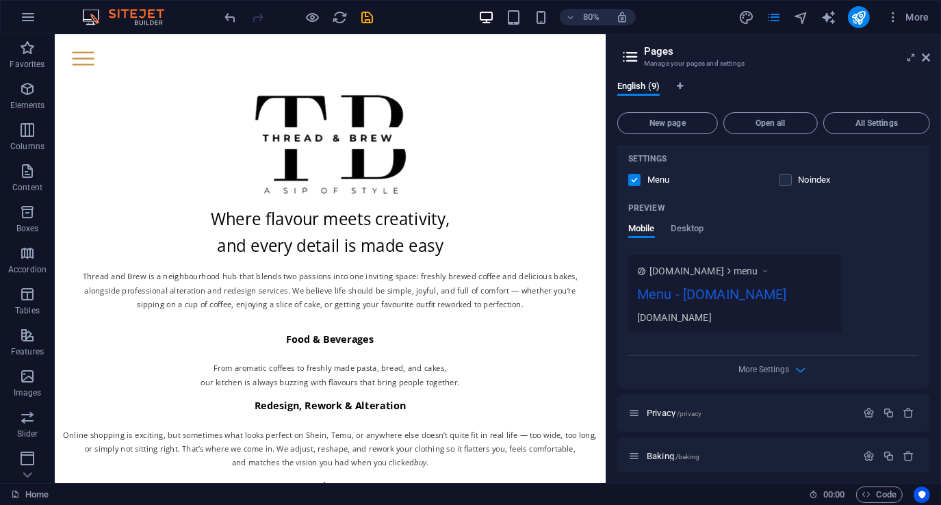
scroll to position [479, 0]
click at [928, 57] on icon at bounding box center [925, 57] width 8 height 11
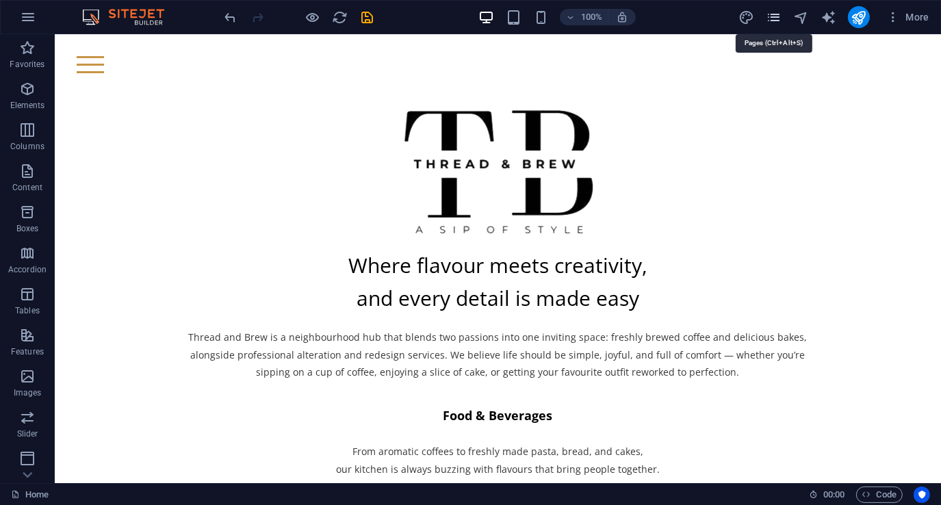
click at [774, 14] on icon "pages" at bounding box center [773, 18] width 16 height 16
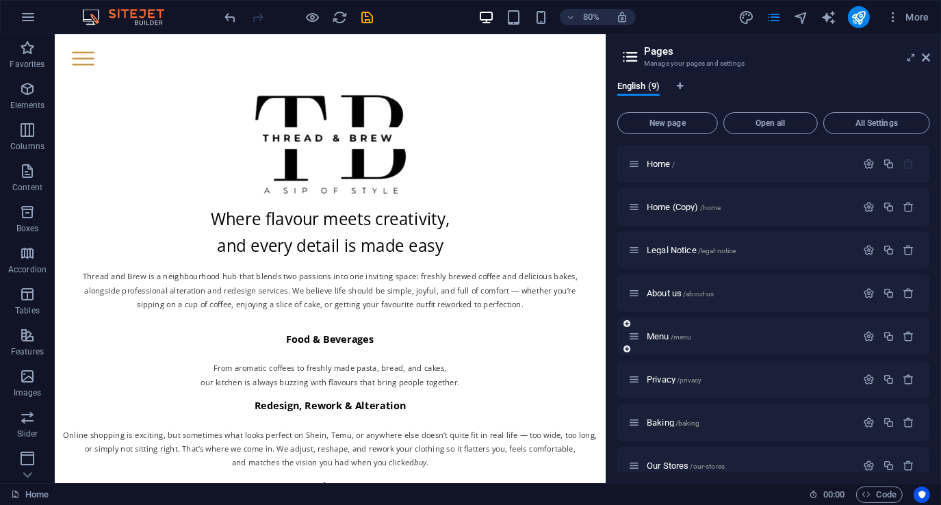
click at [670, 337] on span "Menu /menu" at bounding box center [668, 336] width 44 height 10
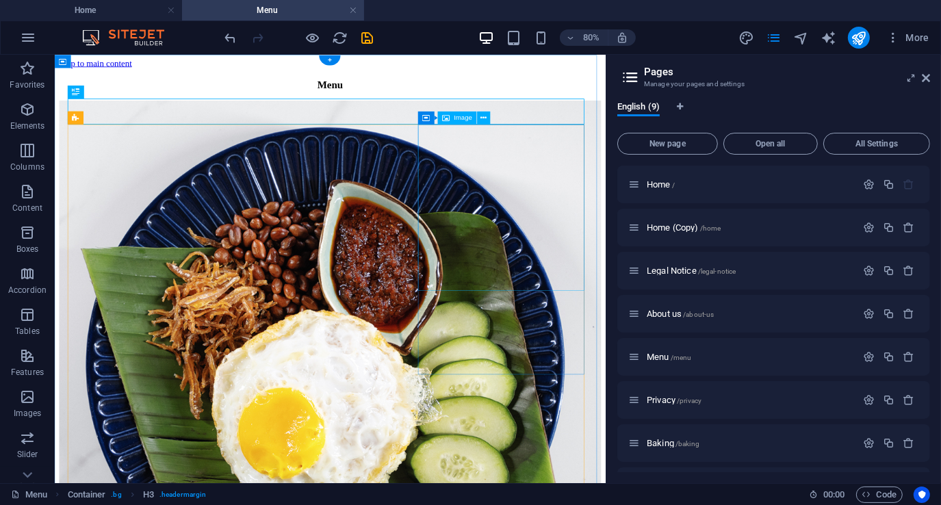
scroll to position [0, 0]
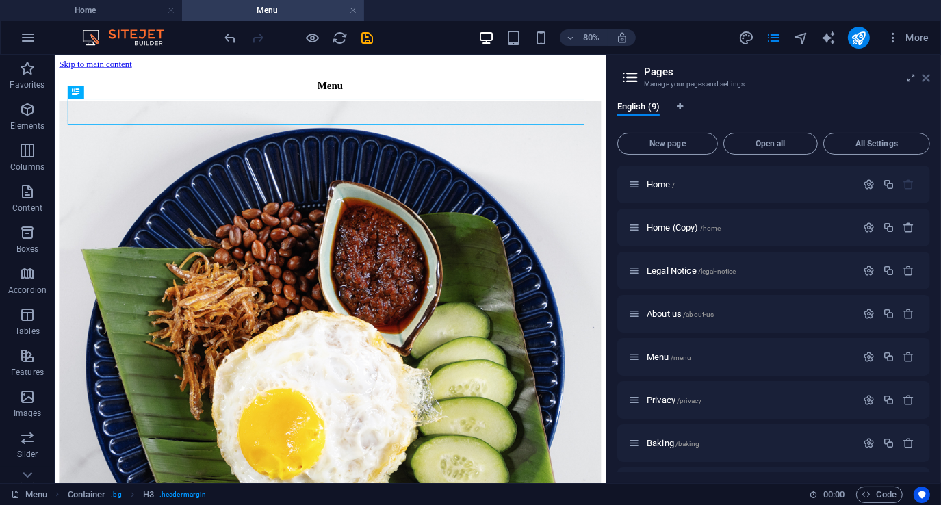
drag, startPoint x: 927, startPoint y: 77, endPoint x: 674, endPoint y: 71, distance: 253.2
click at [927, 77] on icon at bounding box center [925, 78] width 8 height 11
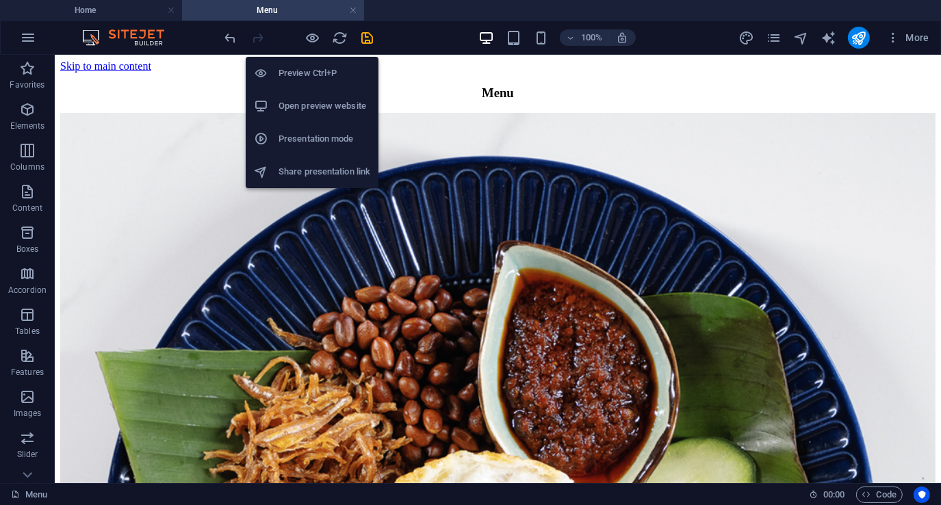
click at [315, 104] on h6 "Open preview website" at bounding box center [324, 106] width 92 height 16
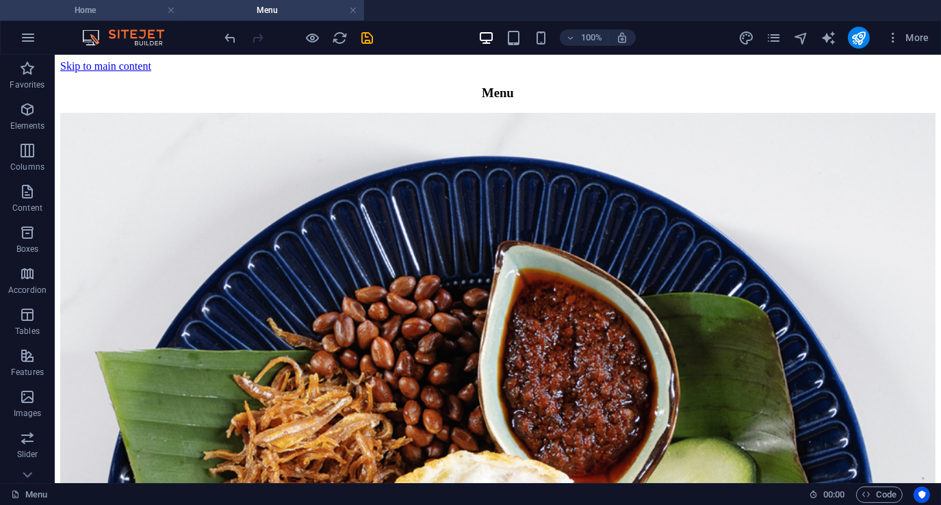
drag, startPoint x: 116, startPoint y: 12, endPoint x: 146, endPoint y: 14, distance: 30.2
click at [116, 12] on h4 "Home" at bounding box center [91, 10] width 182 height 15
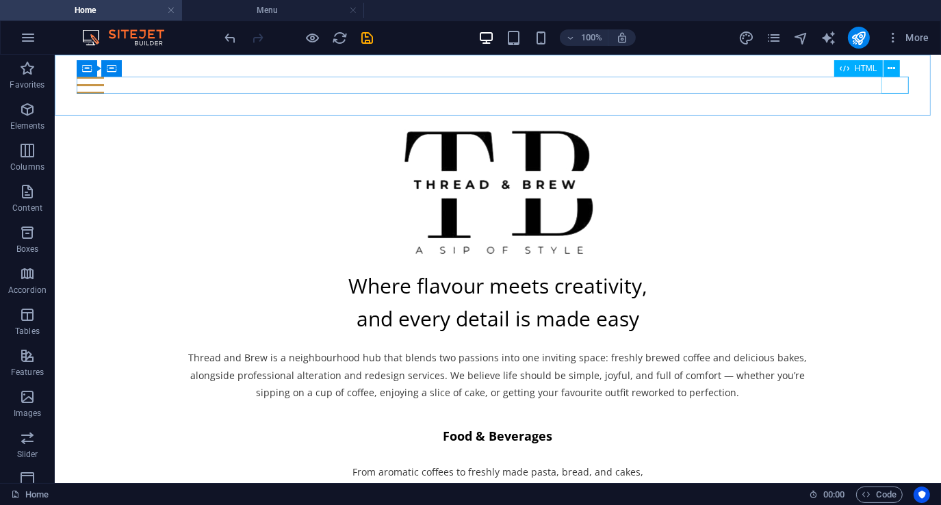
click at [861, 66] on span "HTML" at bounding box center [865, 68] width 23 height 8
click at [893, 68] on icon at bounding box center [891, 69] width 8 height 14
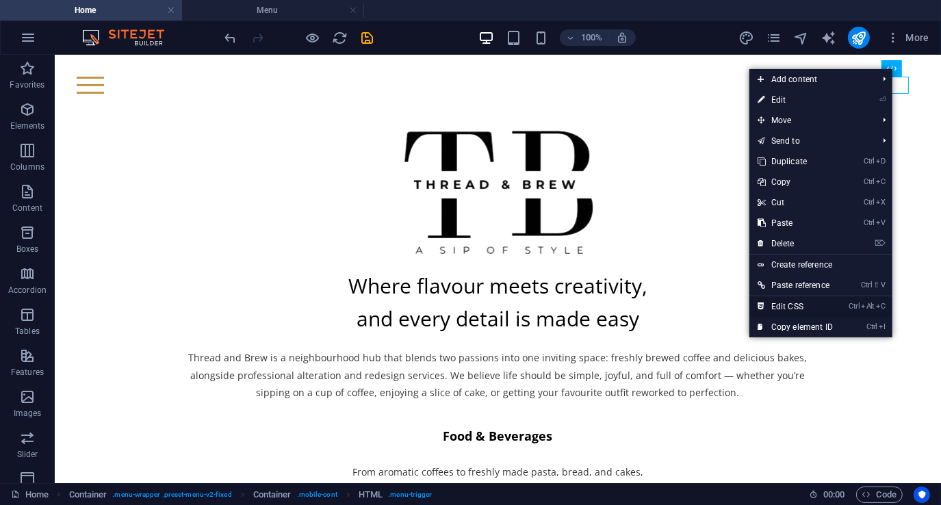
click at [801, 305] on link "Ctrl Alt C Edit CSS" at bounding box center [795, 306] width 92 height 21
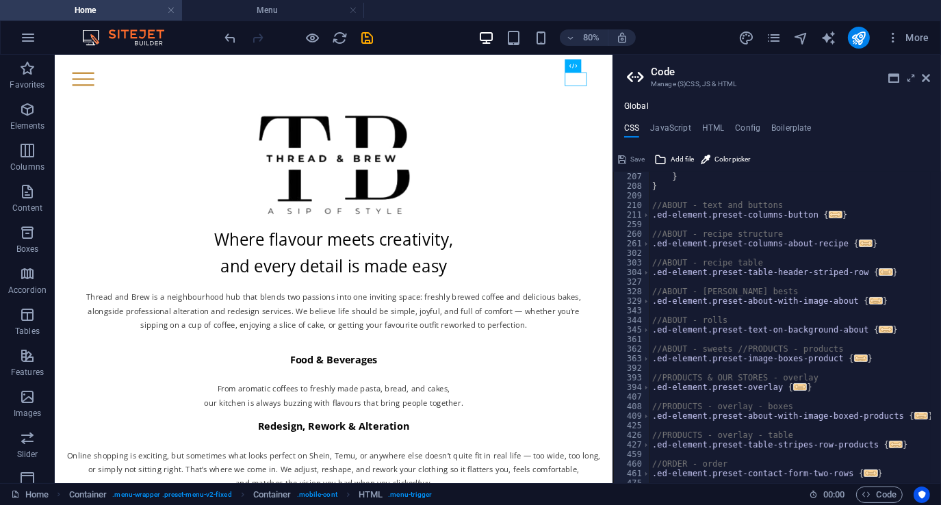
scroll to position [862, 0]
click at [713, 131] on h4 "HTML" at bounding box center [713, 130] width 23 height 15
type textarea "<a href="#main-content" class="wv-link-content button">Skip to main content</a>"
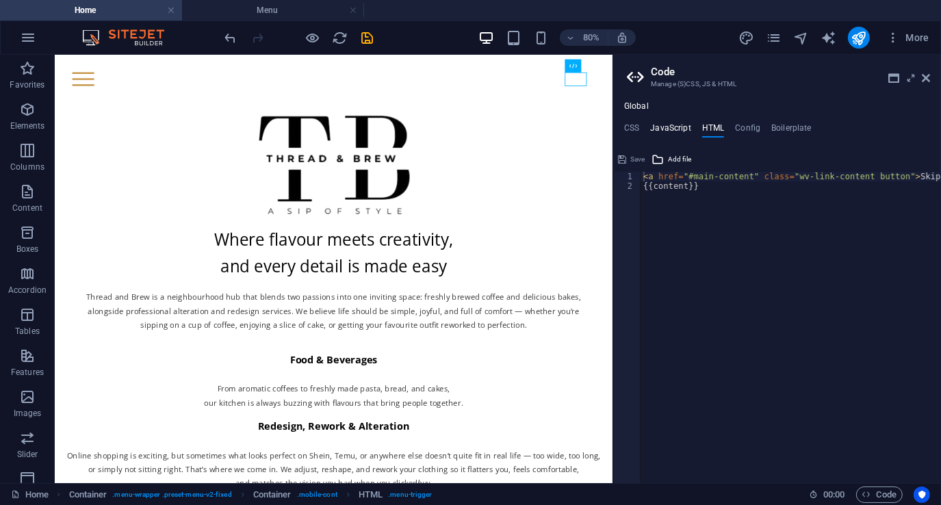
click at [667, 131] on h4 "JavaScript" at bounding box center [670, 130] width 40 height 15
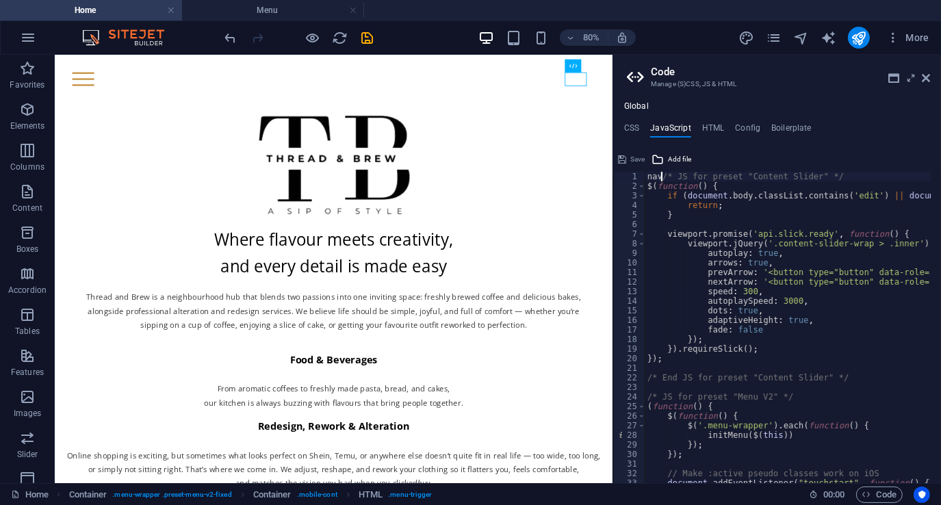
scroll to position [0, 1]
type textarea "/* JS for preset "Content Slider" */"
click at [873, 494] on span "Code" at bounding box center [879, 494] width 34 height 16
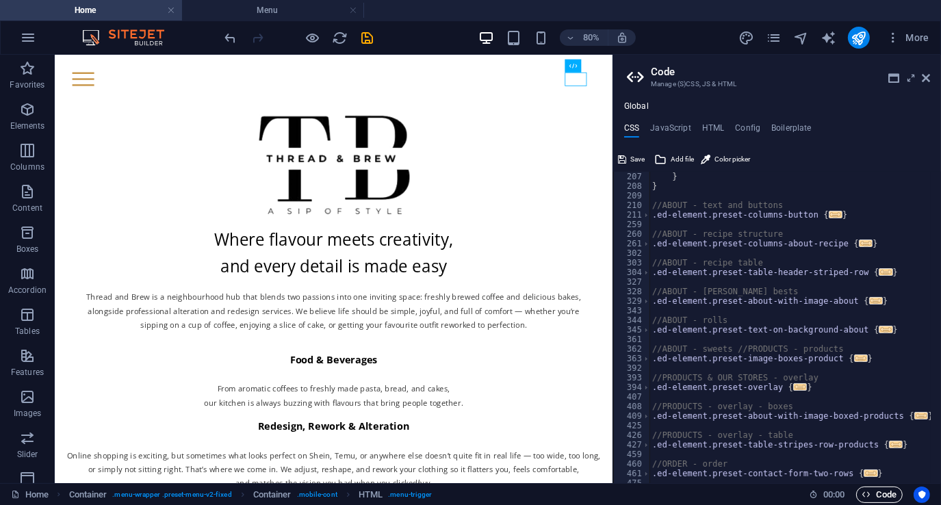
click at [873, 494] on span "Code" at bounding box center [879, 494] width 34 height 16
click at [910, 76] on icon at bounding box center [910, 78] width 0 height 11
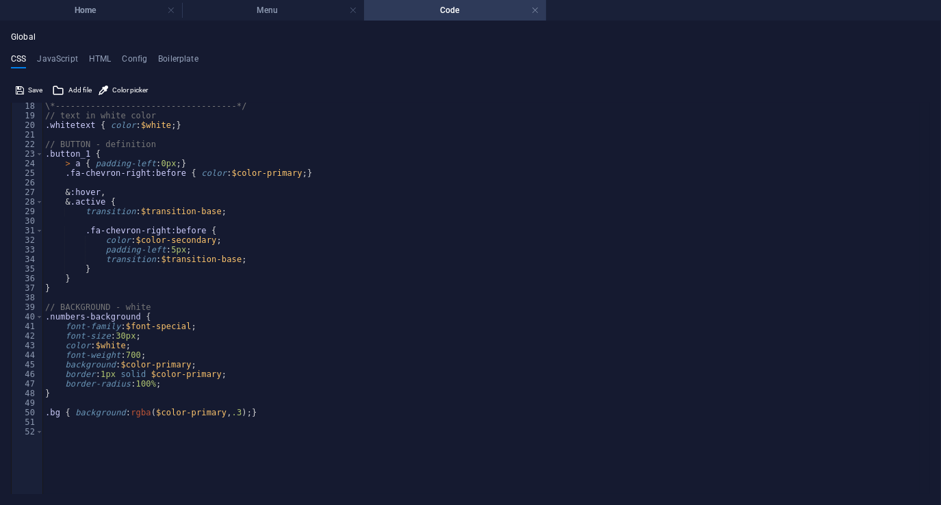
scroll to position [164, 0]
click at [537, 10] on link at bounding box center [535, 10] width 8 height 13
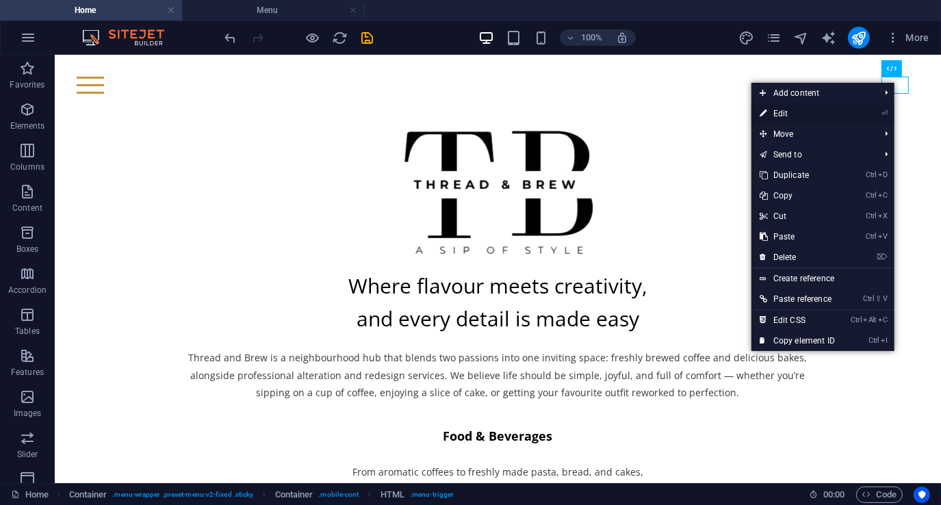
click at [796, 111] on link "⏎ Edit" at bounding box center [797, 113] width 92 height 21
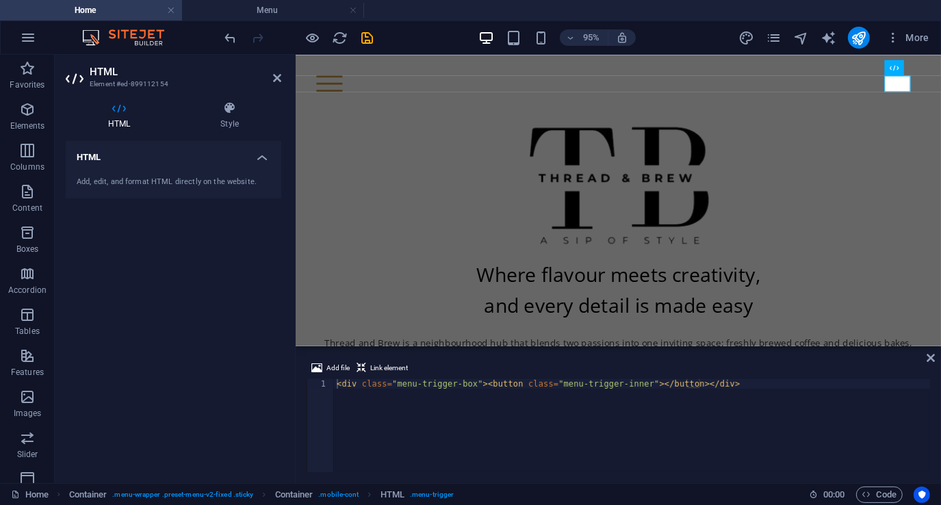
click at [176, 176] on div "Add, edit, and format HTML directly on the website." at bounding box center [174, 182] width 194 height 12
click at [130, 168] on div "Add, edit, and format HTML directly on the website." at bounding box center [173, 183] width 215 height 34
click at [129, 168] on div "Add, edit, and format HTML directly on the website." at bounding box center [173, 183] width 215 height 34
click at [230, 112] on icon at bounding box center [229, 108] width 103 height 14
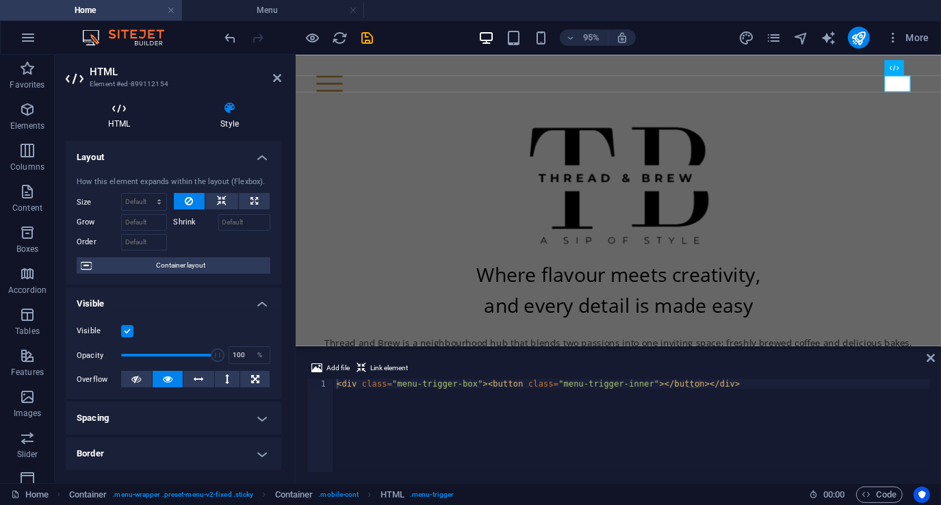
click at [122, 111] on icon at bounding box center [119, 108] width 107 height 14
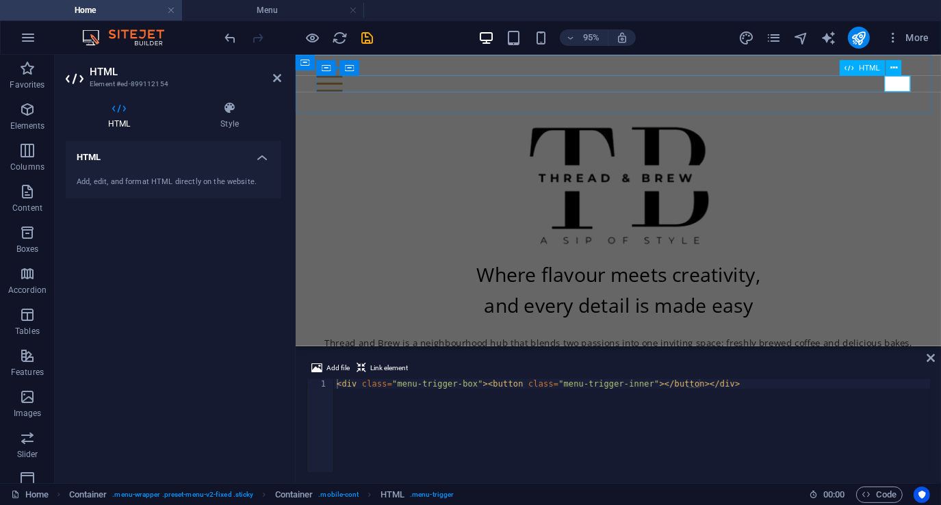
click at [861, 67] on span "HTML" at bounding box center [868, 68] width 21 height 8
click at [892, 71] on icon at bounding box center [893, 68] width 7 height 14
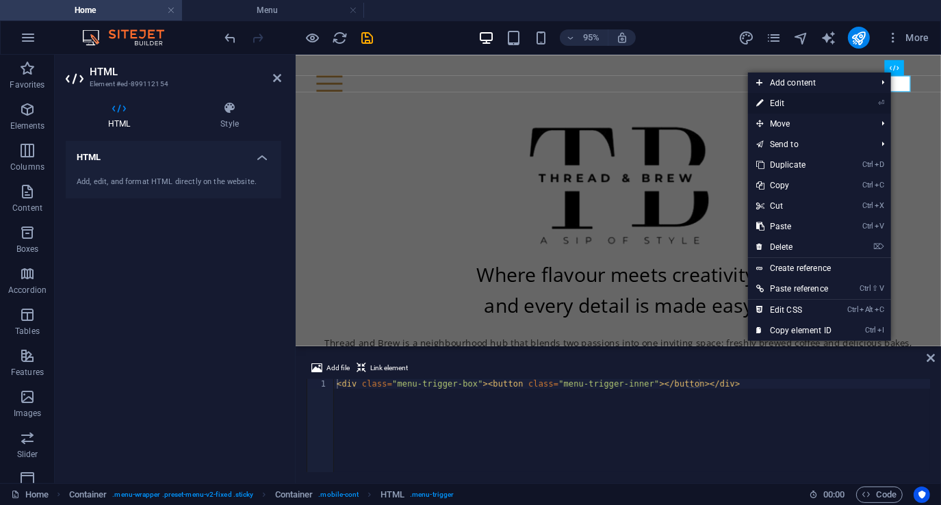
click at [783, 101] on link "⏎ Edit" at bounding box center [794, 103] width 92 height 21
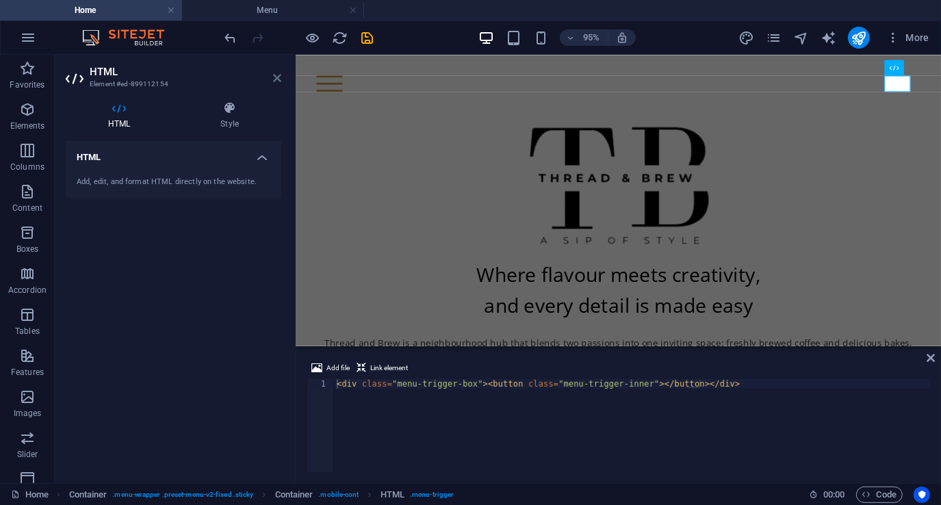
click at [273, 78] on icon at bounding box center [277, 78] width 8 height 11
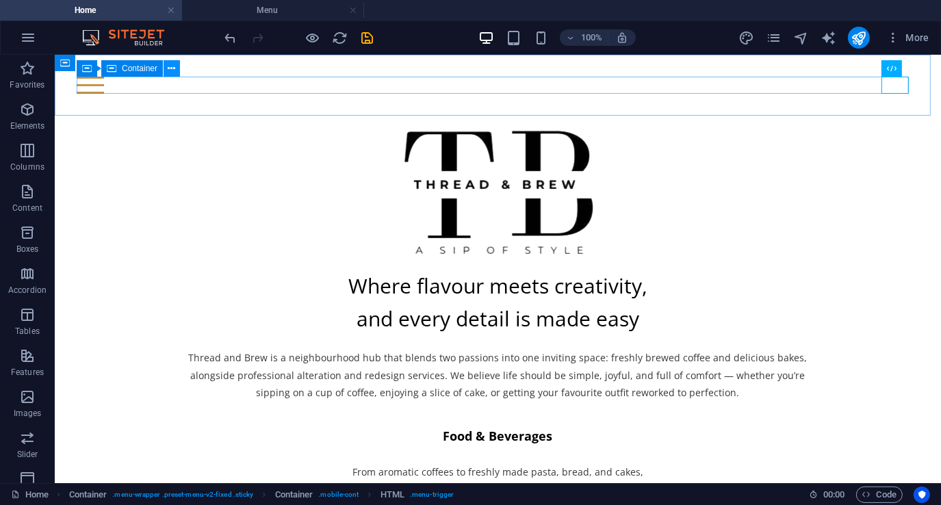
click at [169, 69] on icon at bounding box center [172, 69] width 8 height 14
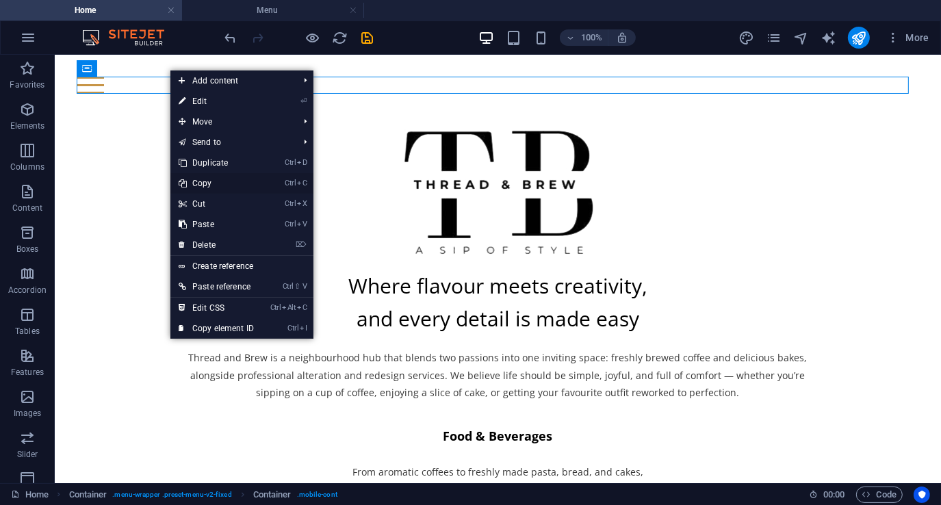
click at [205, 183] on link "Ctrl C Copy" at bounding box center [216, 183] width 92 height 21
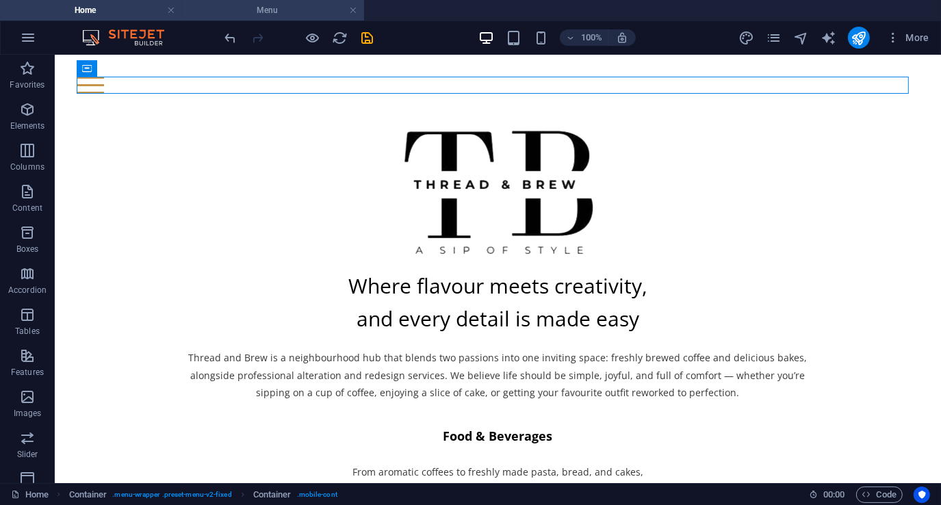
click at [257, 10] on h4 "Menu" at bounding box center [273, 10] width 182 height 15
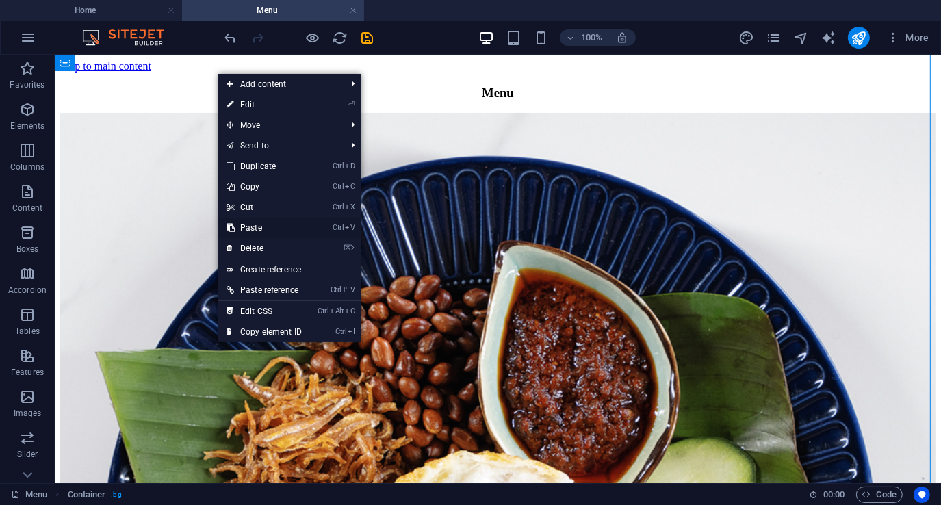
click at [259, 225] on link "Ctrl V Paste" at bounding box center [264, 228] width 92 height 21
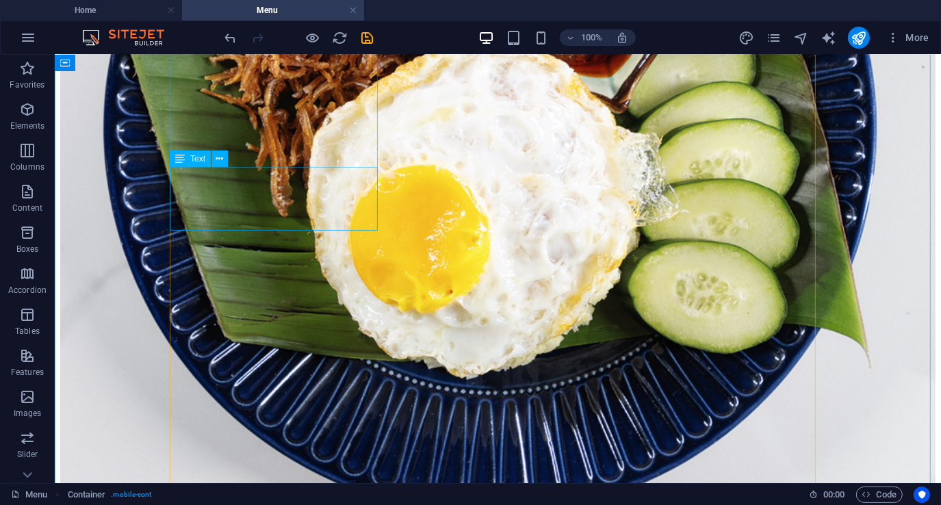
scroll to position [692, 0]
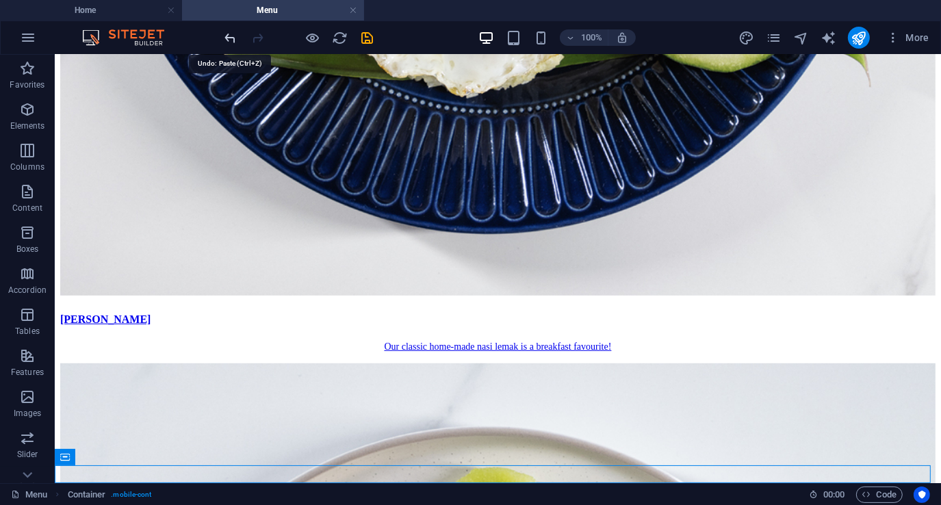
click at [228, 38] on icon "undo" at bounding box center [231, 38] width 16 height 16
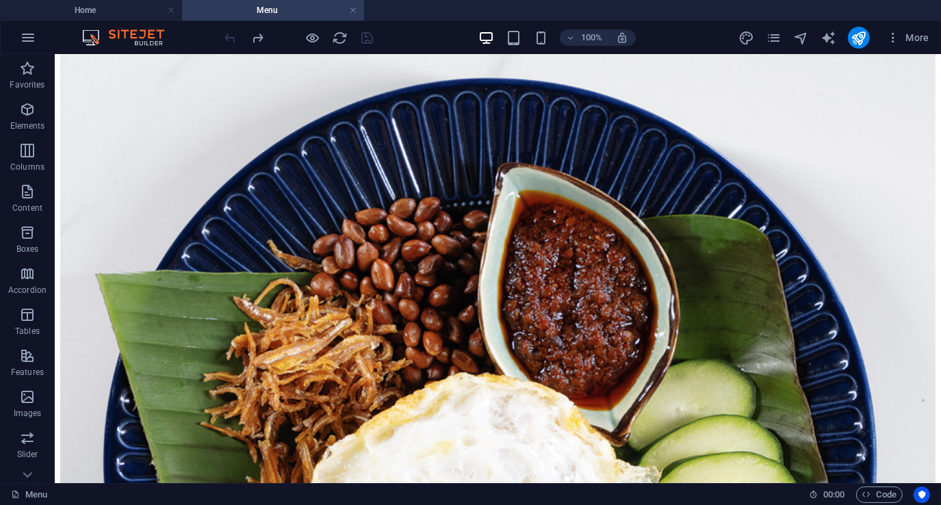
scroll to position [0, 0]
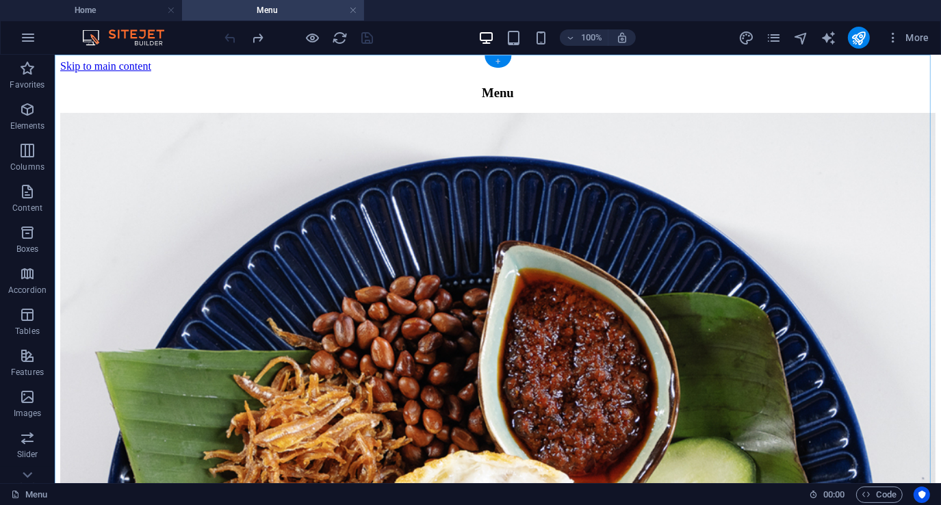
click at [494, 60] on div "+" at bounding box center [497, 61] width 27 height 12
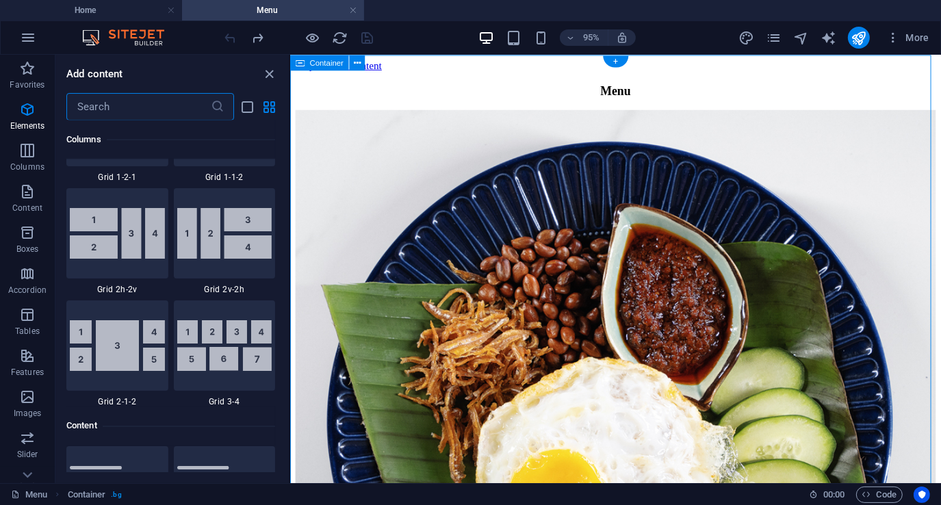
scroll to position [2393, 0]
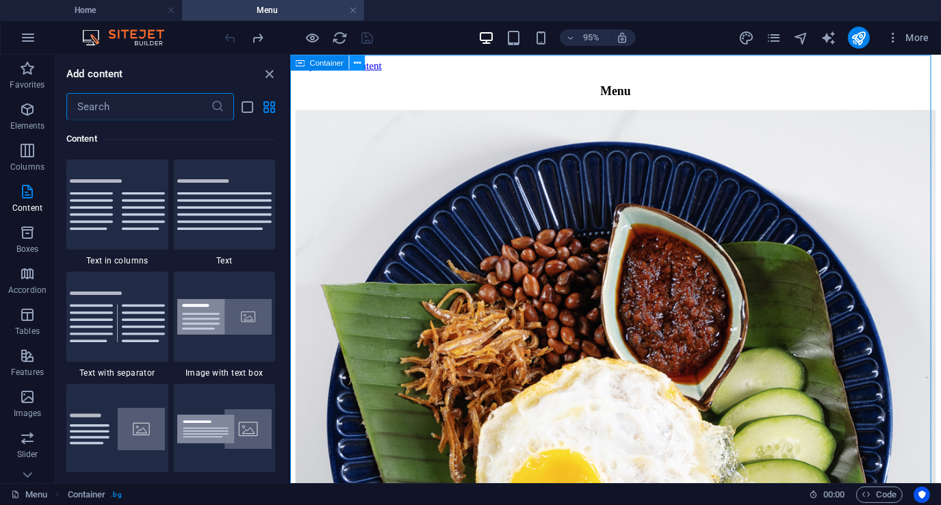
click at [354, 63] on icon at bounding box center [357, 62] width 7 height 14
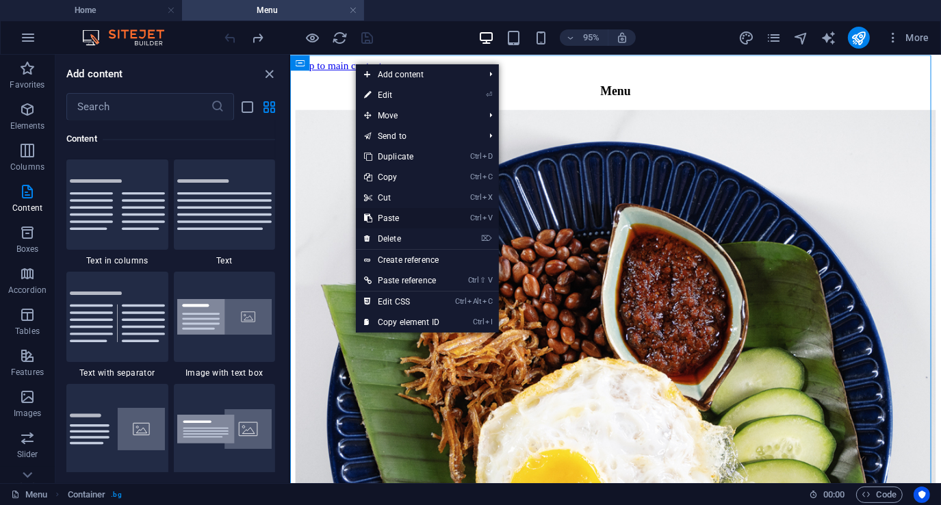
click at [390, 215] on link "Ctrl V Paste" at bounding box center [402, 218] width 92 height 21
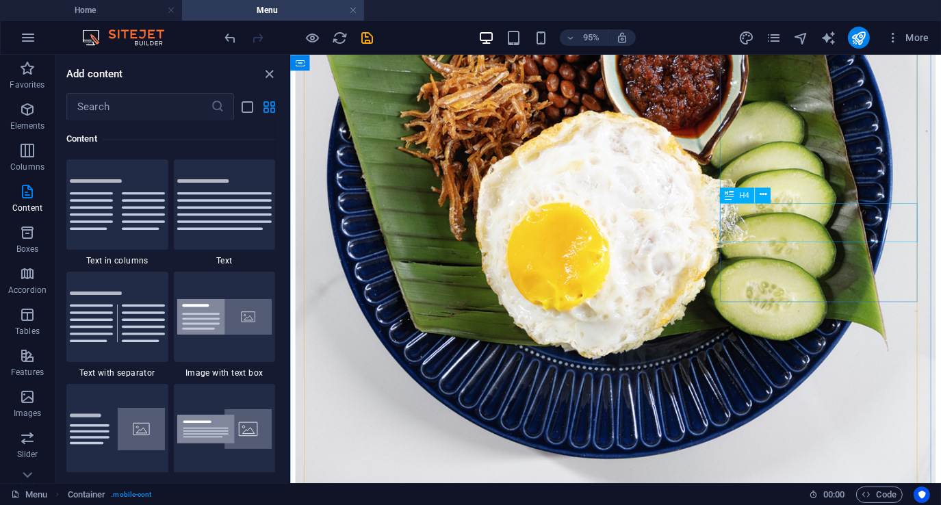
scroll to position [0, 0]
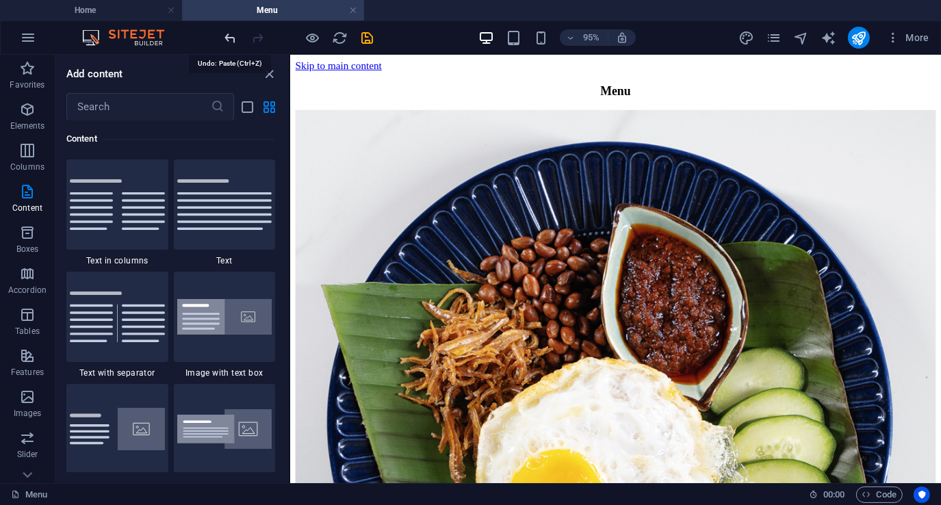
click at [226, 37] on icon "undo" at bounding box center [231, 38] width 16 height 16
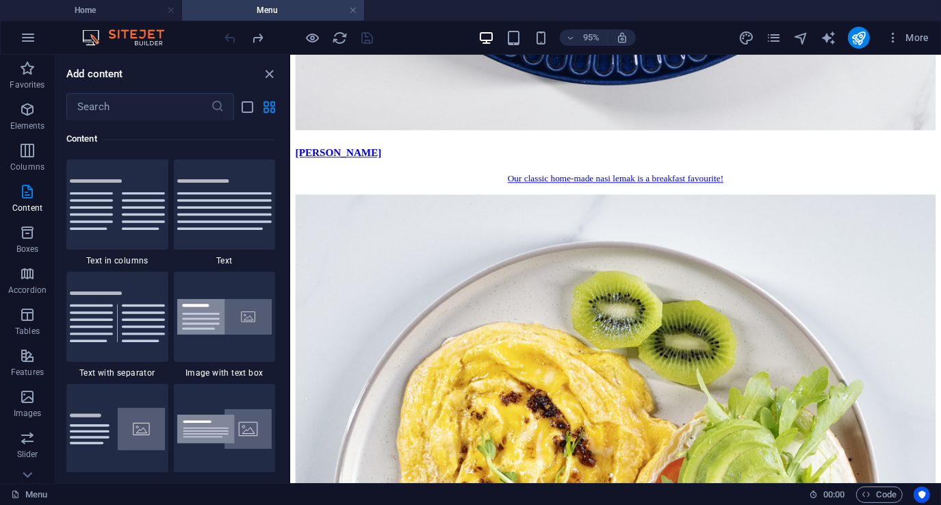
click at [226, 37] on div at bounding box center [298, 38] width 153 height 22
click at [129, 12] on h4 "Home" at bounding box center [91, 10] width 182 height 15
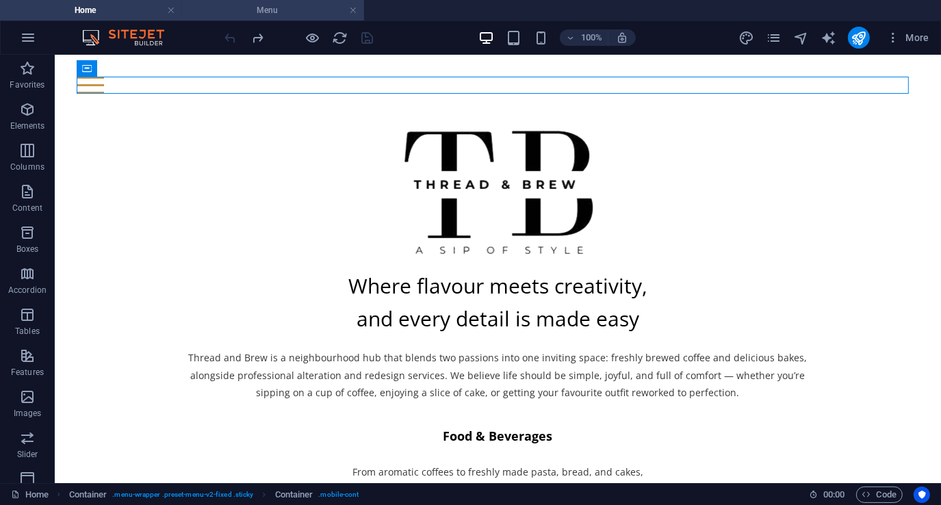
click at [248, 14] on h4 "Menu" at bounding box center [273, 10] width 182 height 15
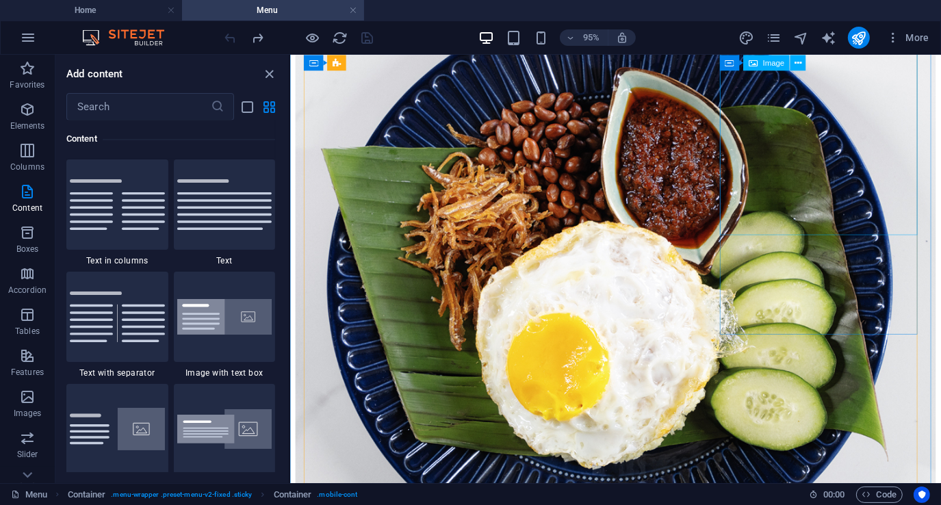
scroll to position [242, 0]
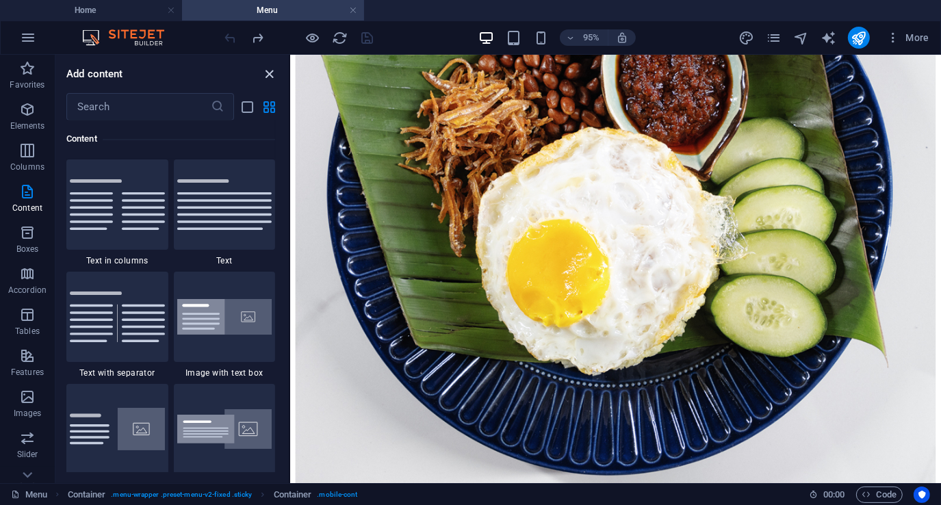
click at [270, 69] on icon "close panel" at bounding box center [270, 74] width 16 height 16
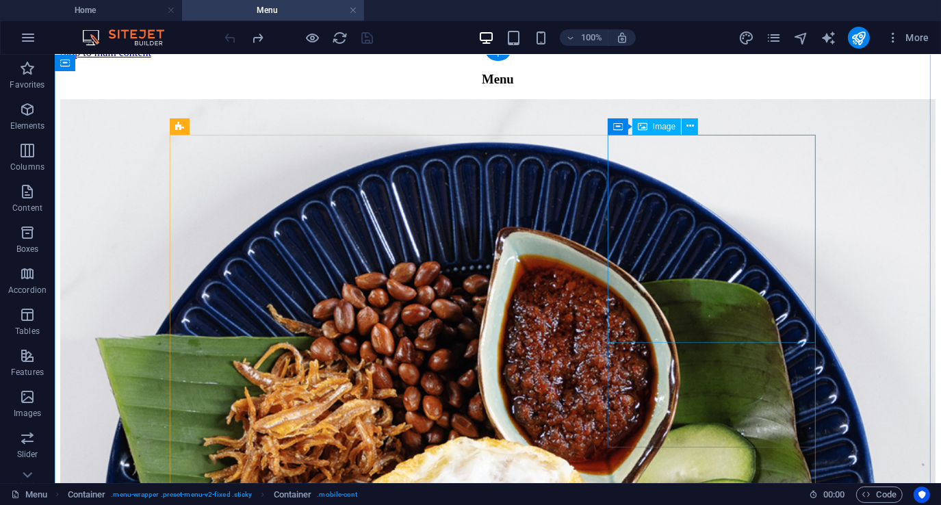
scroll to position [0, 0]
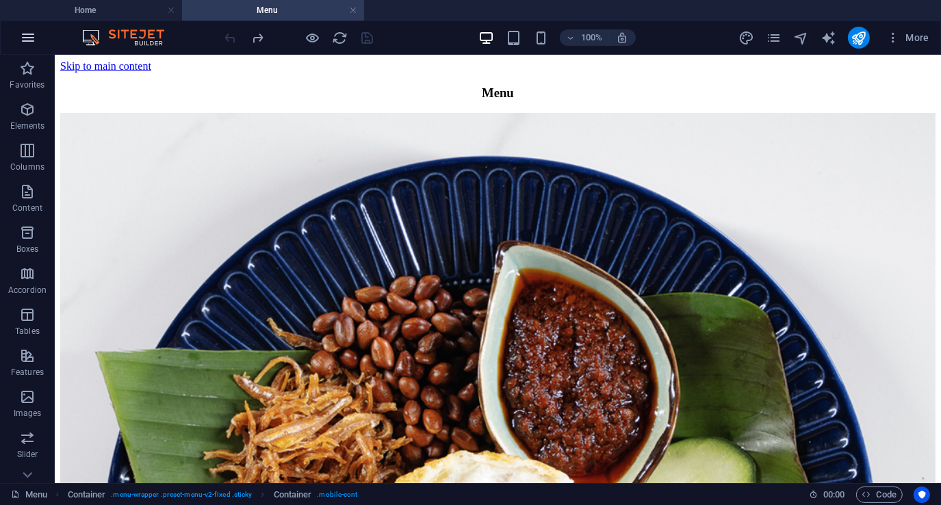
click at [31, 39] on icon "button" at bounding box center [28, 37] width 16 height 16
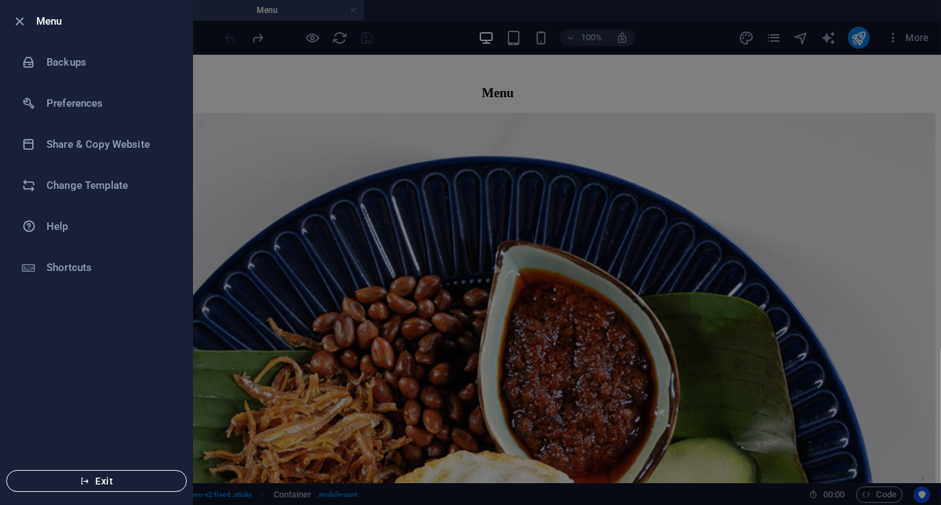
click at [88, 484] on icon "button" at bounding box center [85, 481] width 10 height 10
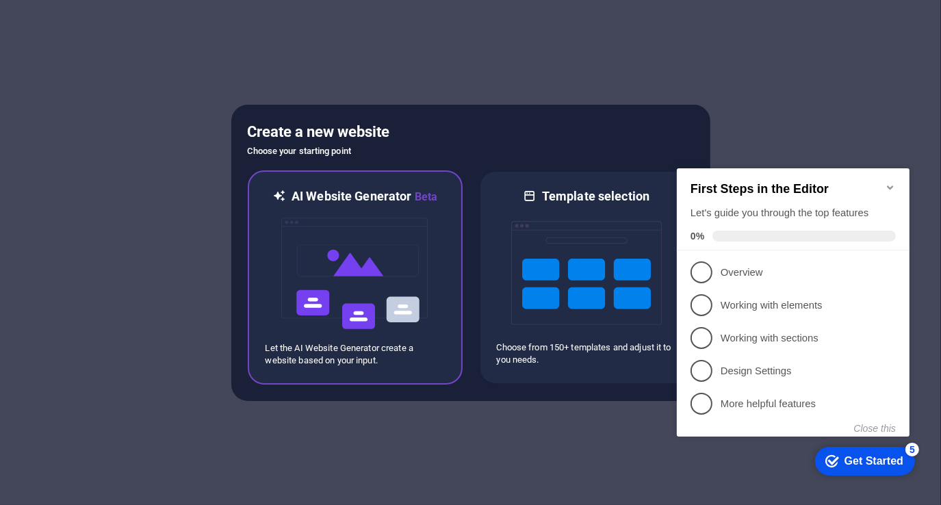
click at [351, 263] on img at bounding box center [355, 273] width 150 height 137
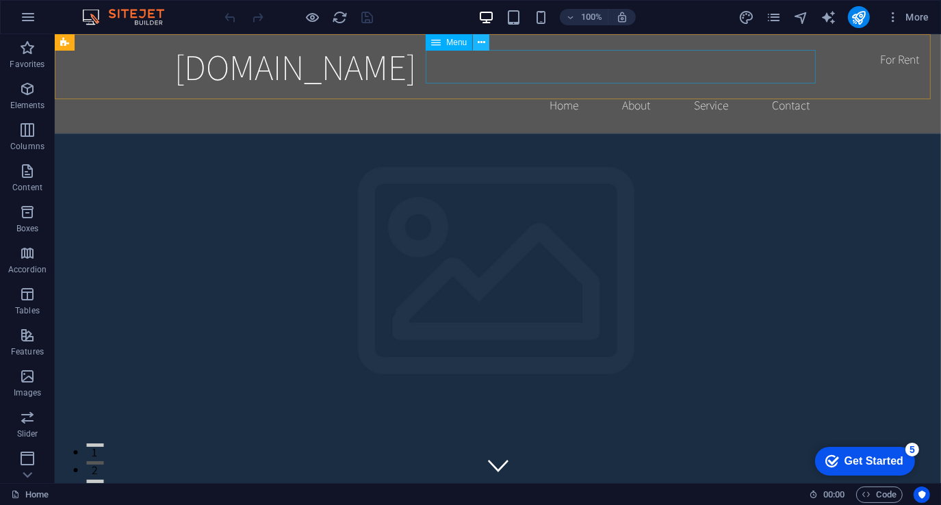
click at [482, 42] on icon at bounding box center [481, 43] width 8 height 14
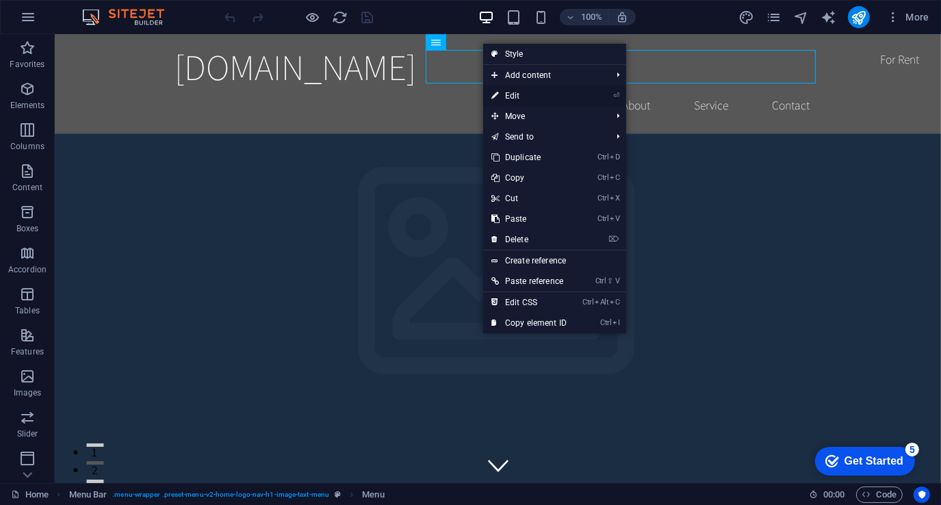
click at [523, 94] on link "⏎ Edit" at bounding box center [529, 96] width 92 height 21
select select
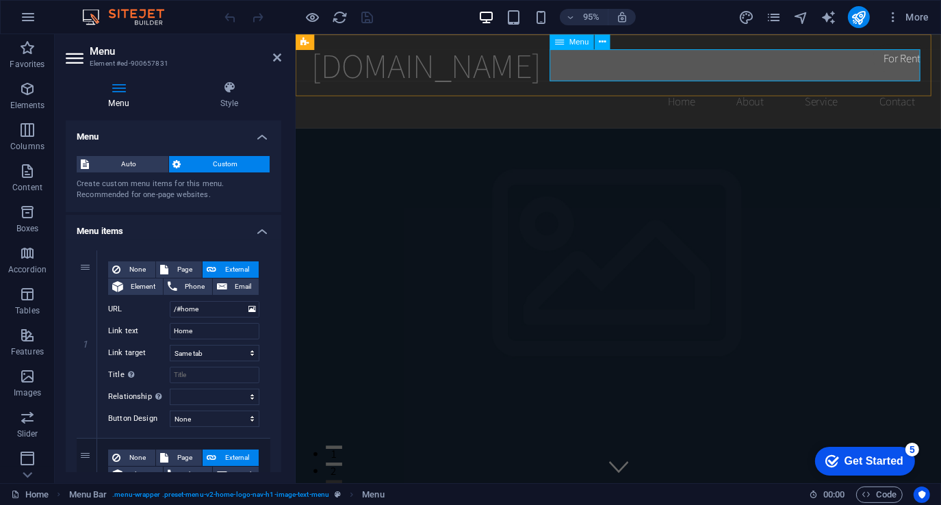
click at [690, 88] on nav "Home About Service Contact" at bounding box center [635, 105] width 646 height 34
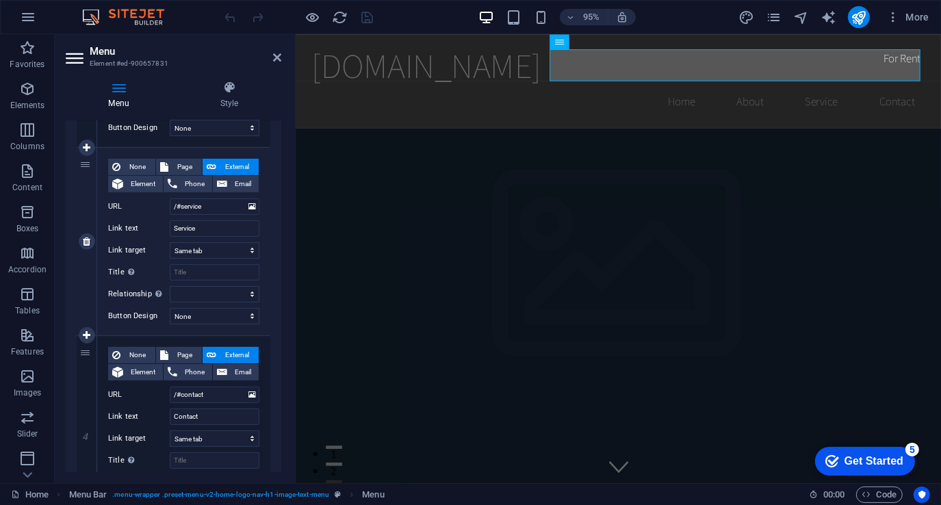
scroll to position [274, 0]
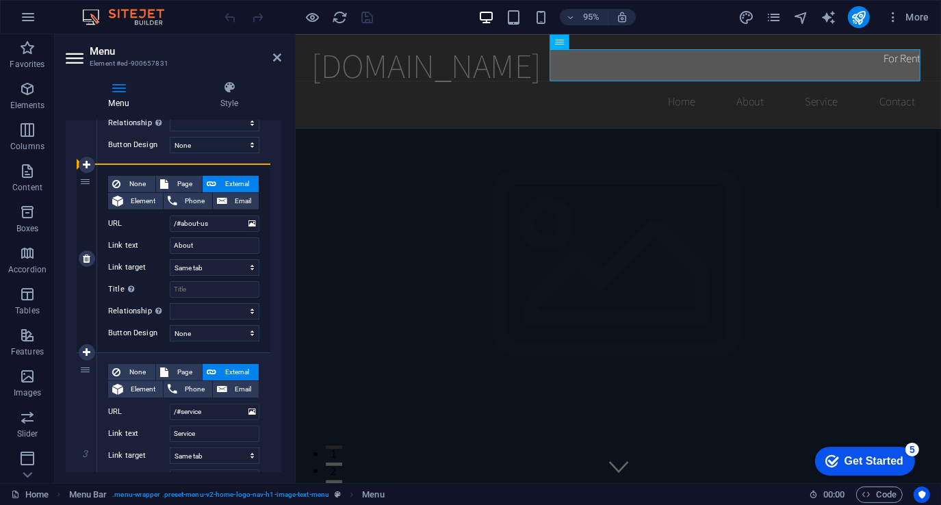
drag, startPoint x: 86, startPoint y: 376, endPoint x: 100, endPoint y: 165, distance: 211.8
click at [100, 165] on div "1 None Page External Element Phone Email Page Home Subpage Legal Notice Privacy…" at bounding box center [174, 353] width 194 height 752
select select
type input "/#service"
type input "Service"
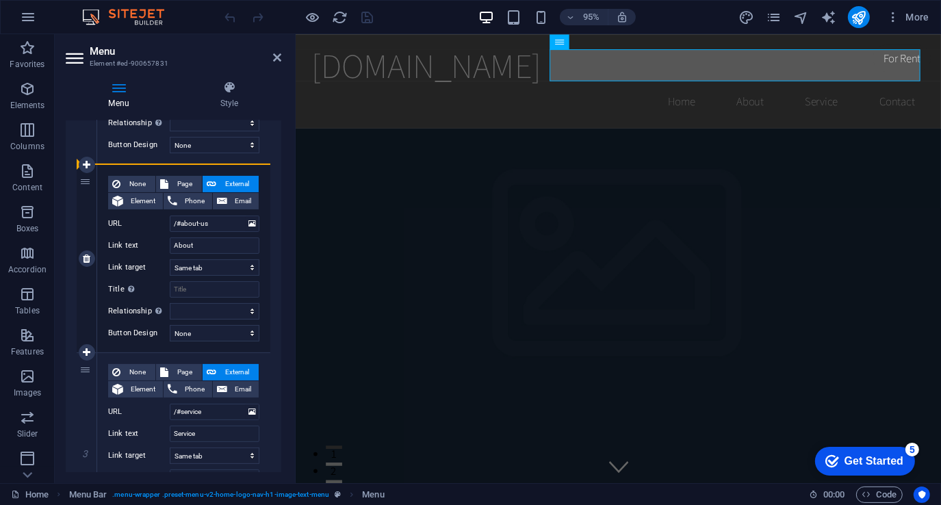
select select
type input "/#about-us"
type input "About"
select select
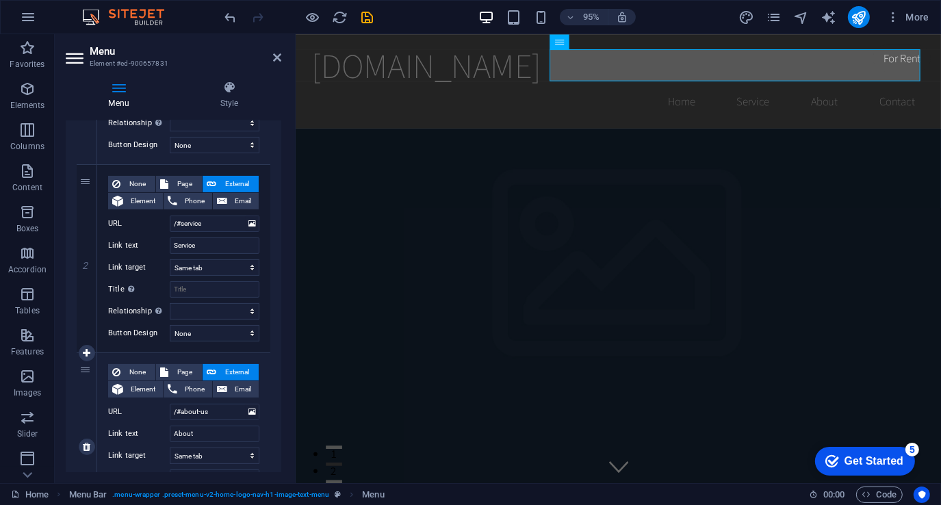
click at [86, 373] on div "3" at bounding box center [87, 446] width 21 height 187
drag, startPoint x: 83, startPoint y: 372, endPoint x: 112, endPoint y: 140, distance: 233.7
click at [112, 140] on div "1 None Page External Element Phone Email Page Home Subpage Legal Notice Privacy…" at bounding box center [174, 353] width 194 height 752
select select
type input "/#about-us"
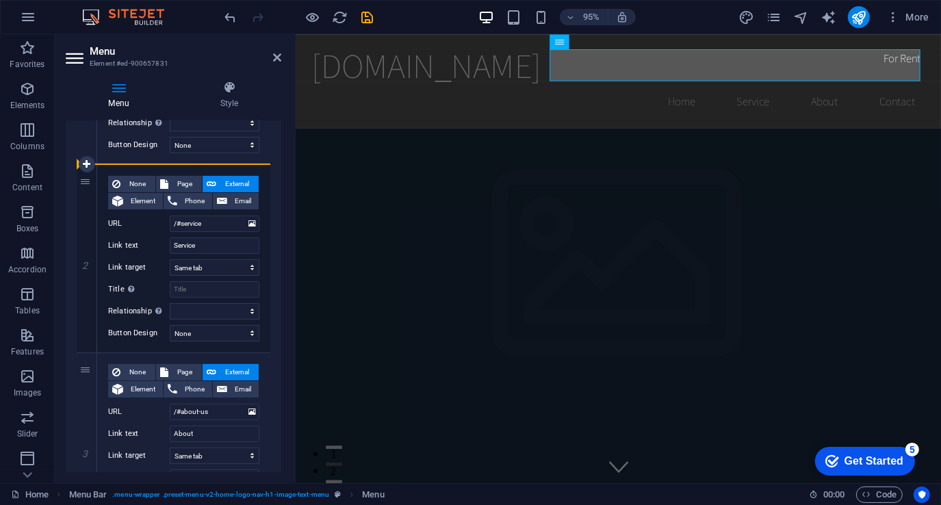
type input "About"
select select
type input "/#service"
type input "Service"
select select
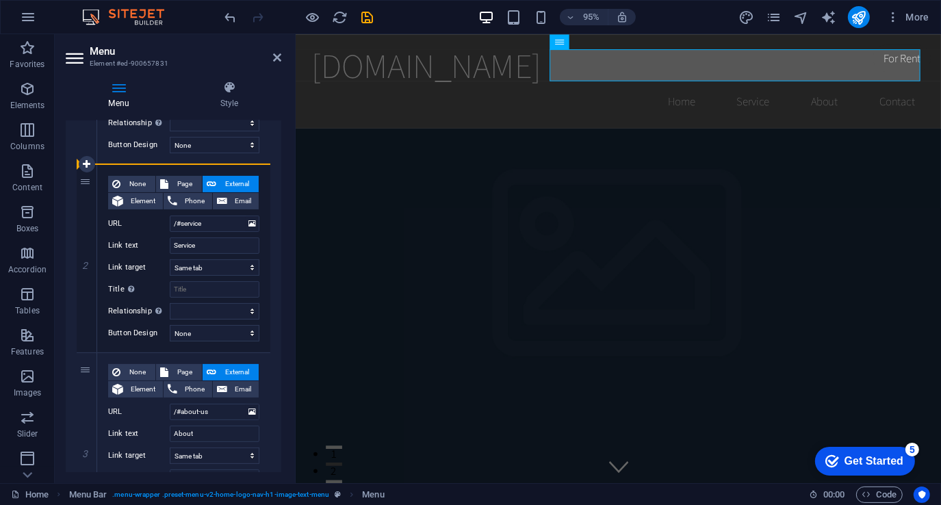
select select
drag, startPoint x: 206, startPoint y: 244, endPoint x: 106, endPoint y: 244, distance: 99.9
click at [106, 244] on div "None Page External Element Phone Email Page Home Subpage Legal Notice Privacy E…" at bounding box center [183, 258] width 173 height 187
type input "Me"
select select
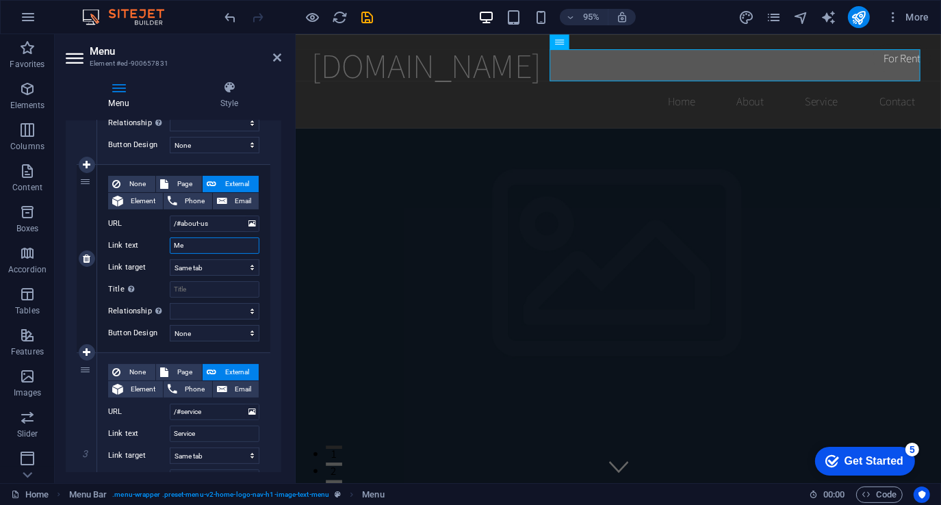
select select
type input "Men"
select select
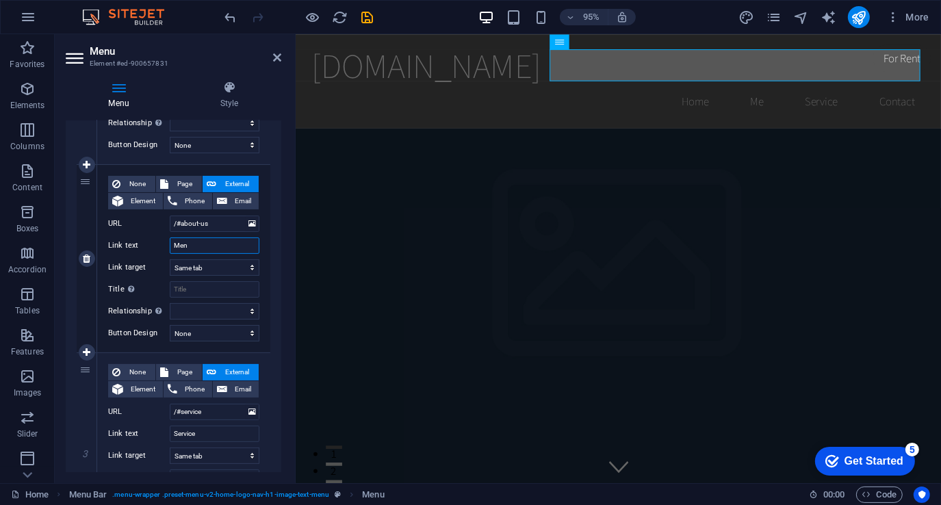
select select
type input "Menu"
select select
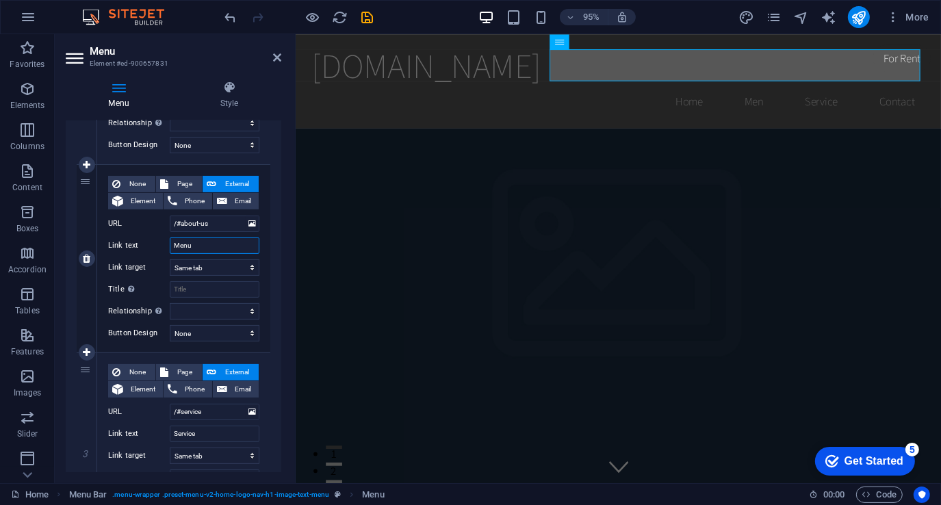
select select
type input "Menu"
click at [213, 222] on input "/#about-us" at bounding box center [215, 223] width 90 height 16
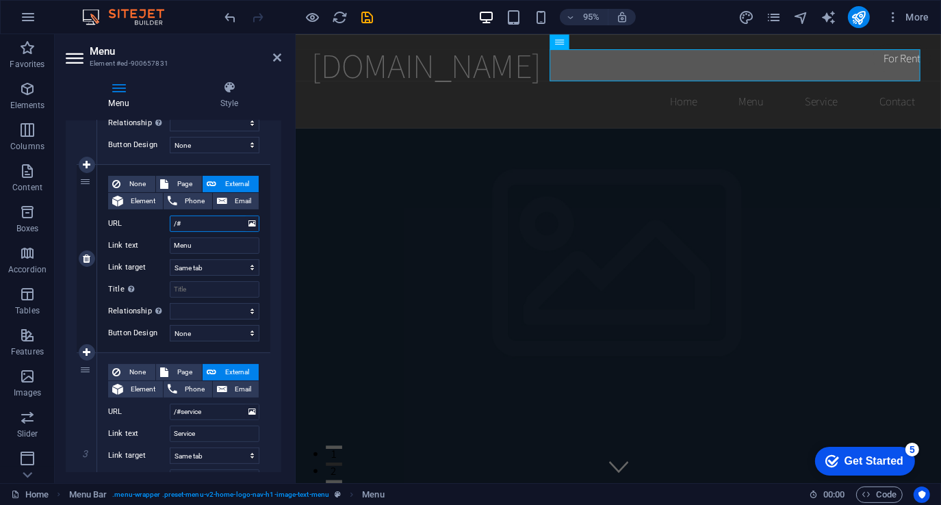
type input "/#m"
select select
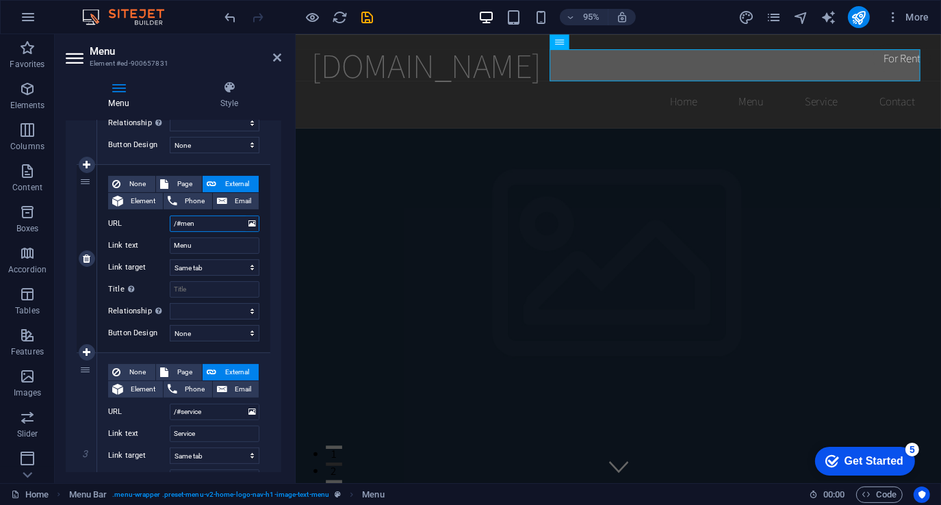
type input "/#menu"
select select
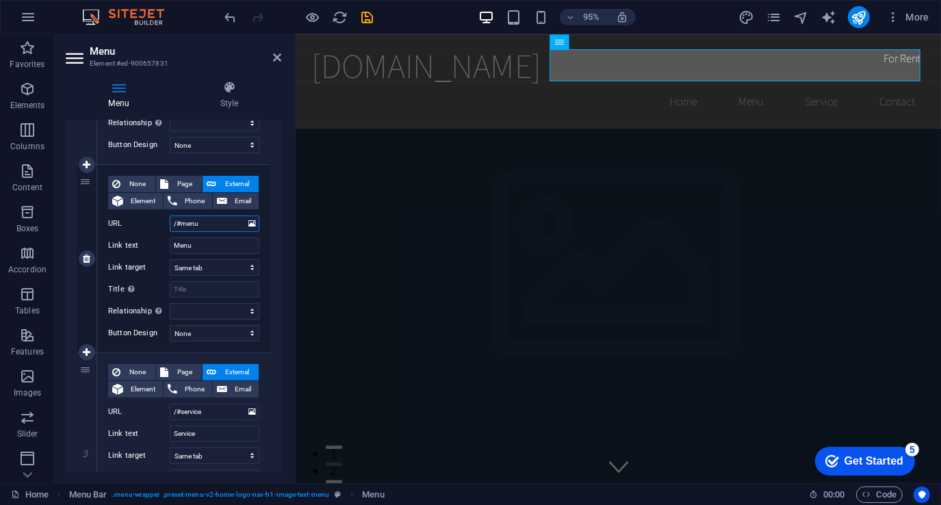
type input "/#menu"
click at [223, 415] on input "/#service" at bounding box center [215, 412] width 90 height 16
type input "/#"
select select
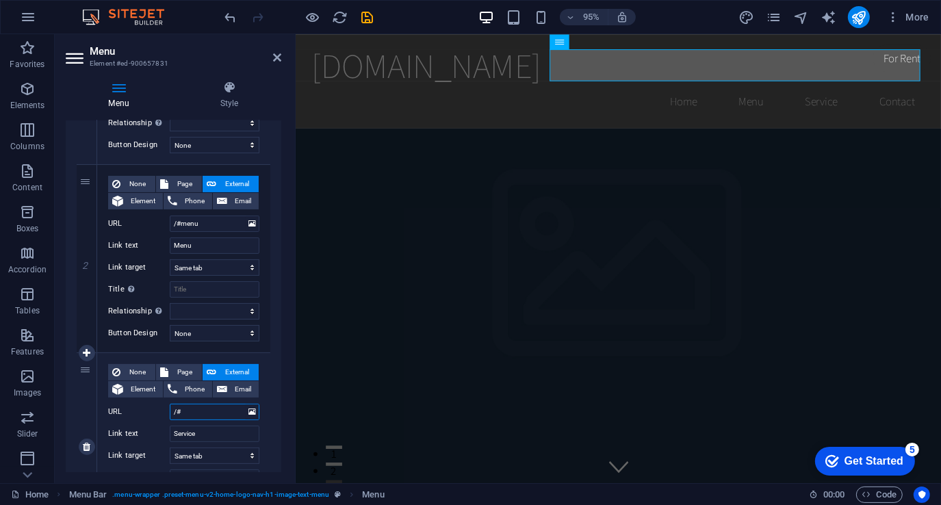
select select
type input "/#abou"
select select
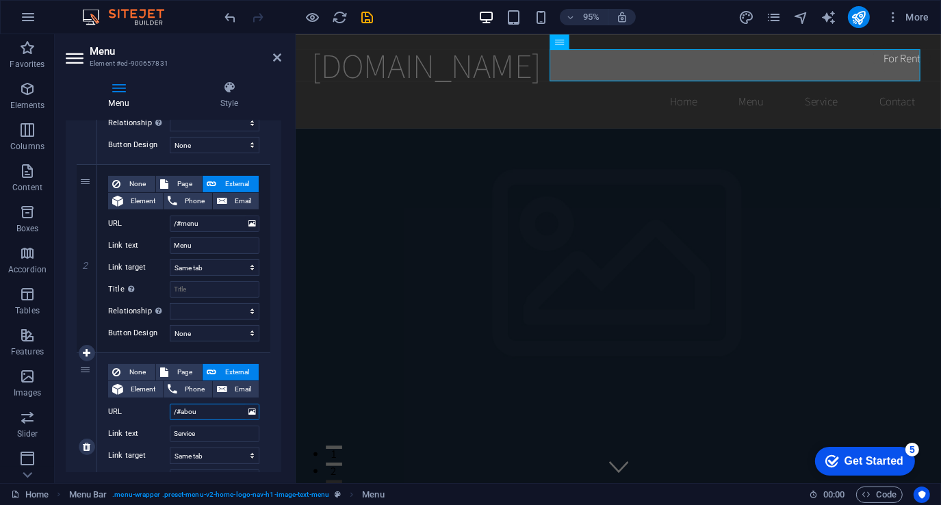
select select
type input "/#about"
select select
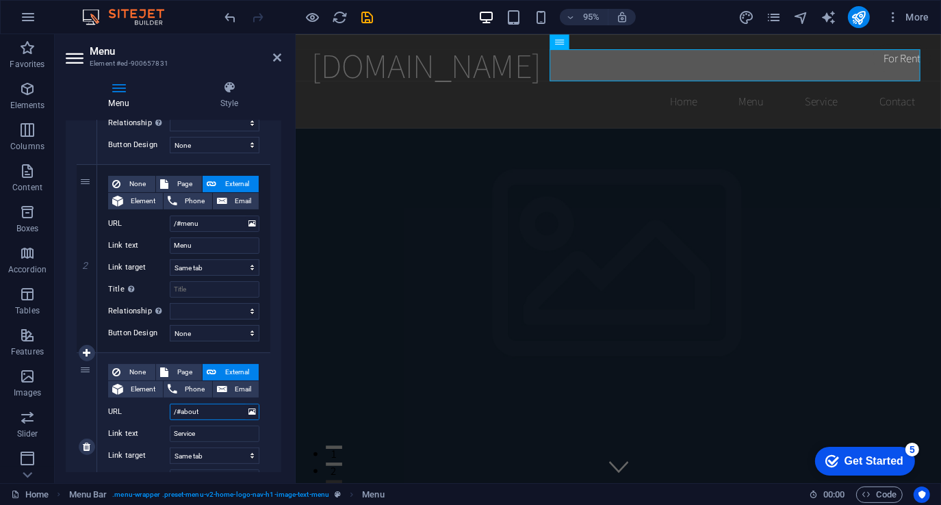
select select
type input "/#about"
drag, startPoint x: 201, startPoint y: 429, endPoint x: 128, endPoint y: 430, distance: 73.2
click at [128, 430] on div "Link text Service" at bounding box center [183, 433] width 151 height 16
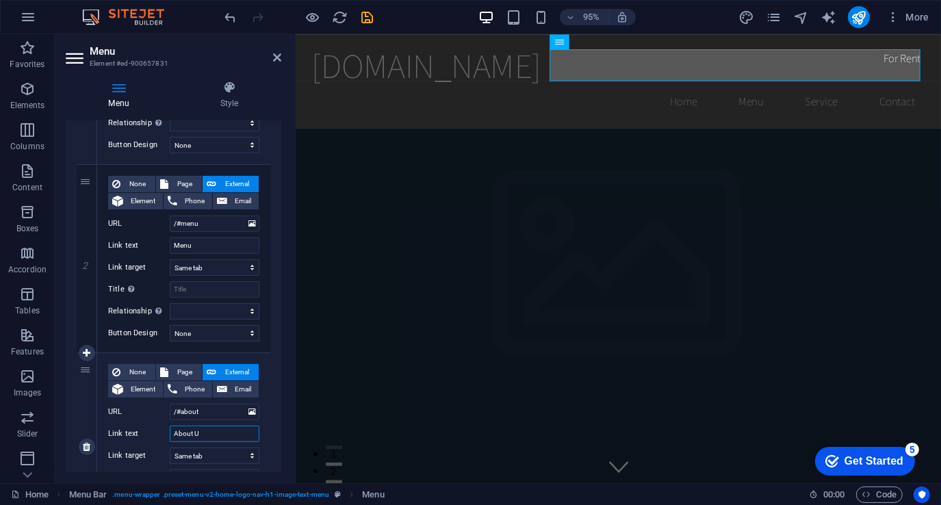
type input "About Us"
select select
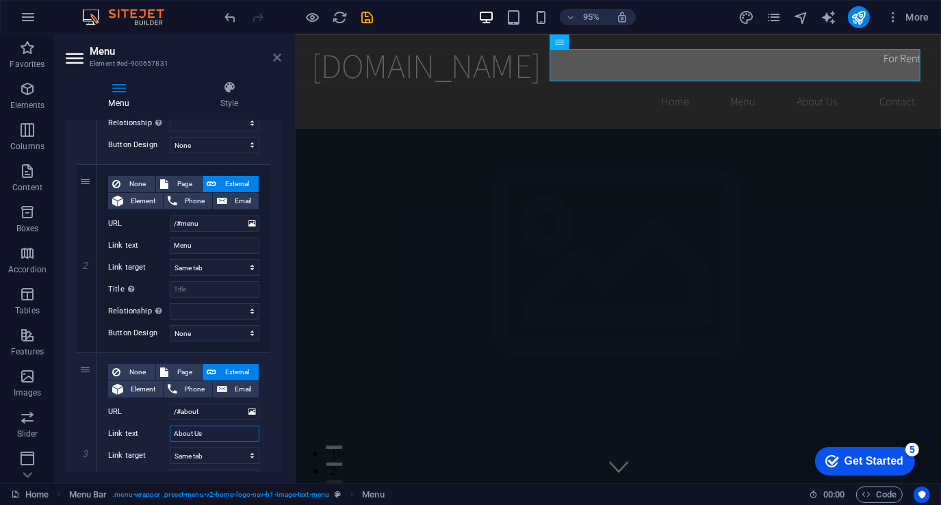
type input "About Us"
click at [278, 54] on icon at bounding box center [277, 57] width 8 height 11
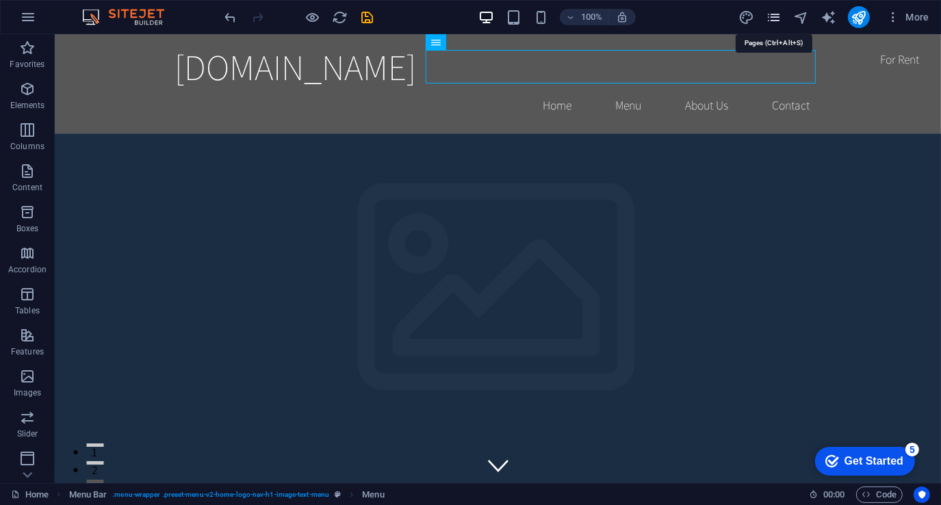
click at [774, 17] on icon "pages" at bounding box center [773, 18] width 16 height 16
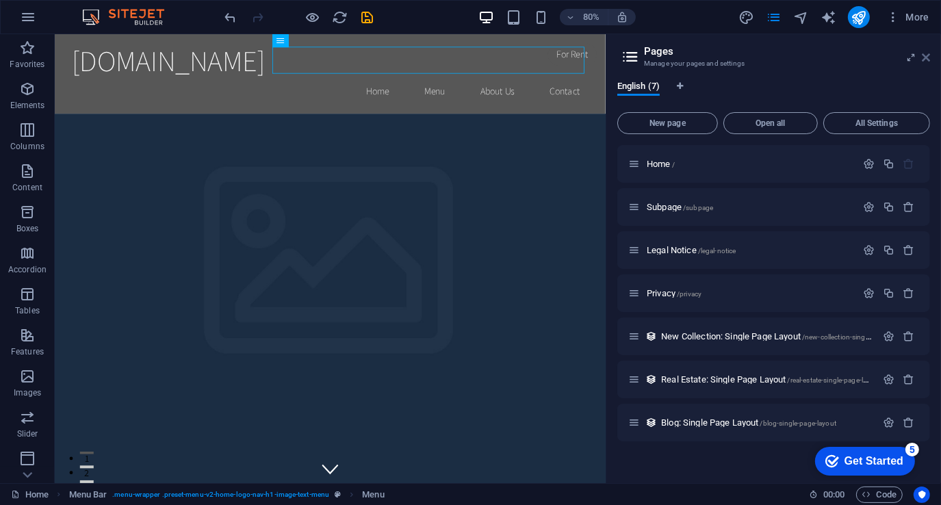
click at [926, 55] on icon at bounding box center [925, 57] width 8 height 11
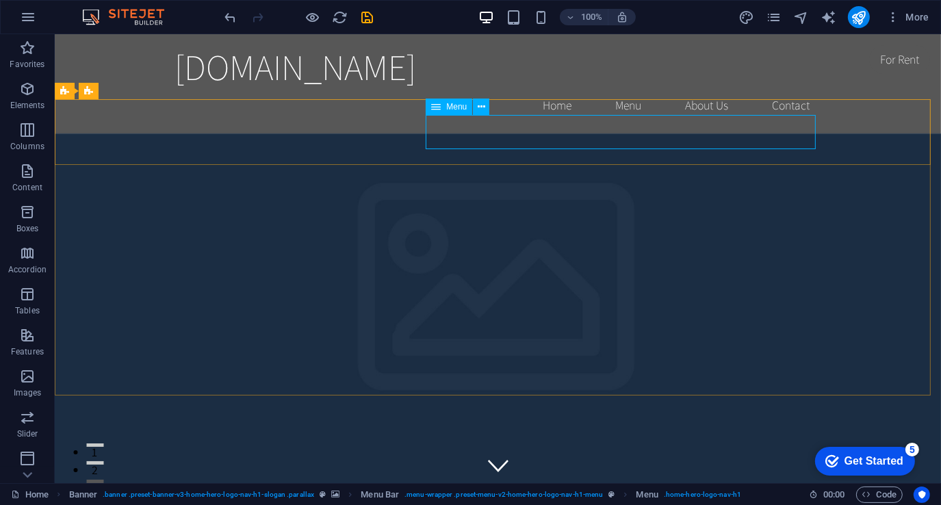
click at [442, 107] on div "Menu" at bounding box center [448, 107] width 47 height 16
click at [480, 107] on icon at bounding box center [481, 107] width 8 height 14
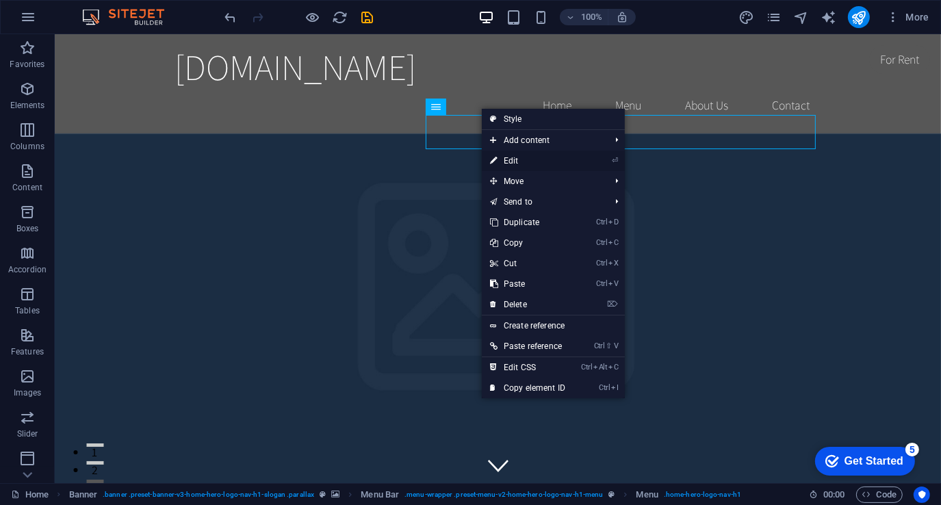
click at [510, 159] on link "⏎ Edit" at bounding box center [528, 160] width 92 height 21
select select
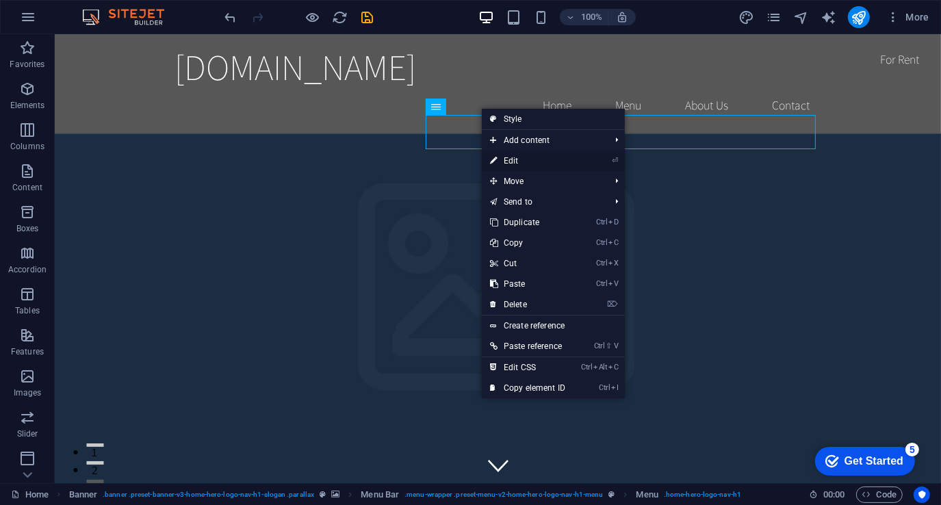
select select
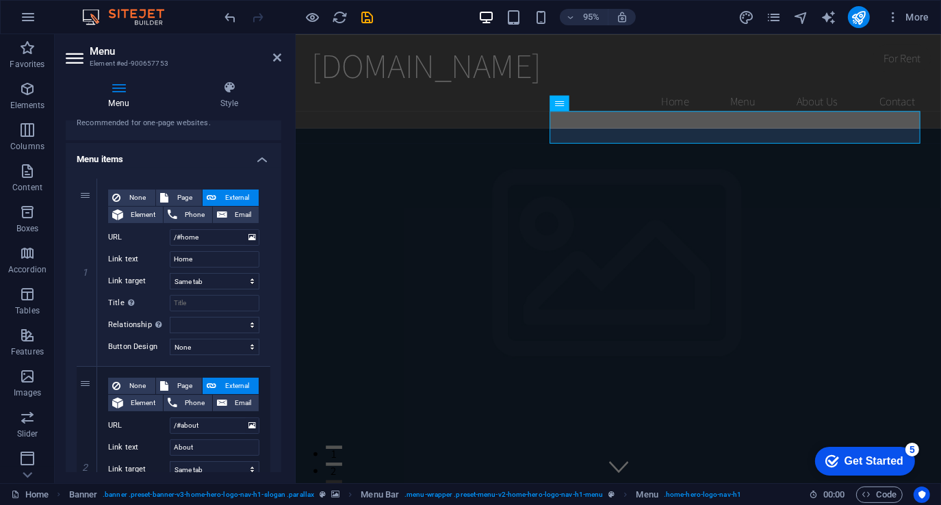
scroll to position [0, 0]
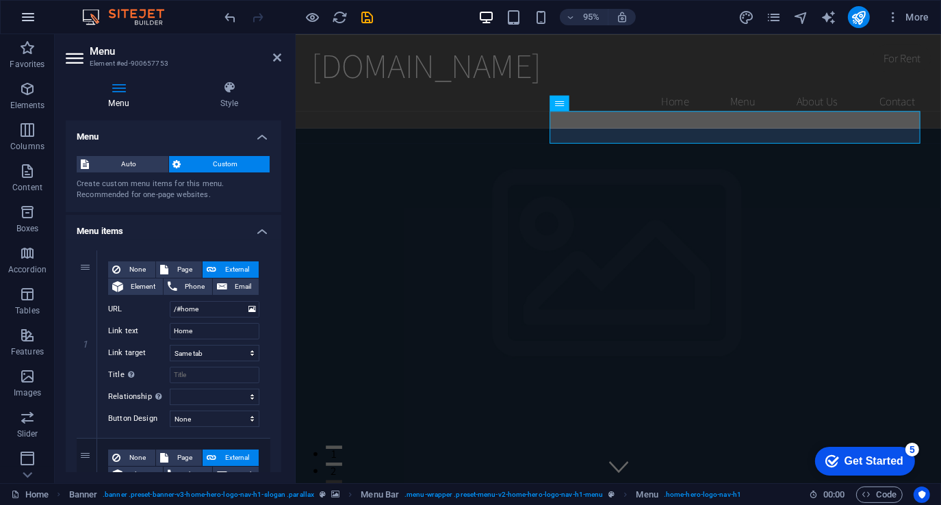
click at [36, 16] on button "button" at bounding box center [28, 17] width 33 height 33
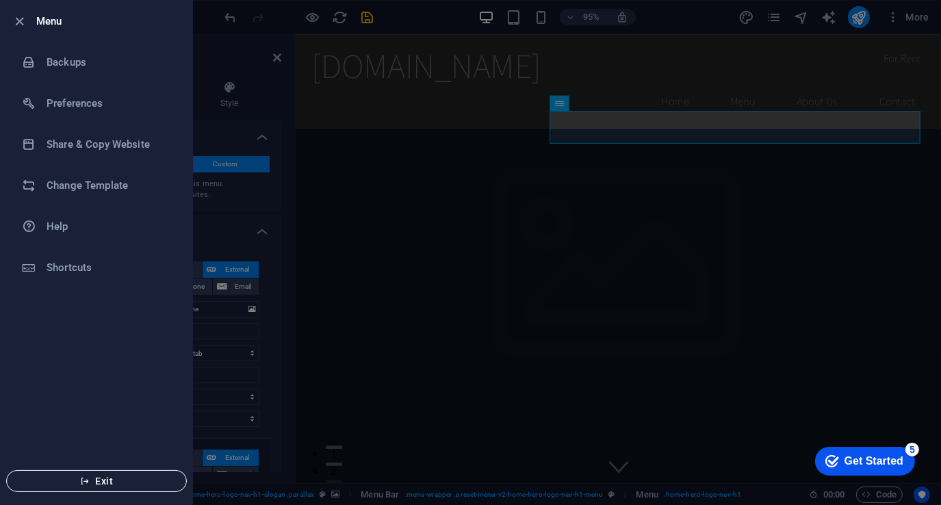
click at [80, 476] on icon "button" at bounding box center [85, 481] width 10 height 10
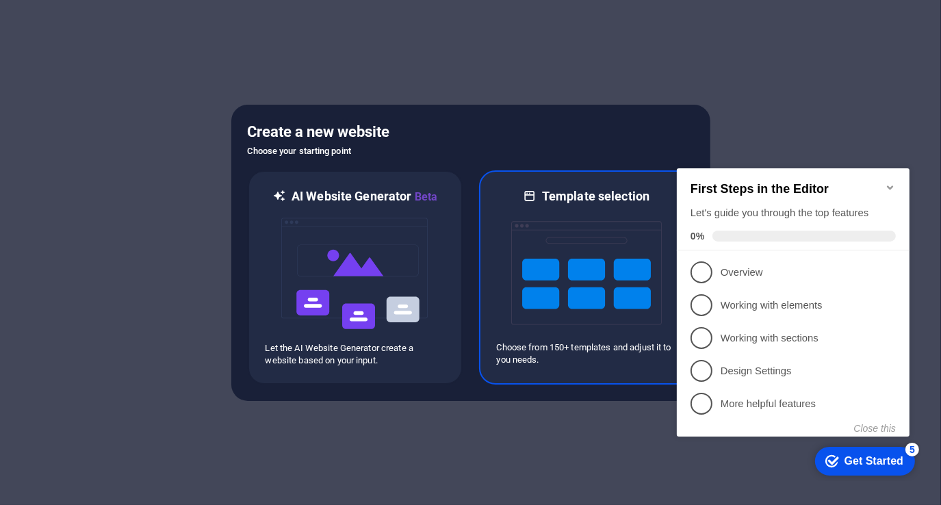
click at [603, 270] on img at bounding box center [586, 273] width 150 height 137
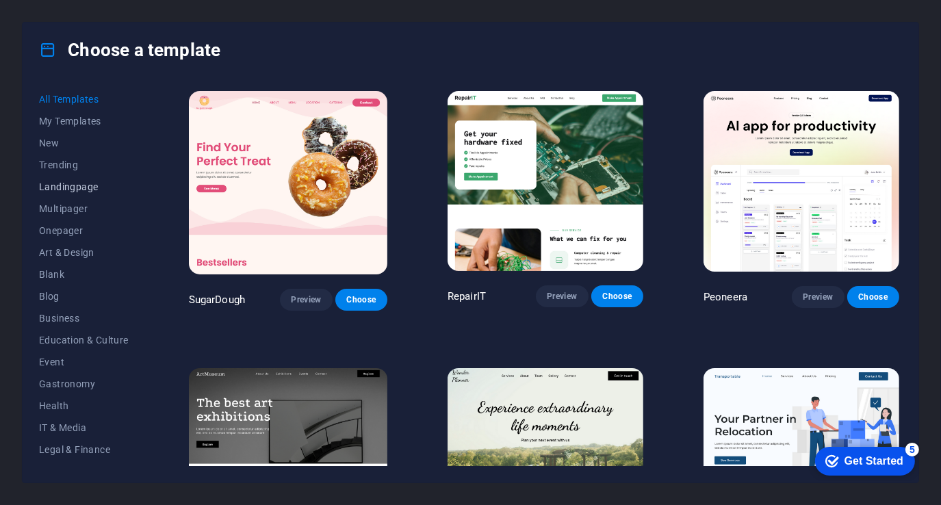
click at [68, 187] on span "Landingpage" at bounding box center [84, 186] width 90 height 11
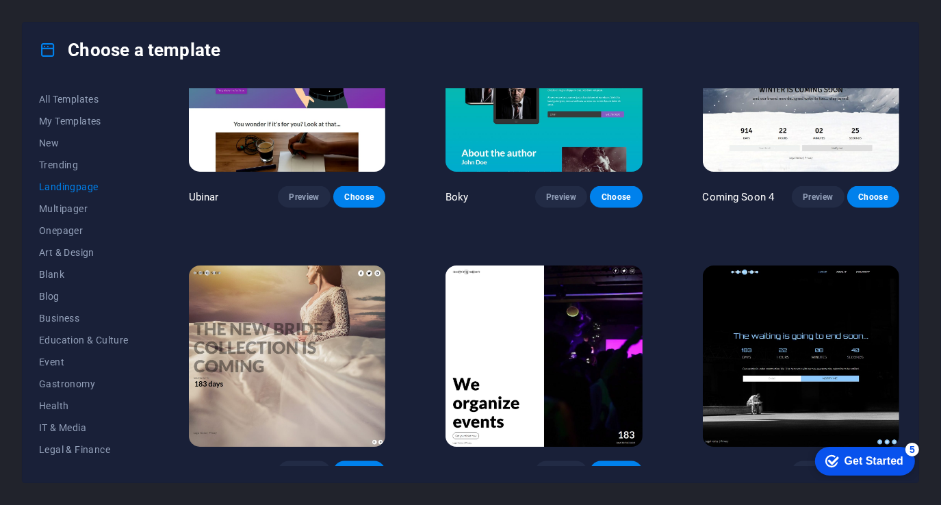
scroll to position [2025, 0]
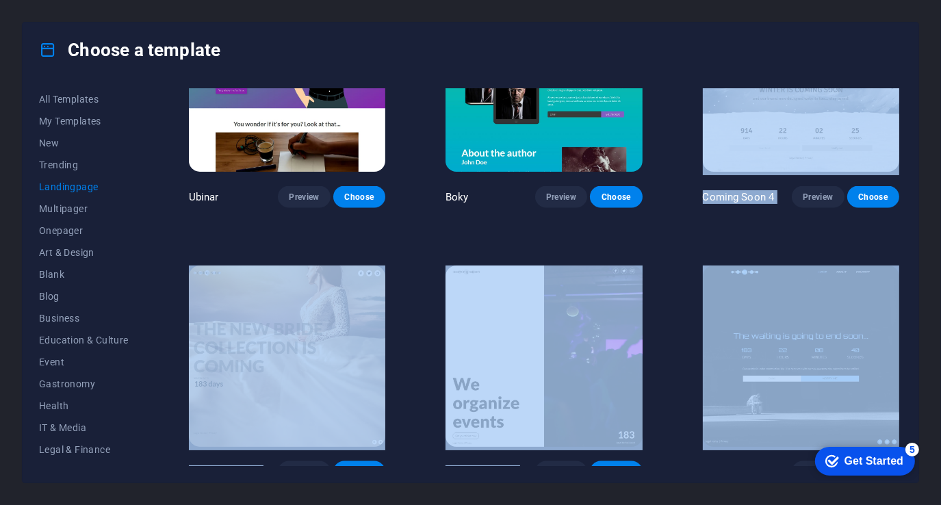
drag, startPoint x: 902, startPoint y: 426, endPoint x: 928, endPoint y: 131, distance: 296.6
click at [928, 131] on div "Choose a template All Templates My Templates New Trending Landingpage Multipage…" at bounding box center [470, 252] width 941 height 505
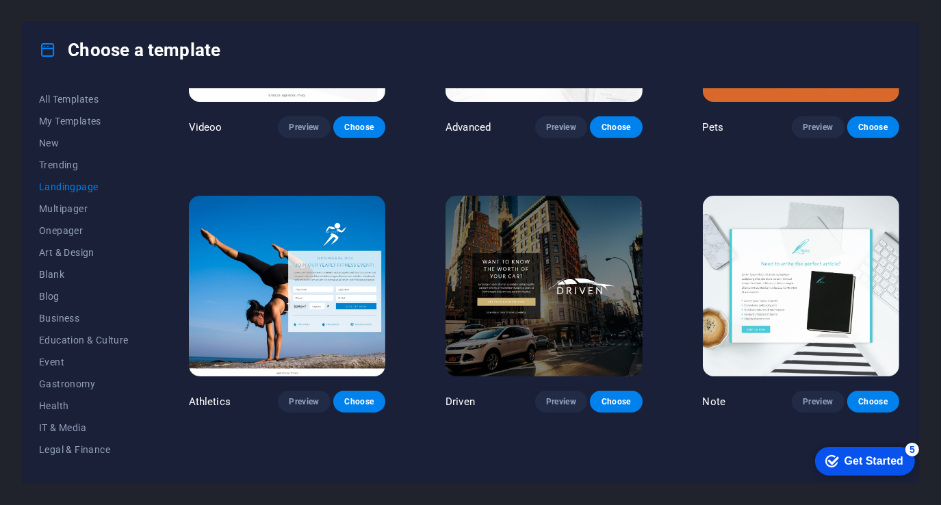
scroll to position [0, 0]
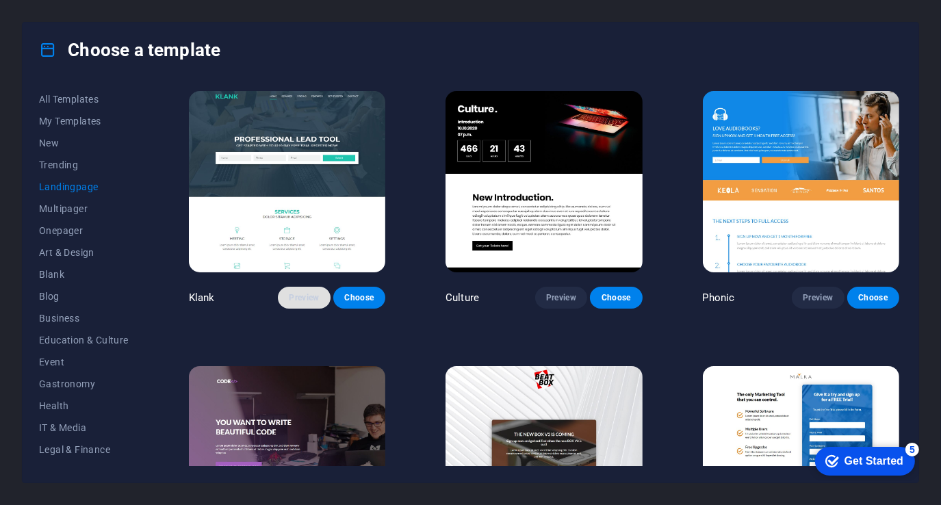
click at [309, 296] on span "Preview" at bounding box center [304, 297] width 30 height 11
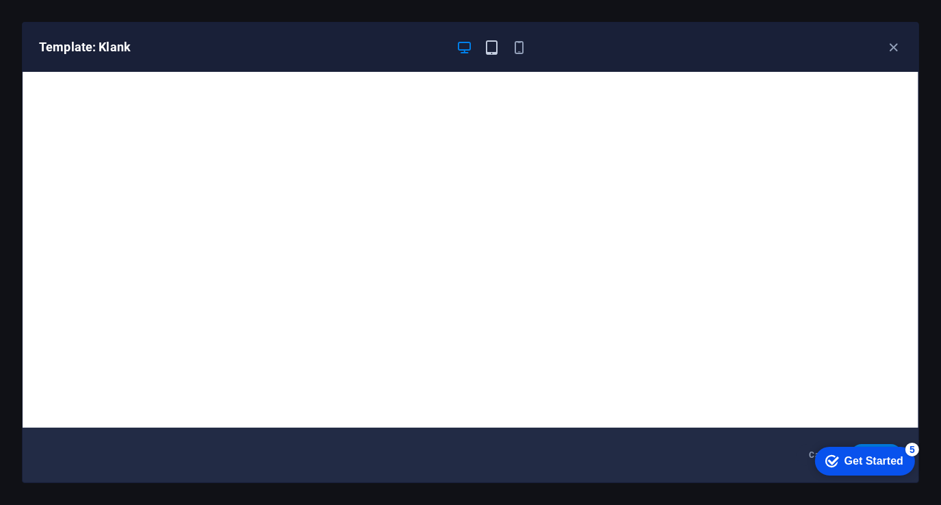
click at [493, 53] on icon "button" at bounding box center [492, 48] width 16 height 16
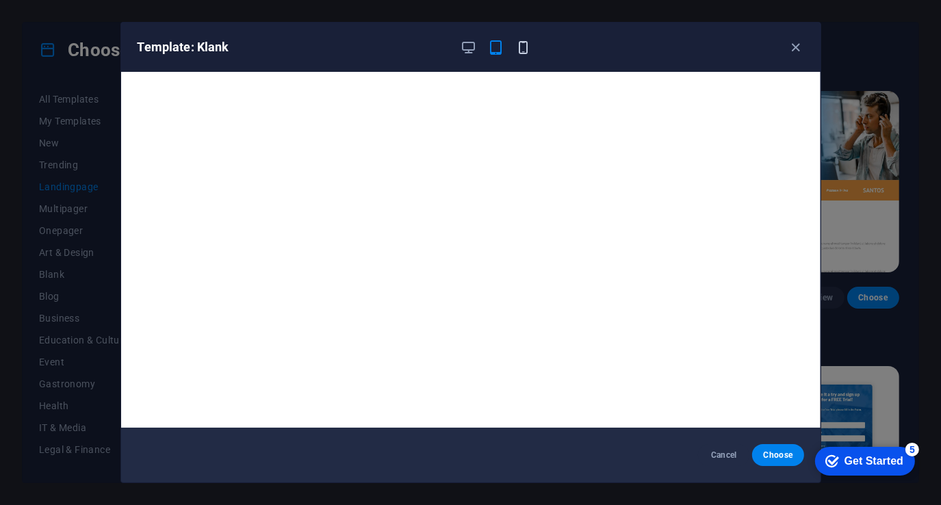
click at [520, 47] on icon "button" at bounding box center [523, 48] width 16 height 16
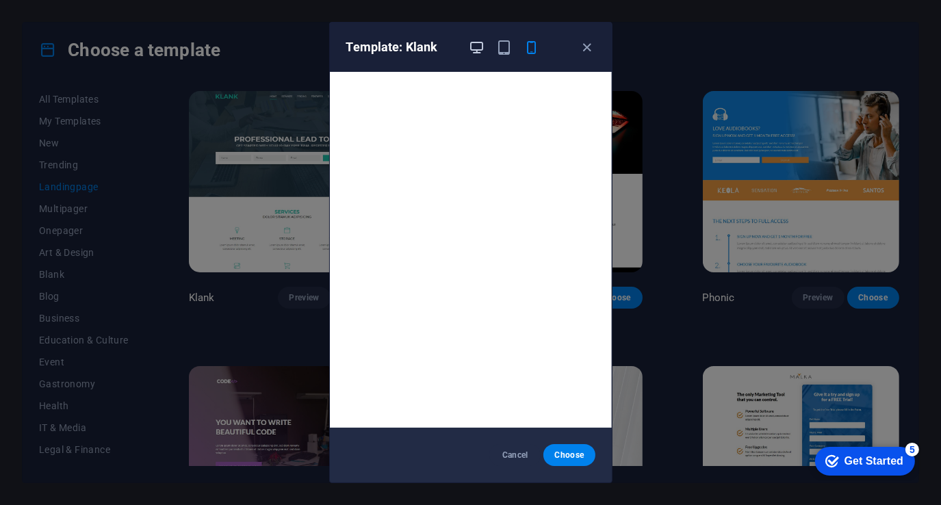
click at [479, 47] on icon "button" at bounding box center [477, 48] width 16 height 16
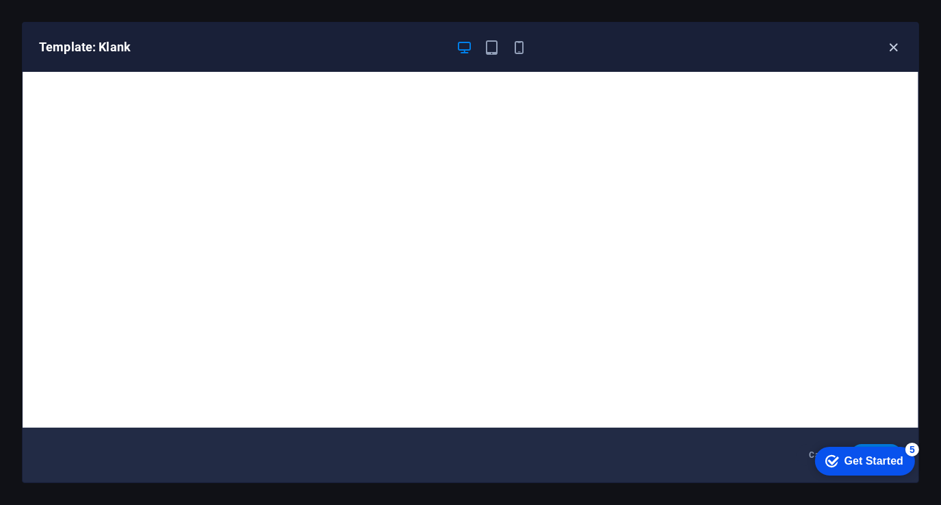
click at [895, 44] on icon "button" at bounding box center [894, 48] width 16 height 16
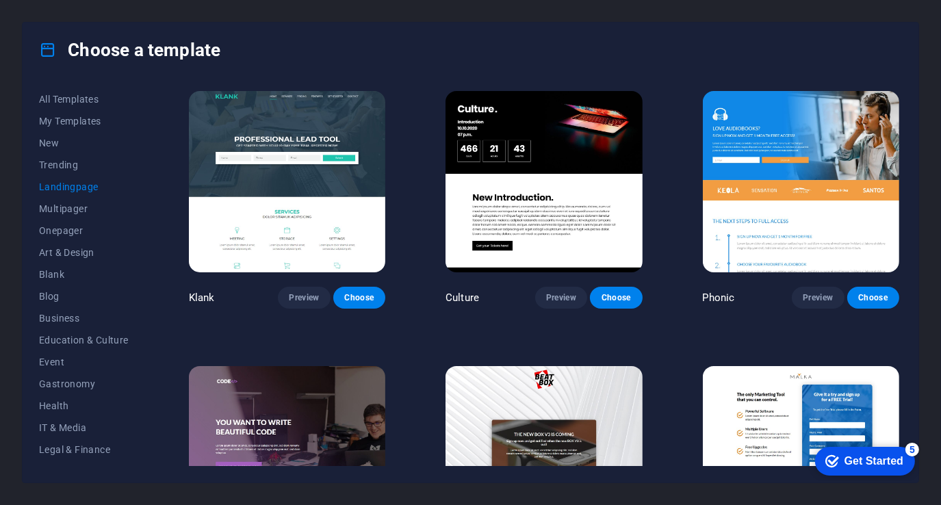
click at [291, 168] on img at bounding box center [287, 181] width 196 height 181
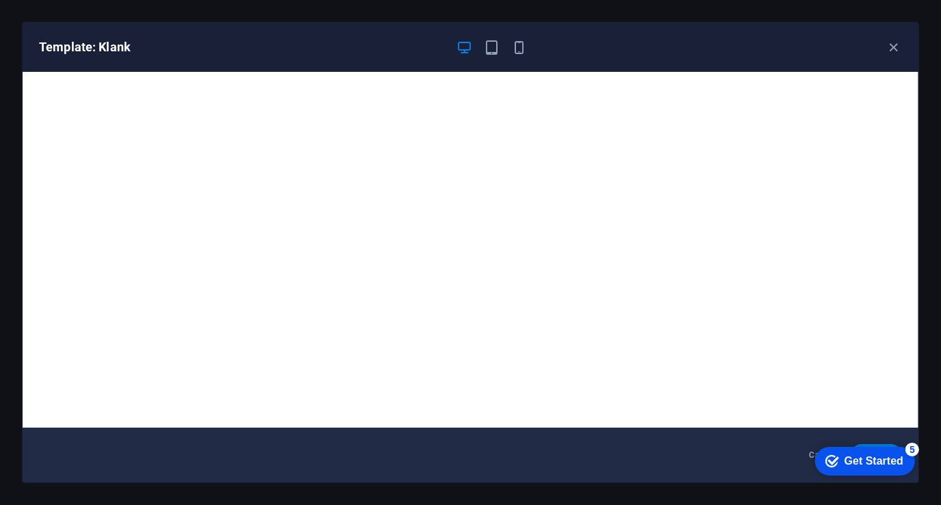
click at [895, 45] on icon "button" at bounding box center [894, 48] width 16 height 16
